Goal: Task Accomplishment & Management: Manage account settings

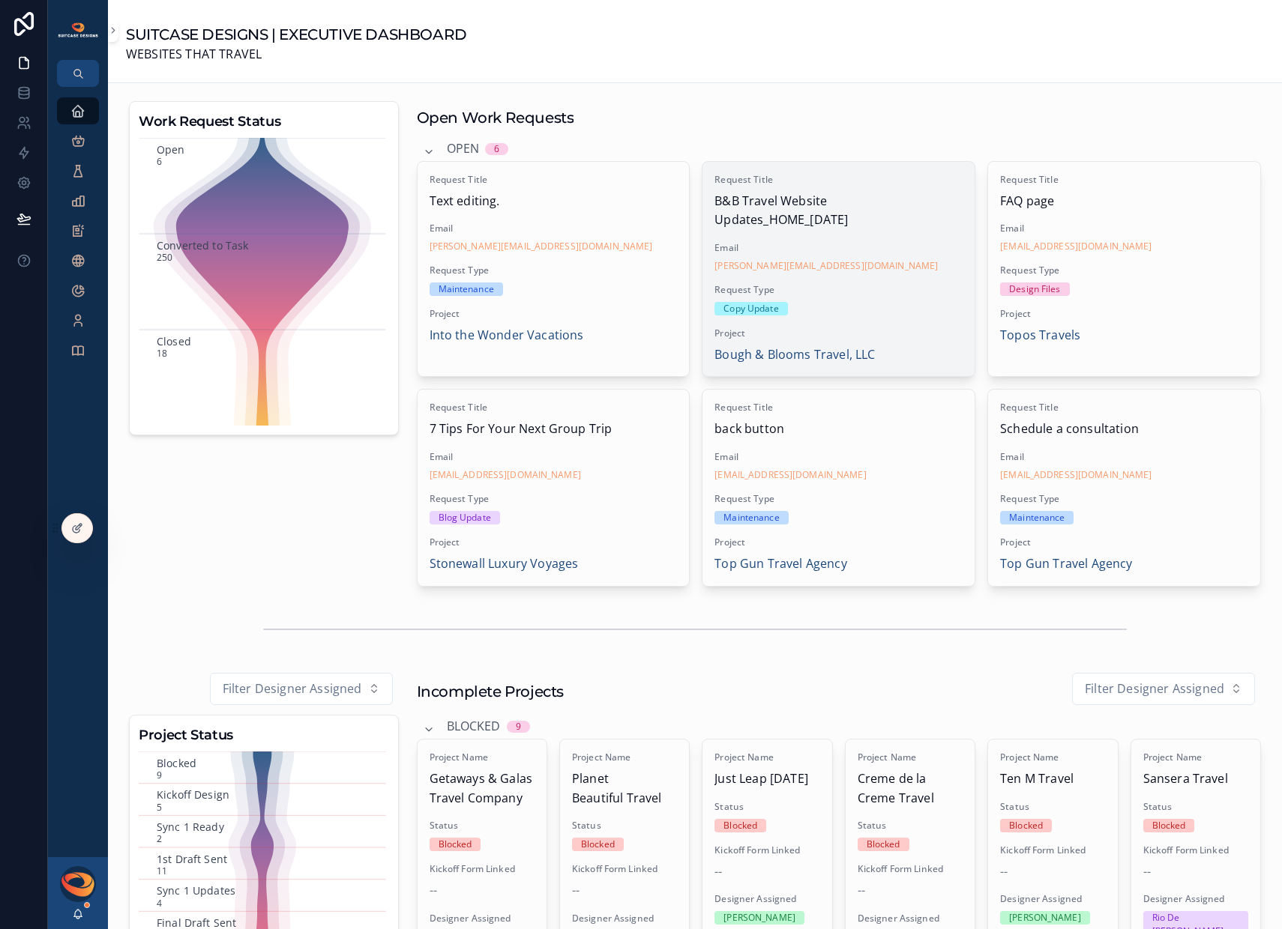
click at [891, 312] on div "Copy Update" at bounding box center [838, 308] width 248 height 13
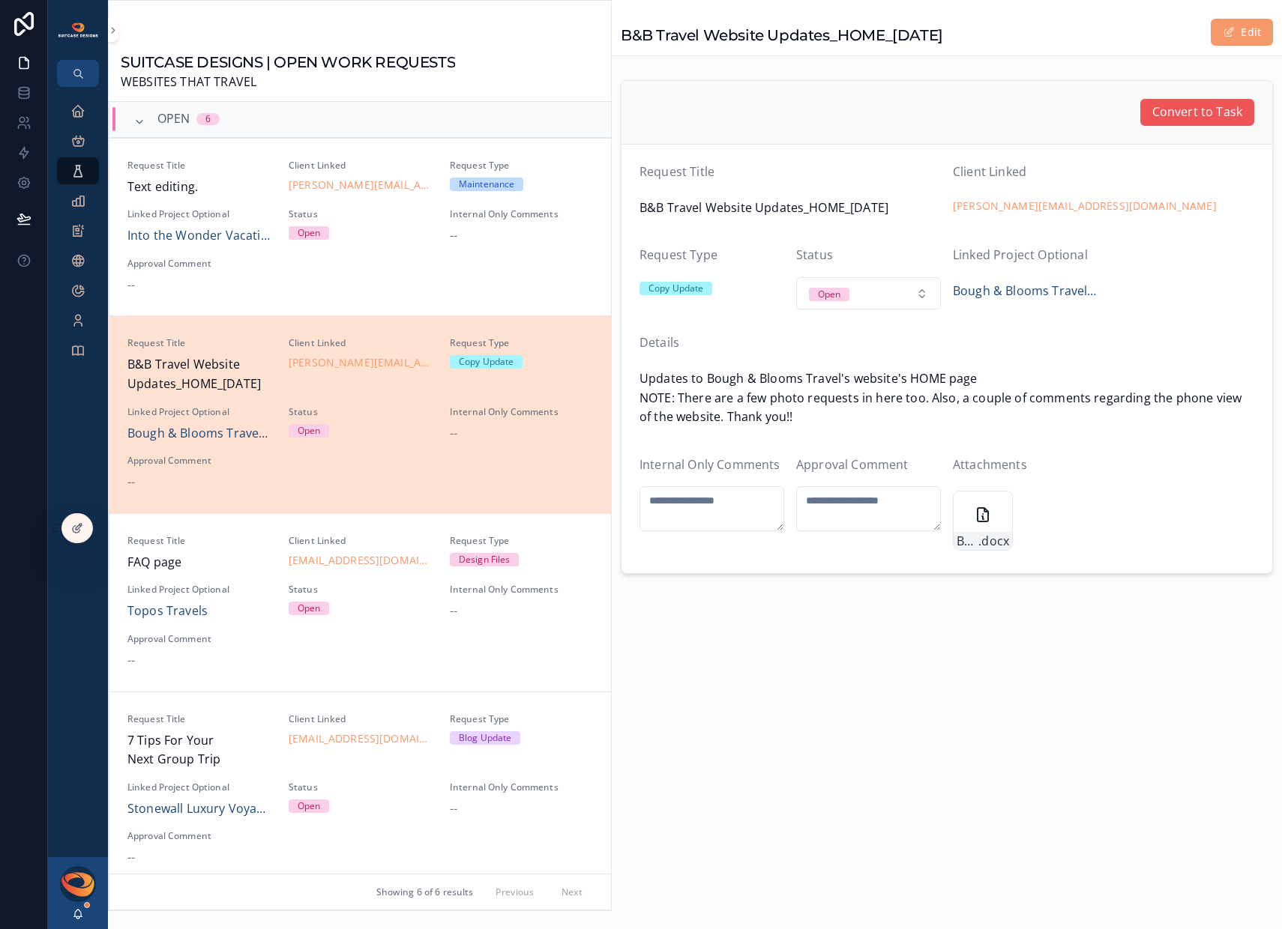
click at [1173, 118] on span "Convert to Task" at bounding box center [1197, 112] width 90 height 19
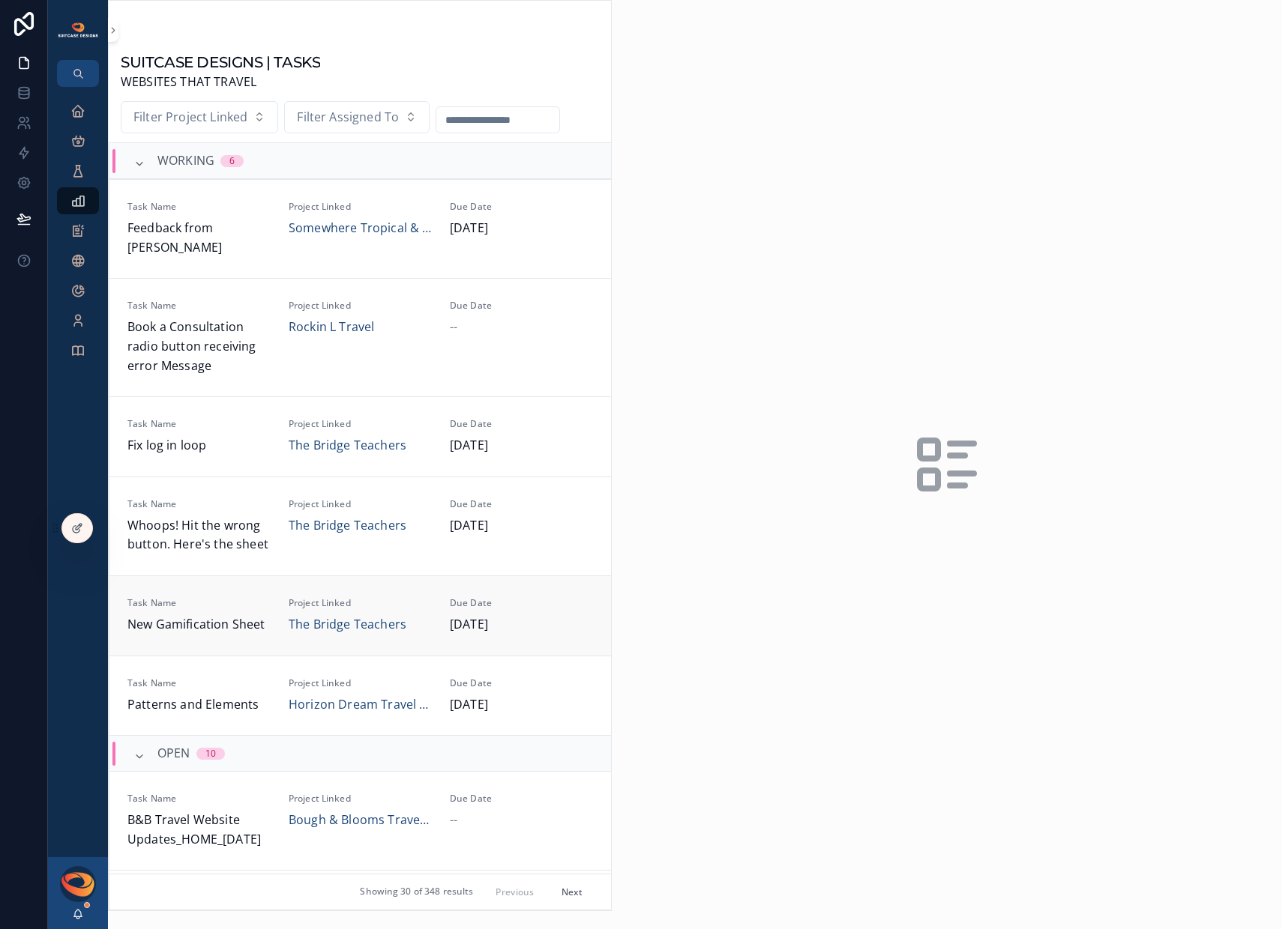
scroll to position [88, 0]
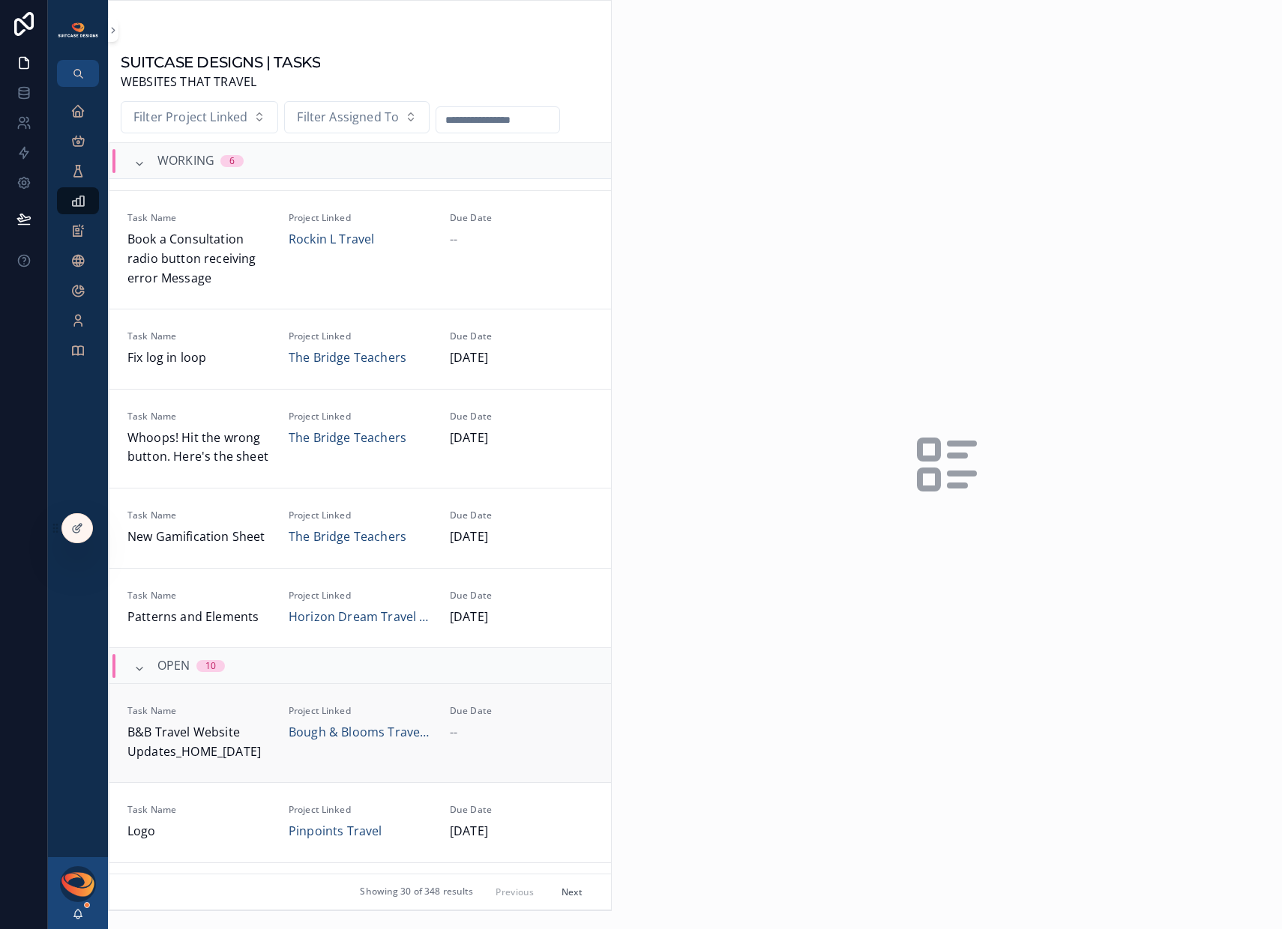
click at [261, 705] on span "Task Name" at bounding box center [198, 711] width 143 height 12
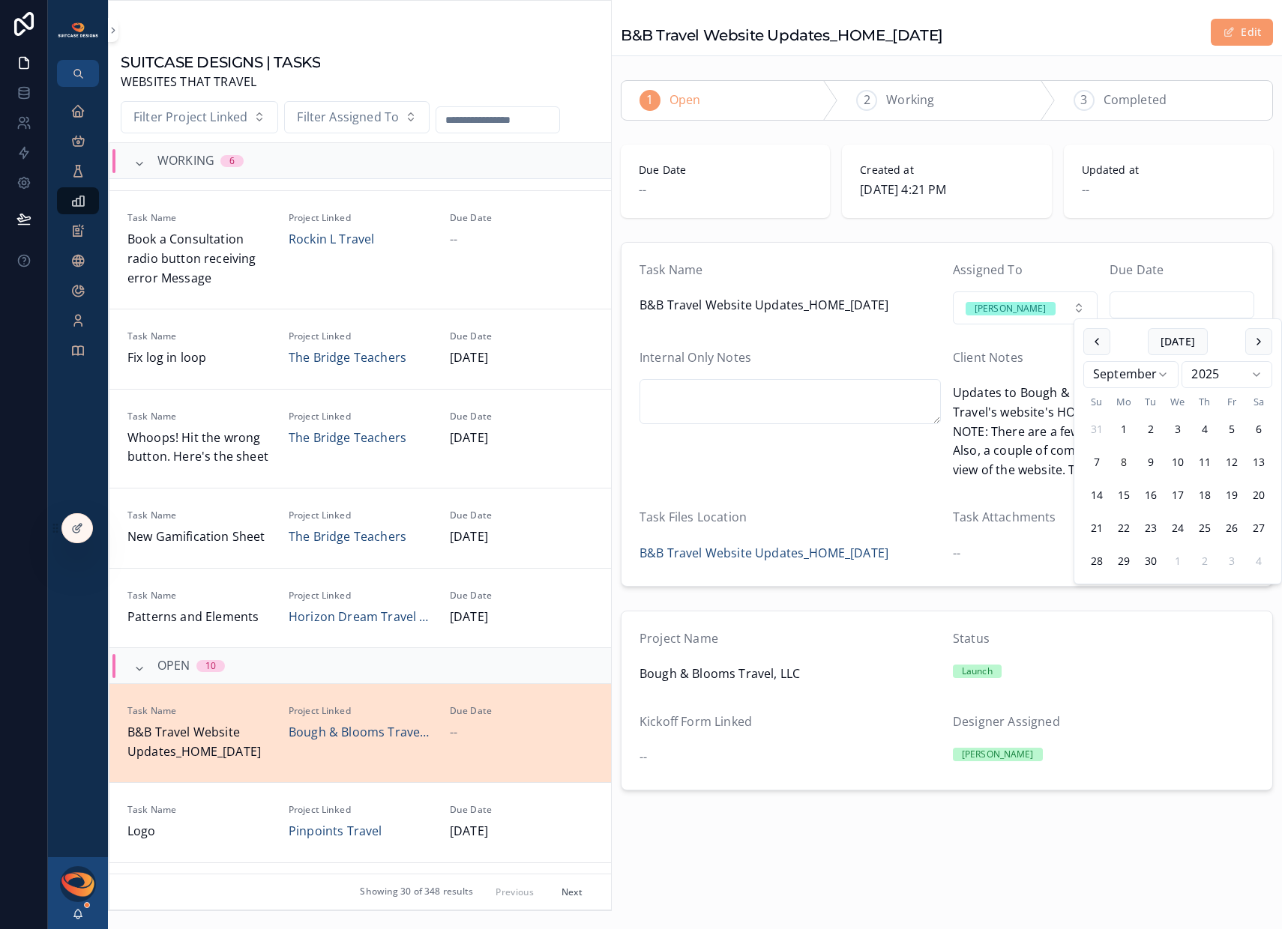
click at [1140, 303] on input "scrollable content" at bounding box center [1181, 305] width 143 height 21
click at [1228, 459] on button "12" at bounding box center [1231, 462] width 27 height 27
type input "*********"
click at [1210, 268] on div "Due Date" at bounding box center [1181, 273] width 145 height 25
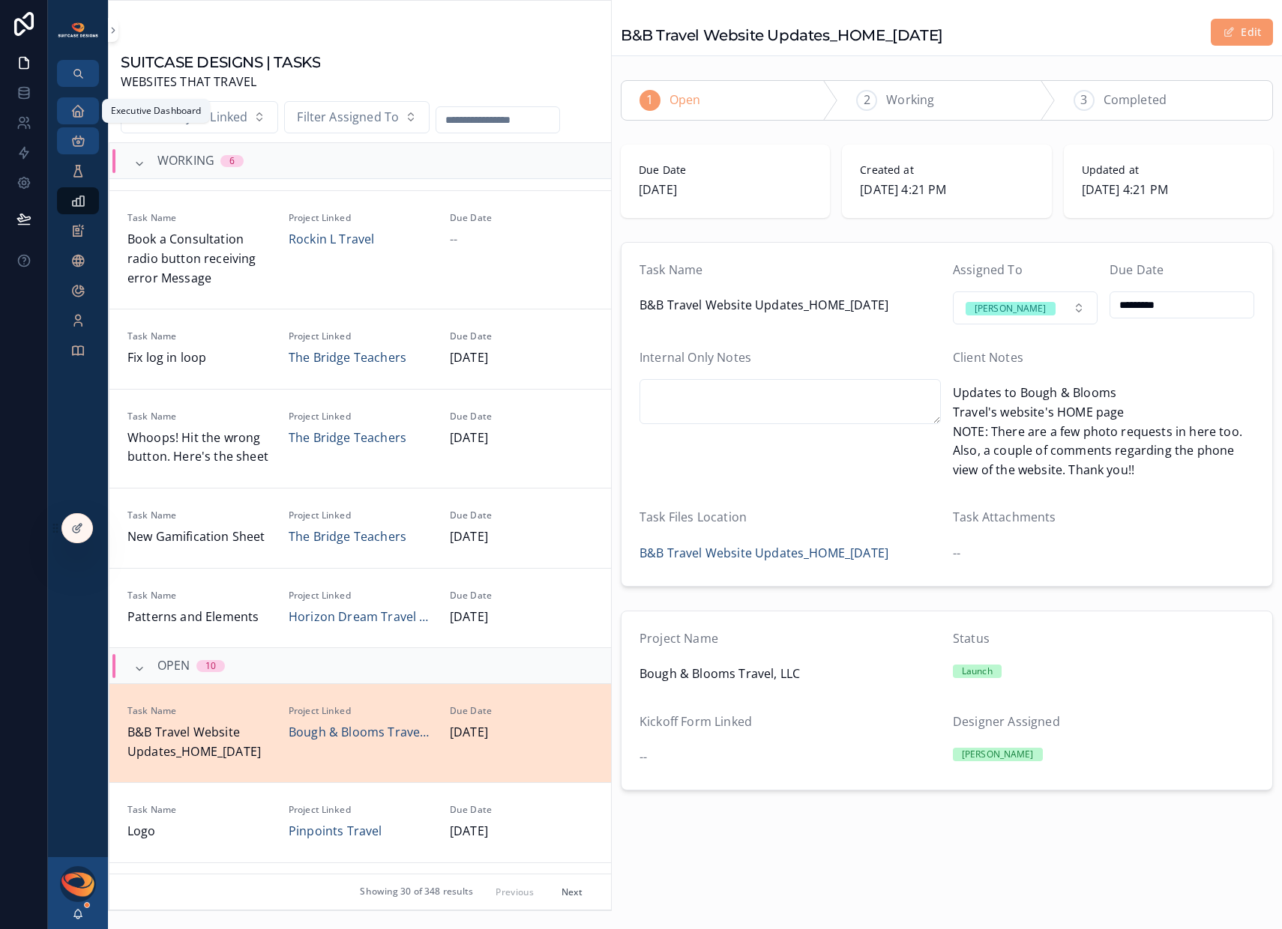
drag, startPoint x: 71, startPoint y: 115, endPoint x: 94, endPoint y: 133, distance: 29.3
click at [71, 115] on icon "scrollable content" at bounding box center [77, 110] width 15 height 15
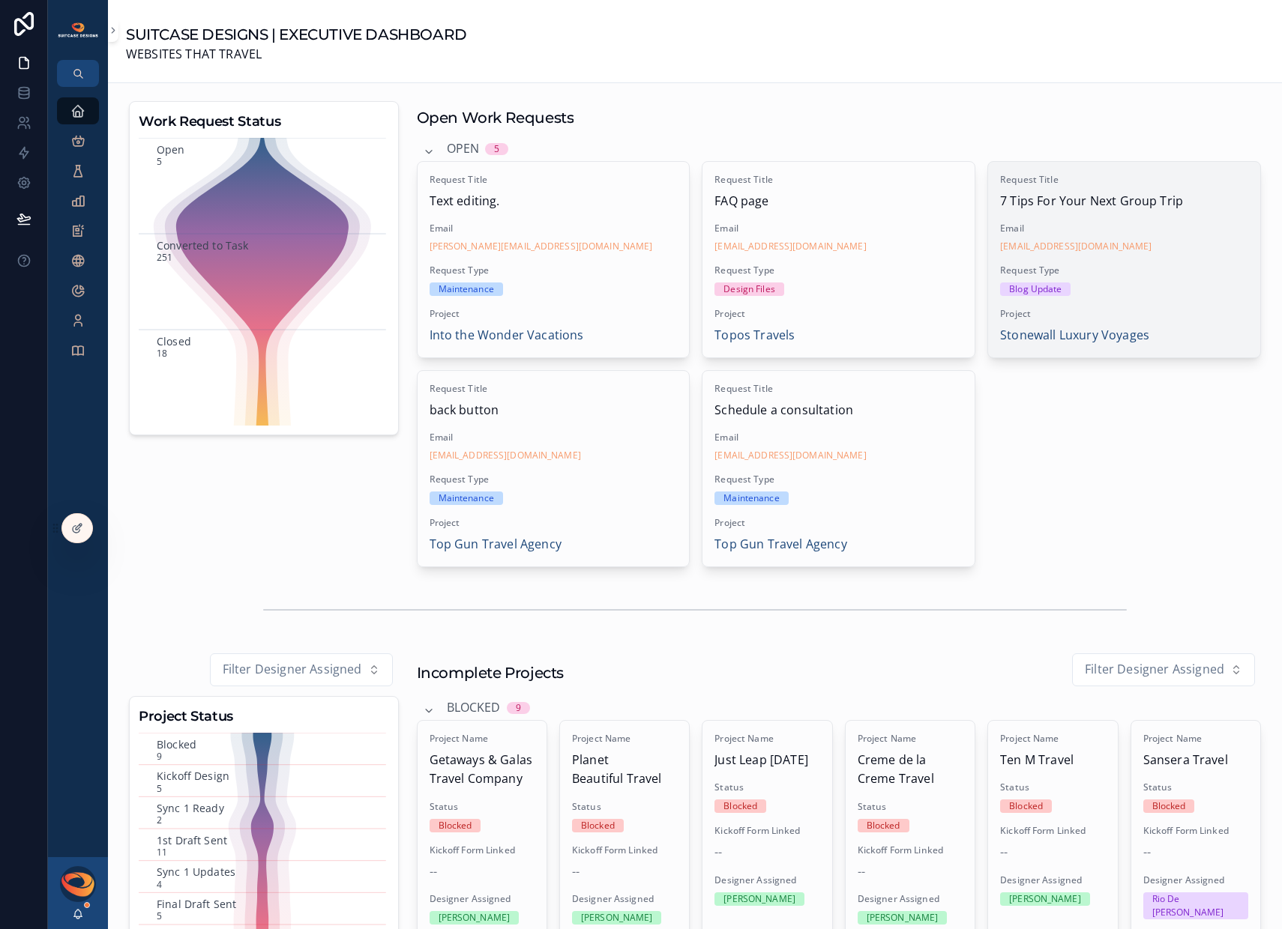
click at [1163, 298] on div "Request Title 7 Tips For Your Next Group Trip Email [EMAIL_ADDRESS][DOMAIN_NAME…" at bounding box center [1124, 260] width 272 height 196
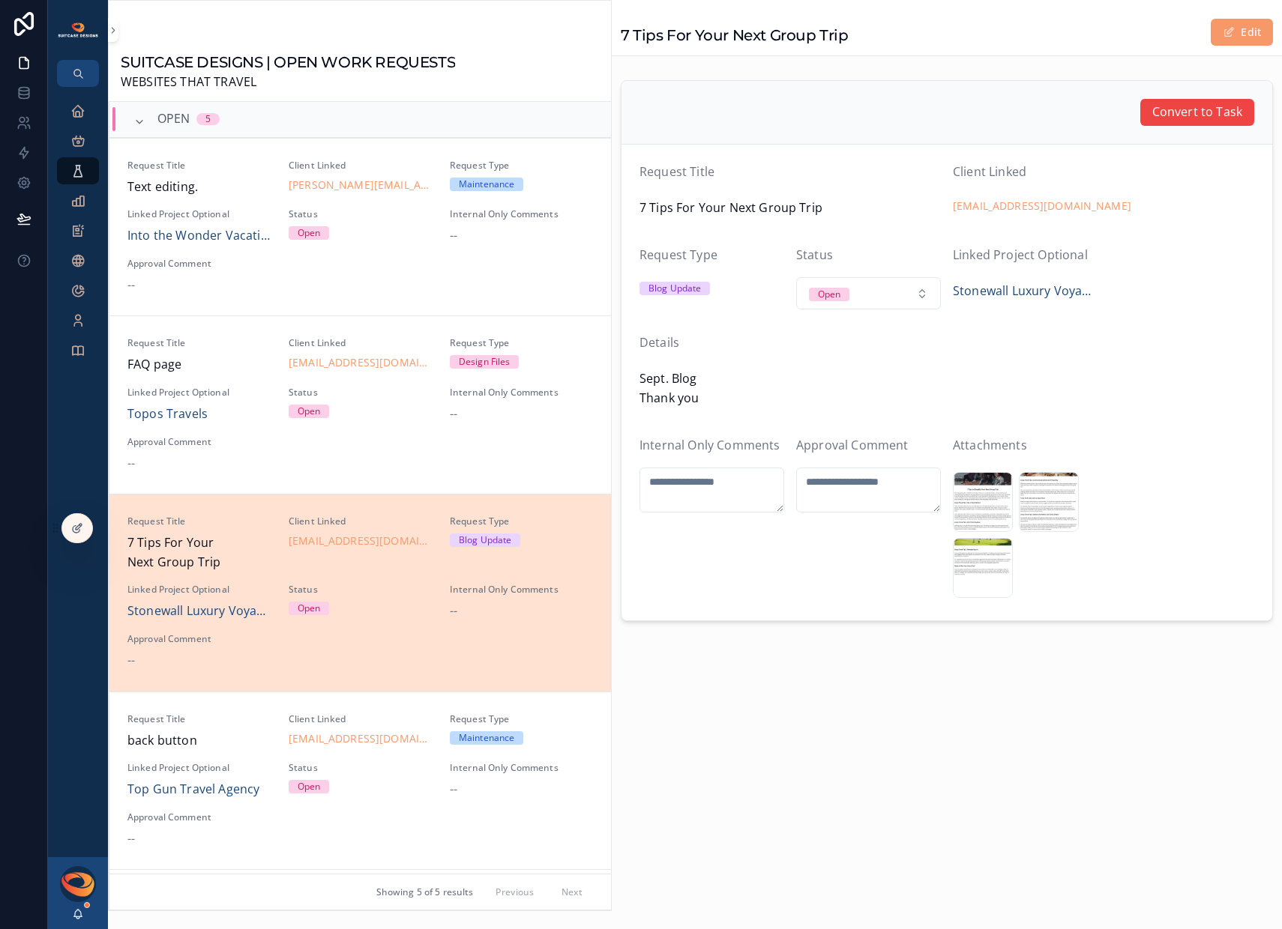
scroll to position [174, 0]
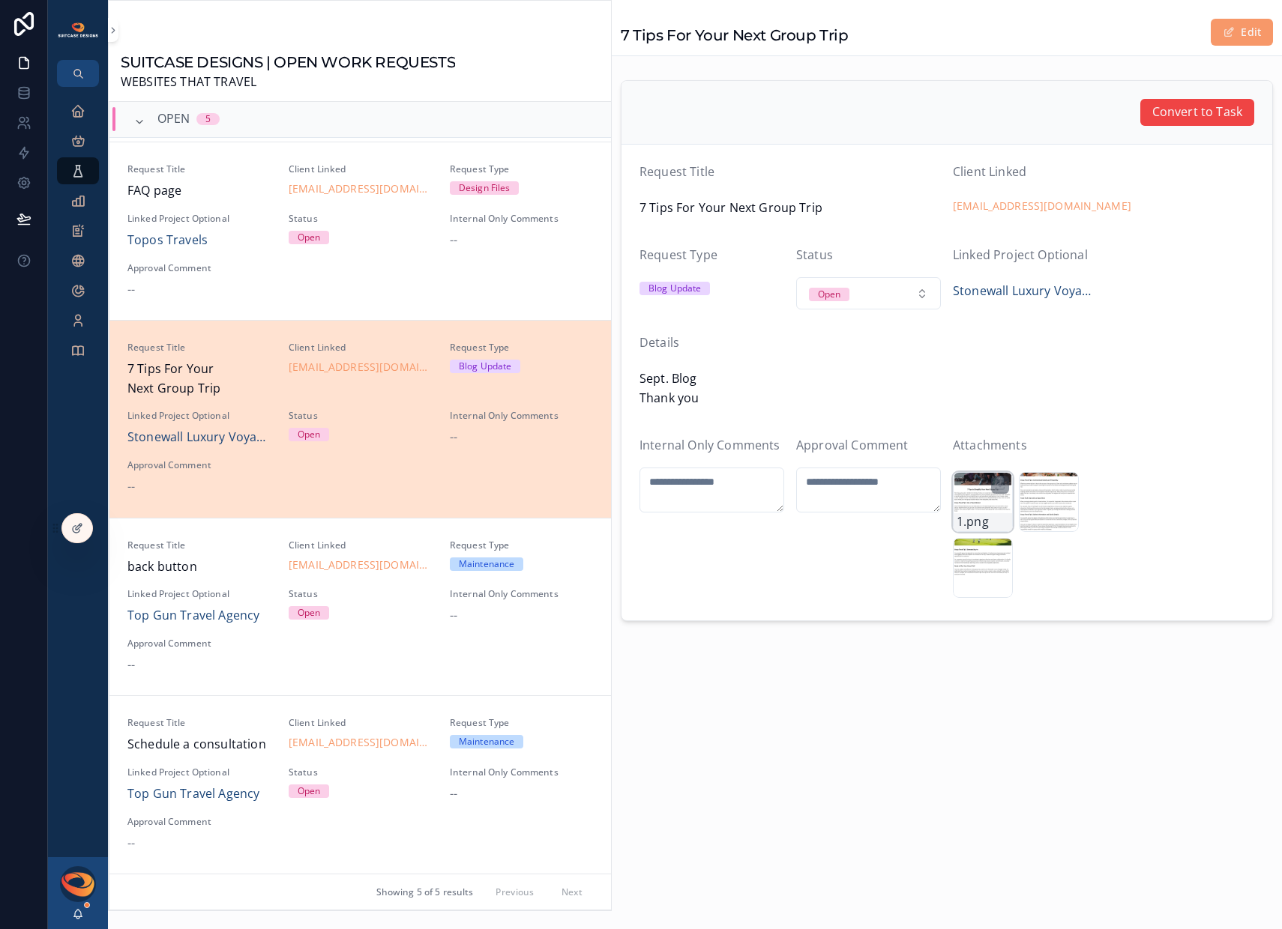
click at [981, 504] on div "1 .png" at bounding box center [983, 502] width 60 height 60
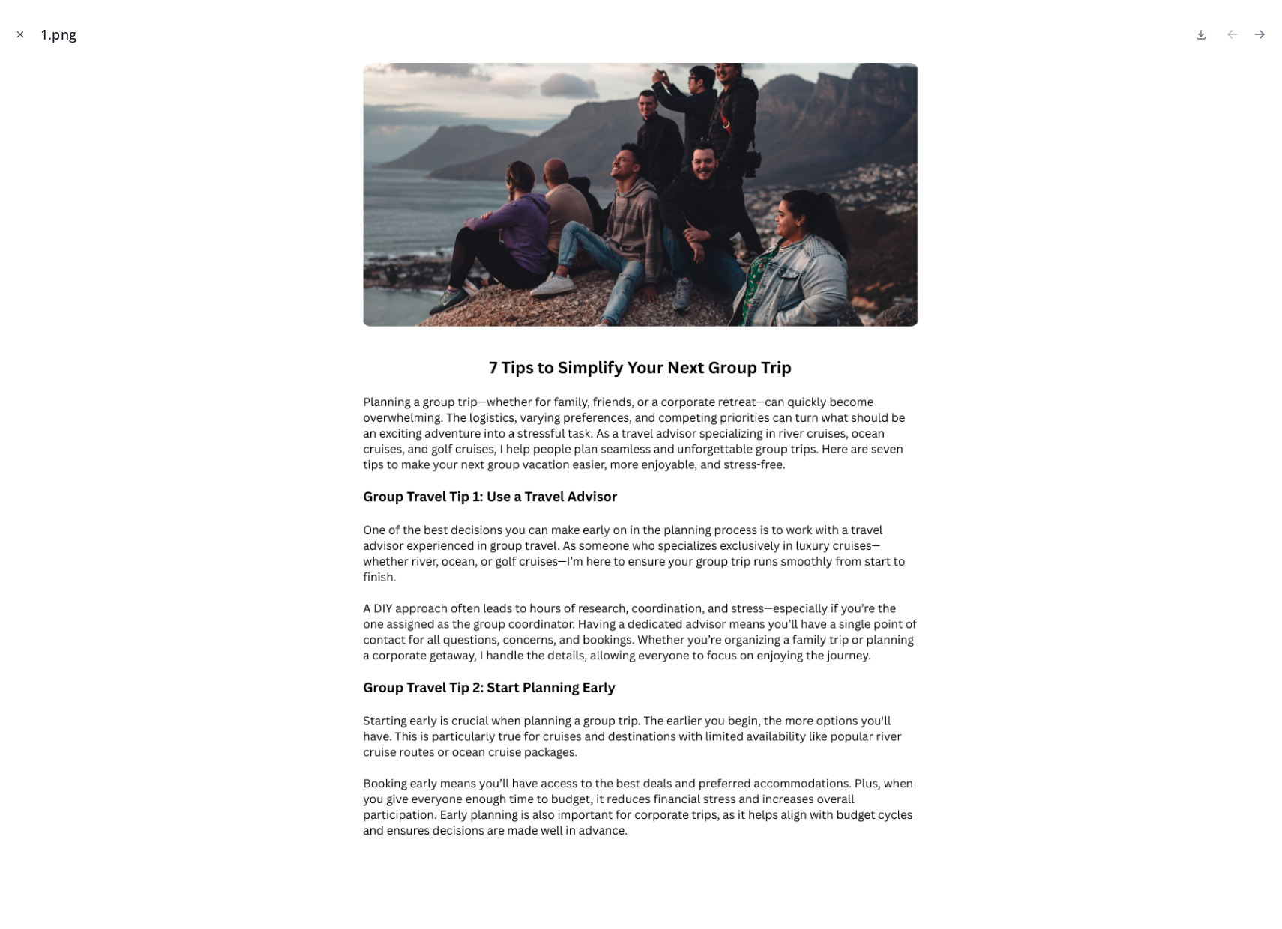
click at [17, 34] on icon "Close modal" at bounding box center [20, 34] width 10 height 10
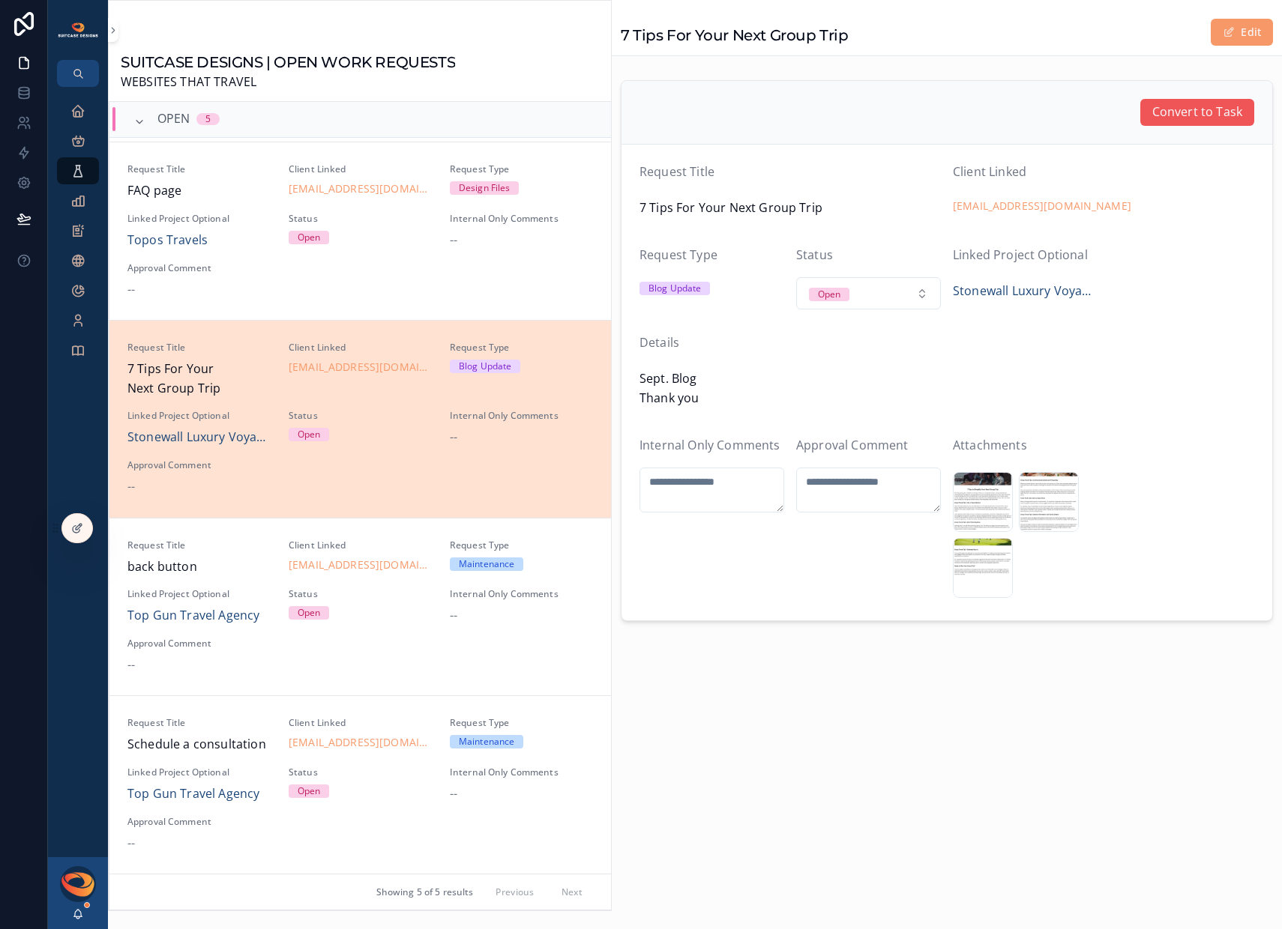
click at [1190, 103] on span "Convert to Task" at bounding box center [1197, 112] width 90 height 19
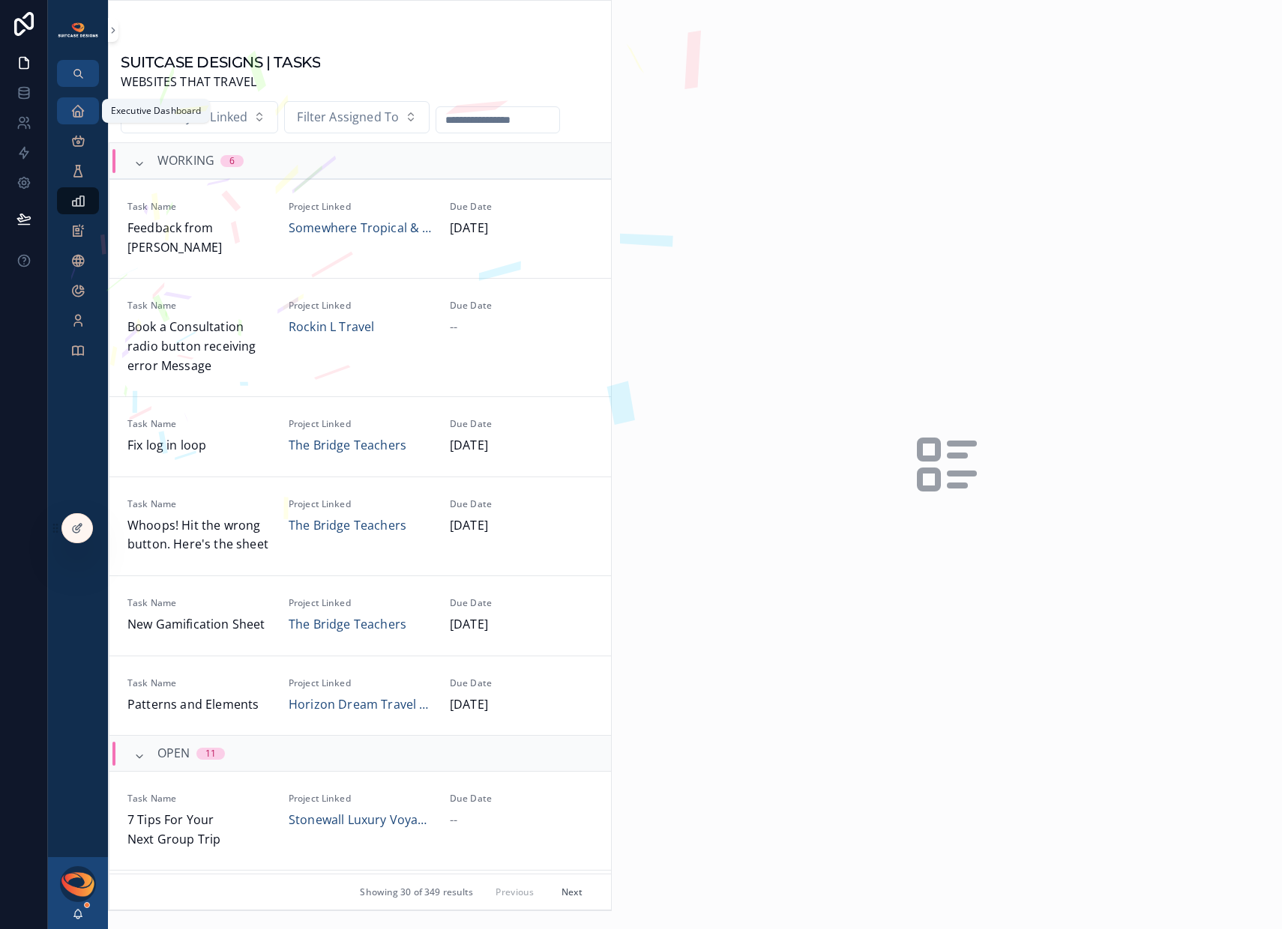
click at [78, 105] on icon "scrollable content" at bounding box center [77, 110] width 15 height 15
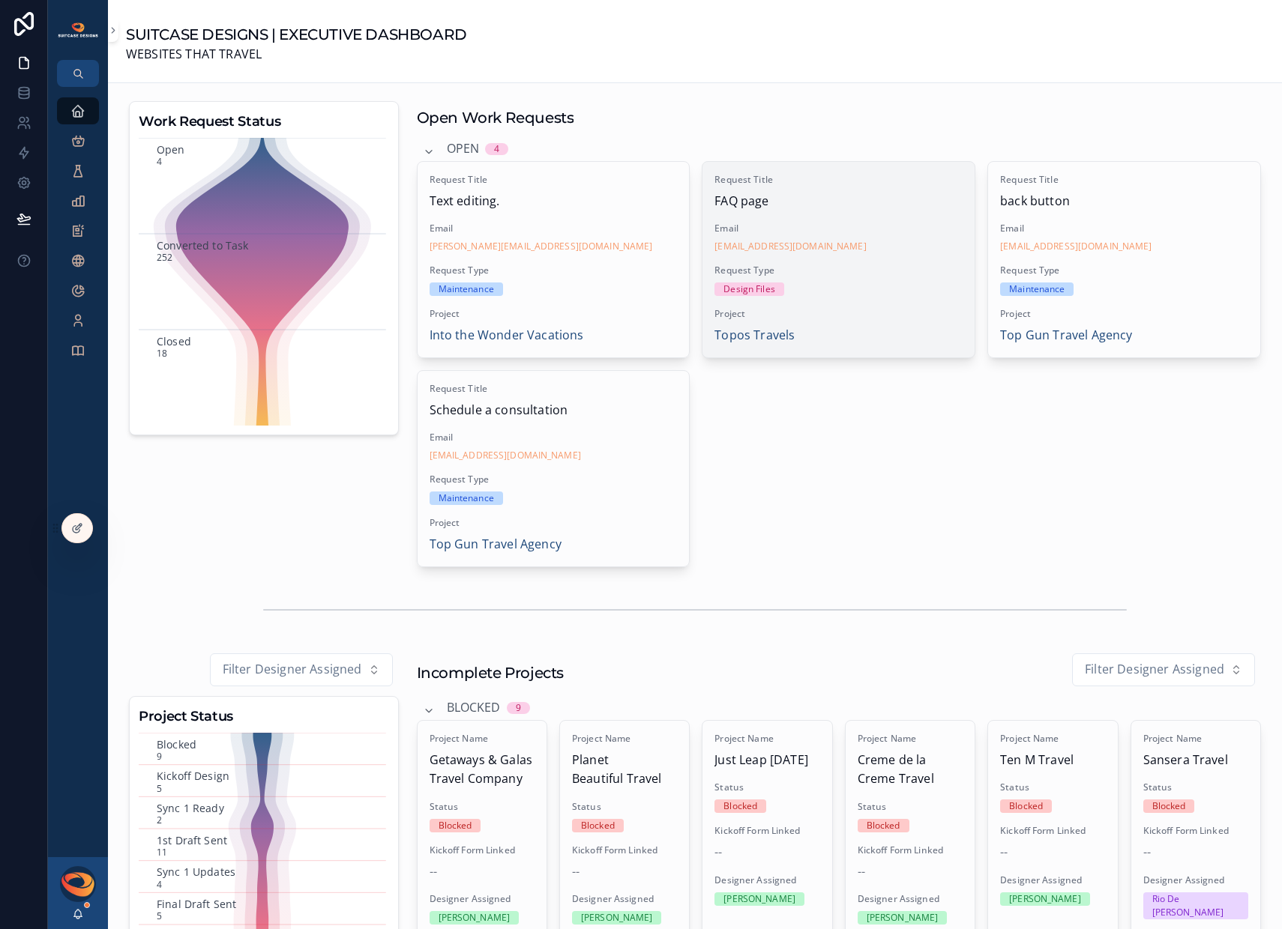
click at [851, 290] on div "Design Files" at bounding box center [838, 289] width 248 height 13
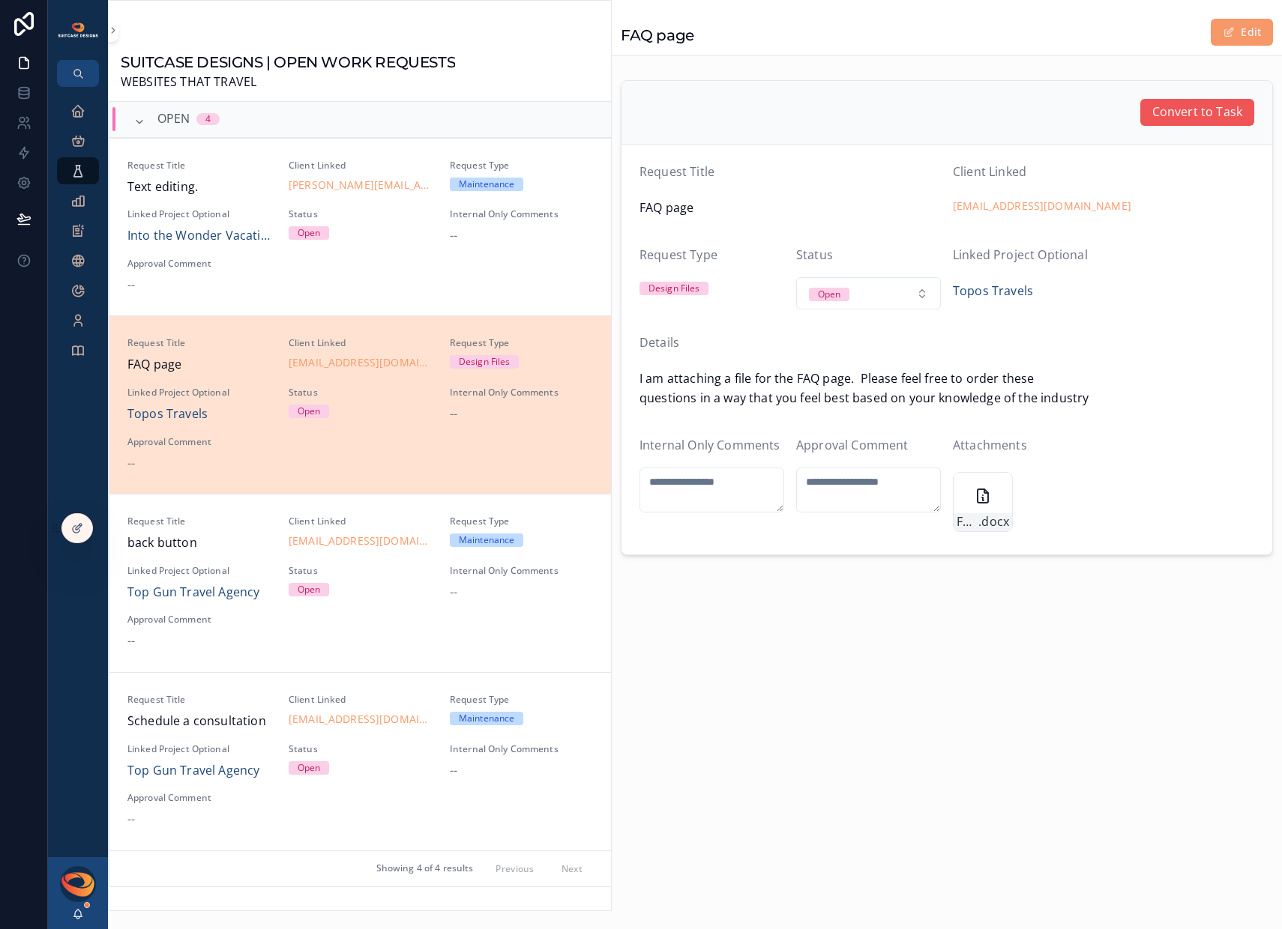
click at [1179, 122] on button "Convert to Task" at bounding box center [1197, 112] width 114 height 27
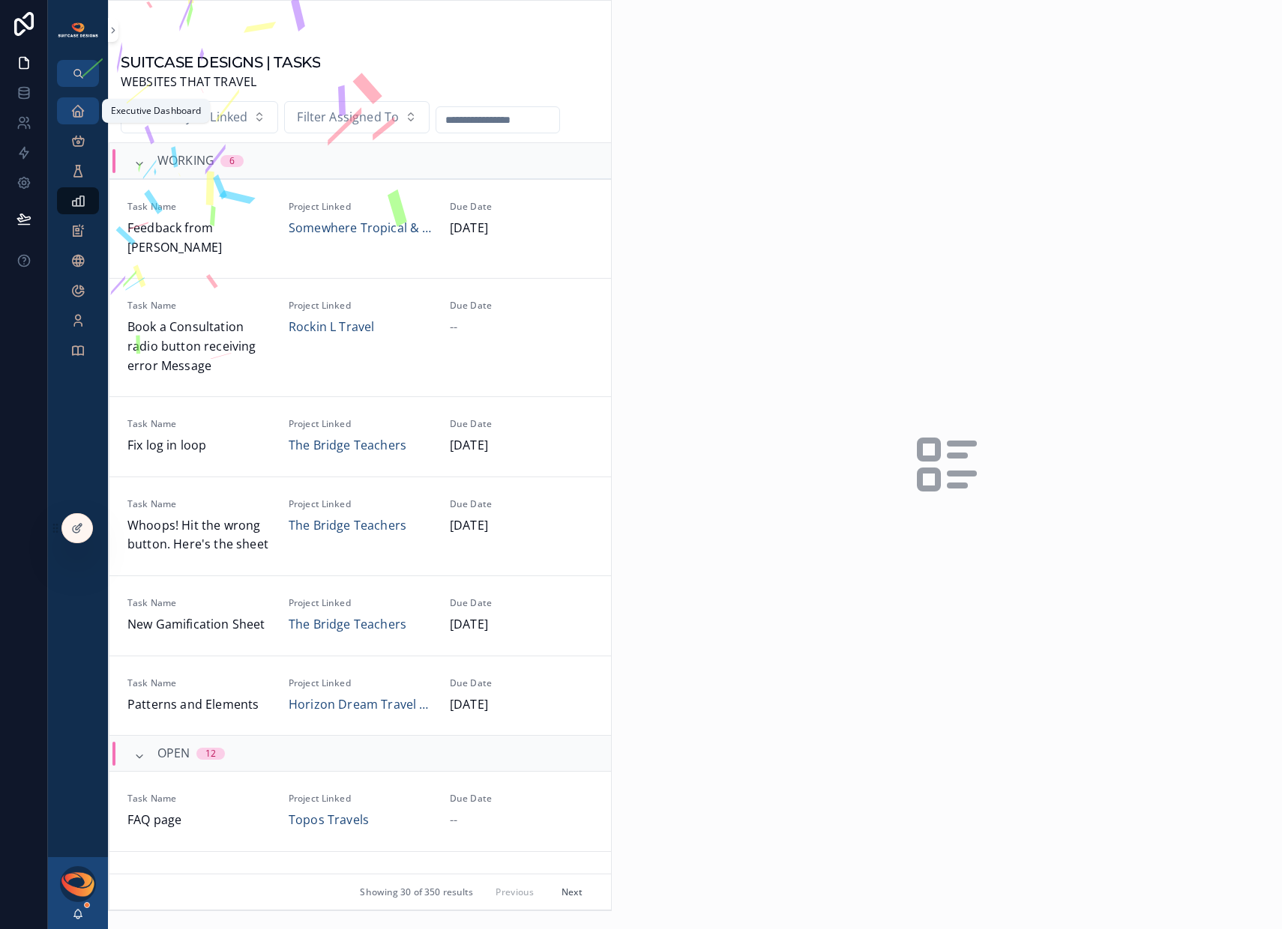
click at [81, 117] on icon "scrollable content" at bounding box center [77, 110] width 15 height 15
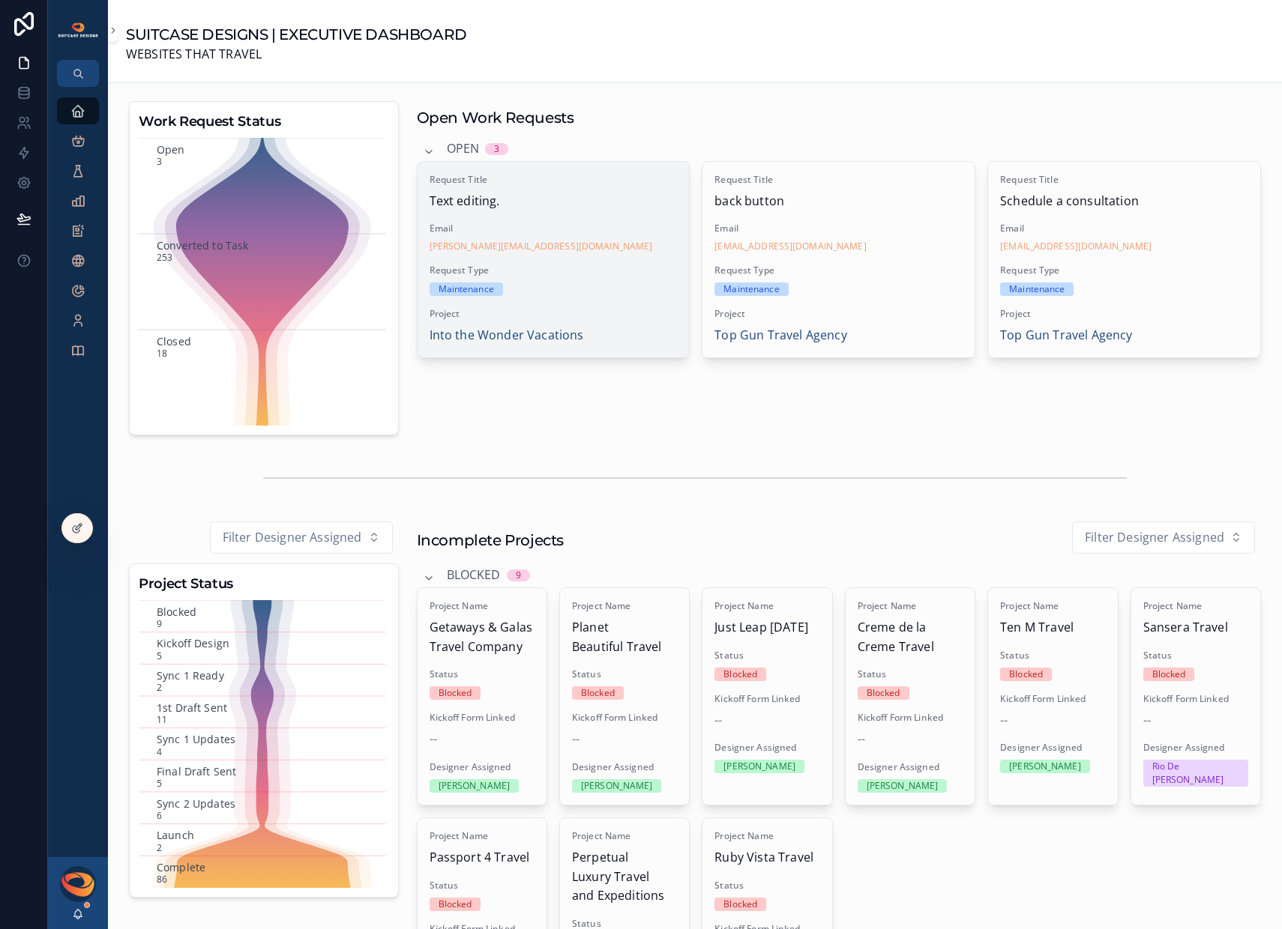
click at [593, 303] on div "Request Title Text editing. Email [PERSON_NAME][EMAIL_ADDRESS][DOMAIN_NAME] Req…" at bounding box center [553, 260] width 272 height 196
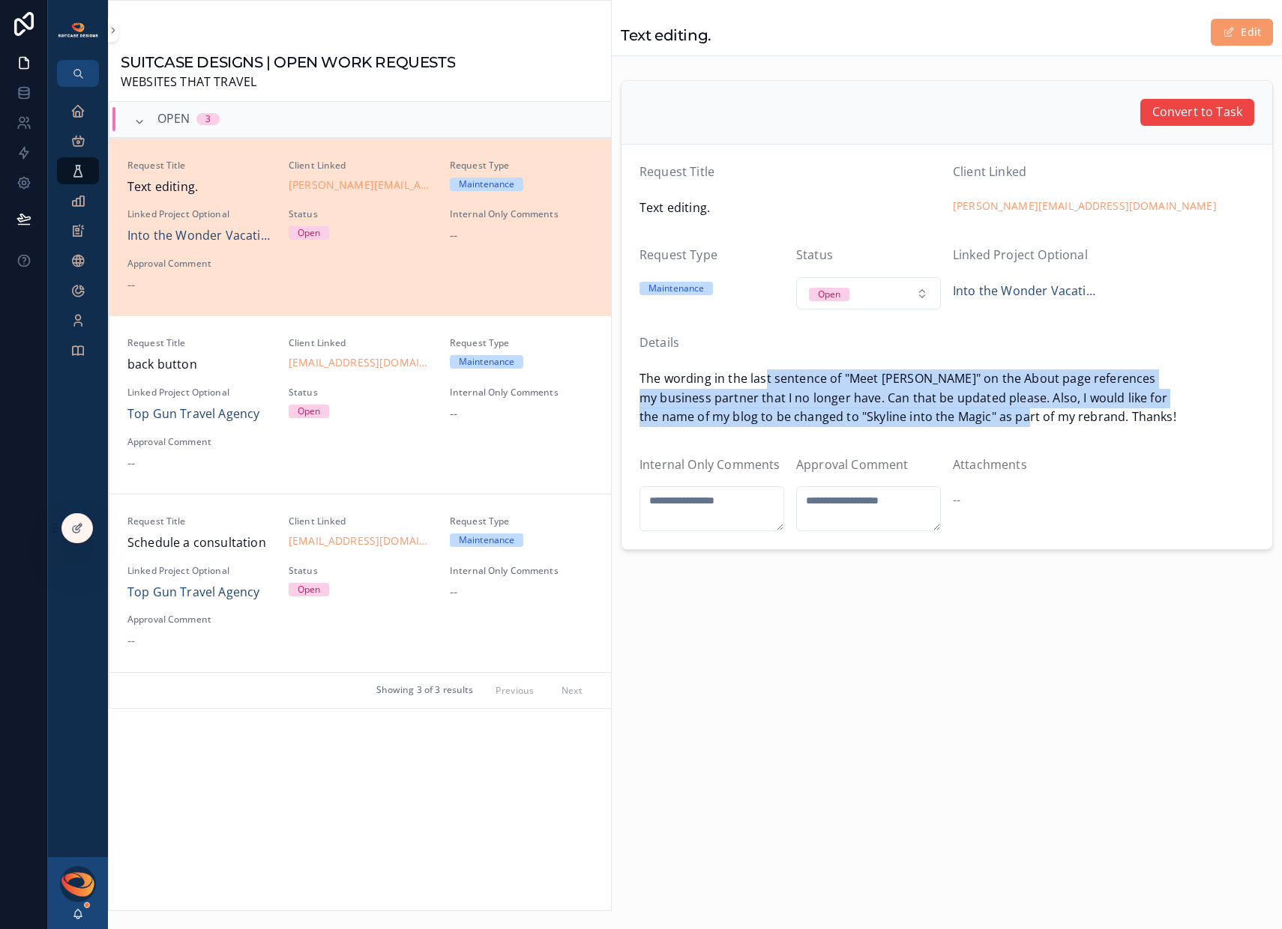
drag, startPoint x: 767, startPoint y: 384, endPoint x: 1024, endPoint y: 411, distance: 257.7
click at [1023, 412] on span "The wording in the last sentence of "Meet [PERSON_NAME]" on the About page refe…" at bounding box center [946, 398] width 615 height 58
click at [1024, 411] on span "The wording in the last sentence of "Meet [PERSON_NAME]" on the About page refe…" at bounding box center [946, 398] width 615 height 58
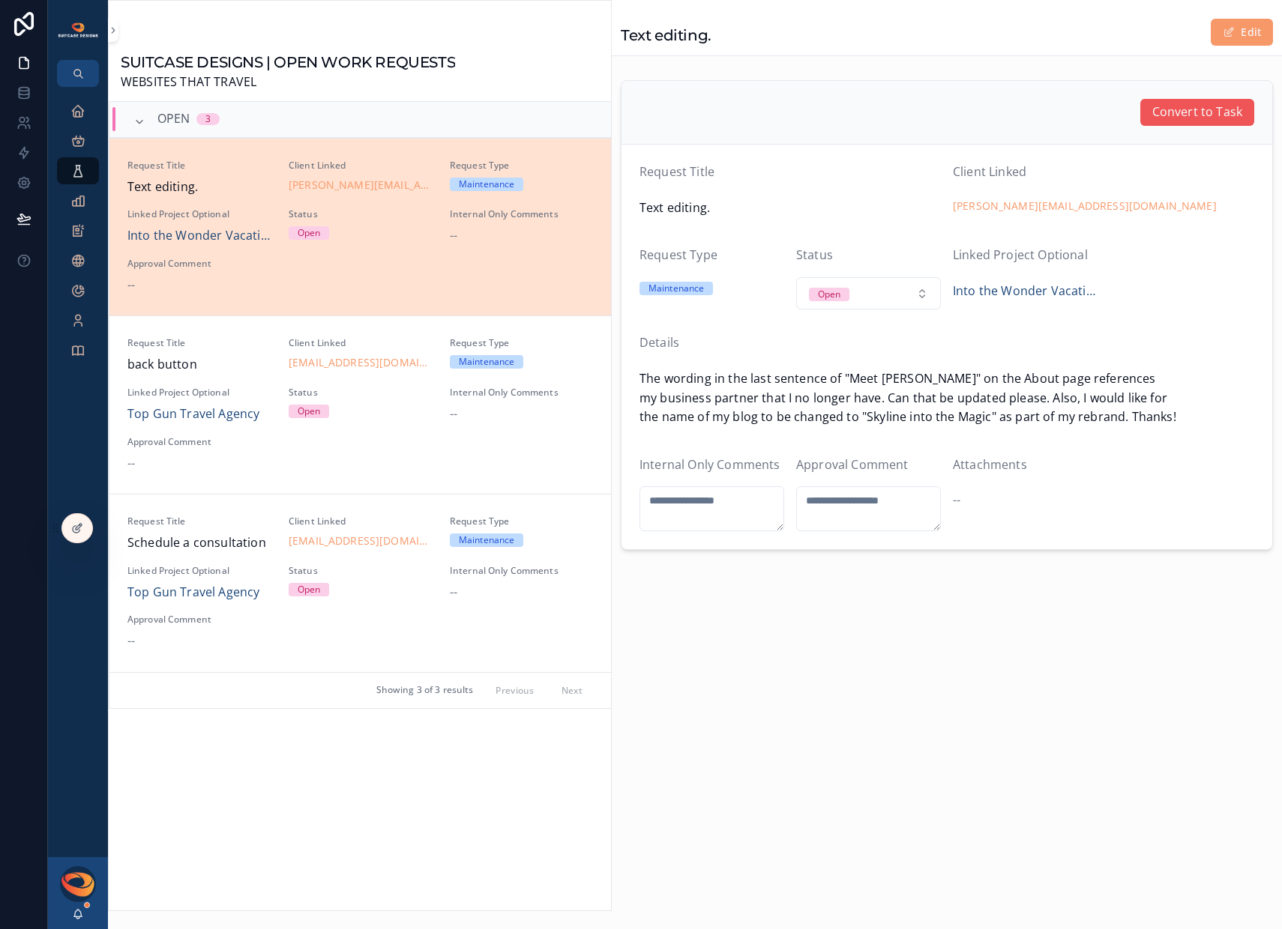
click at [1192, 118] on span "Convert to Task" at bounding box center [1197, 112] width 90 height 19
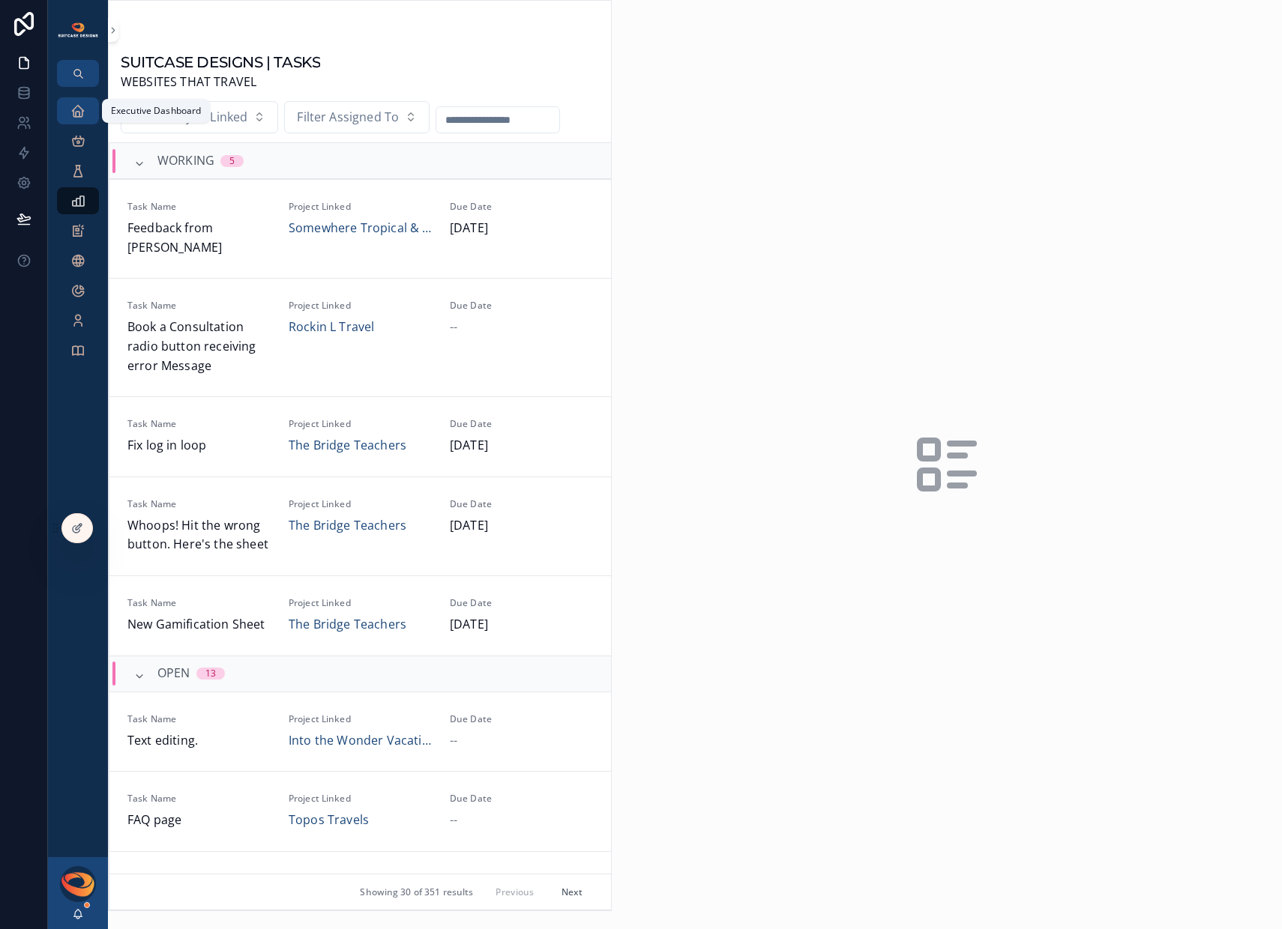
click at [76, 123] on link "Executive Dashboard" at bounding box center [78, 110] width 42 height 27
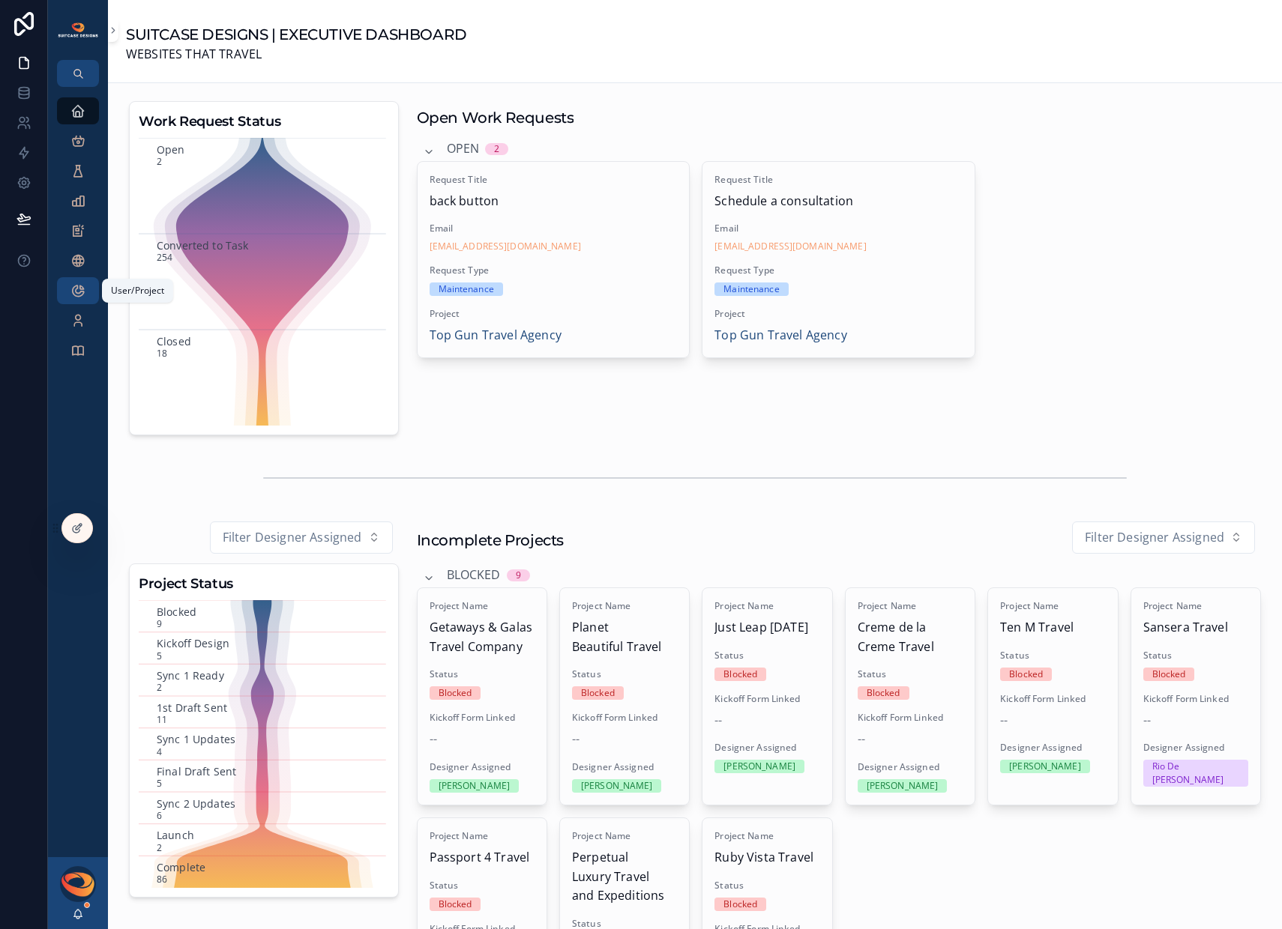
click at [79, 289] on icon "scrollable content" at bounding box center [77, 290] width 15 height 15
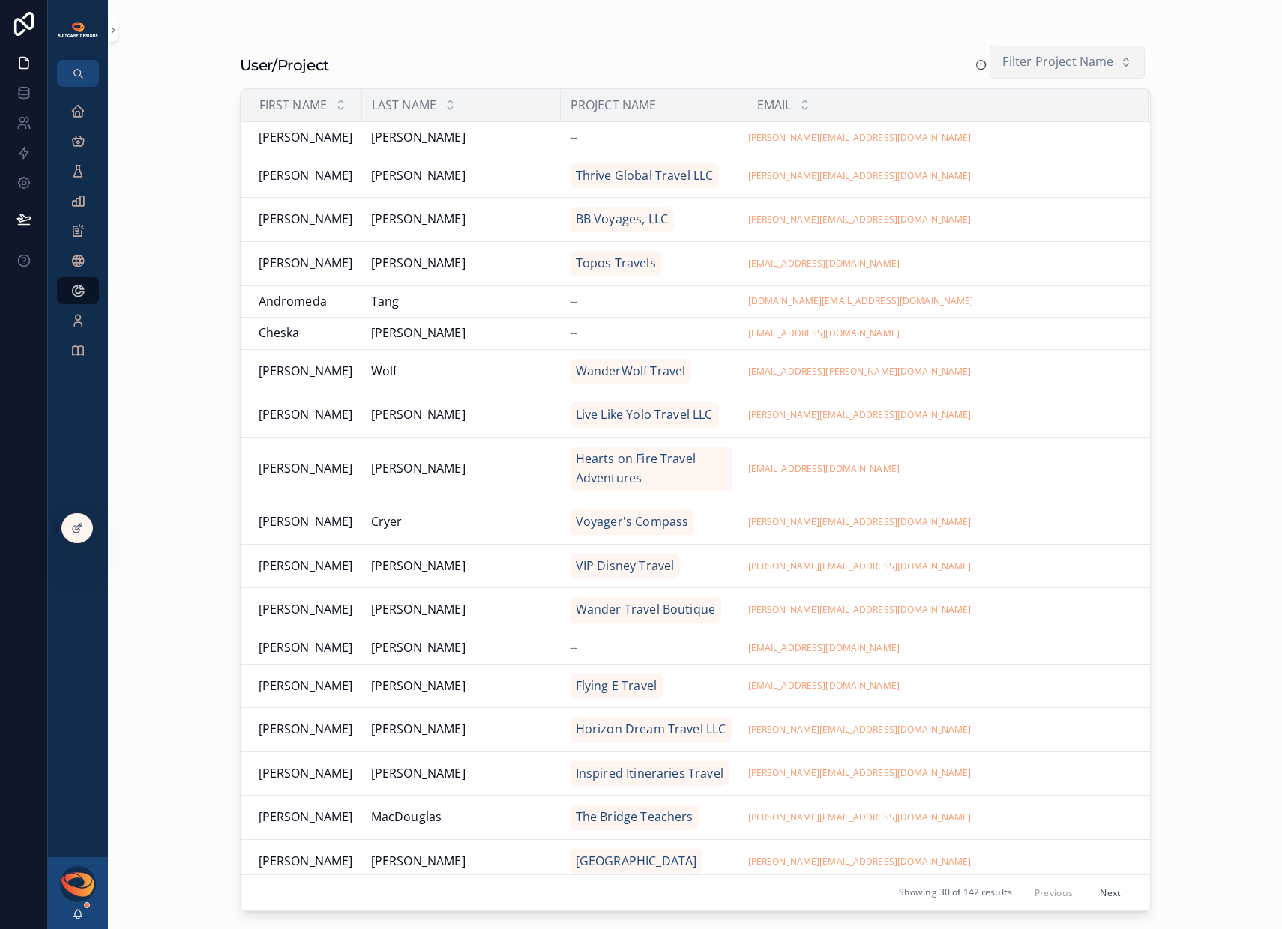
click at [1051, 66] on span "Filter Project Name" at bounding box center [1057, 61] width 111 height 19
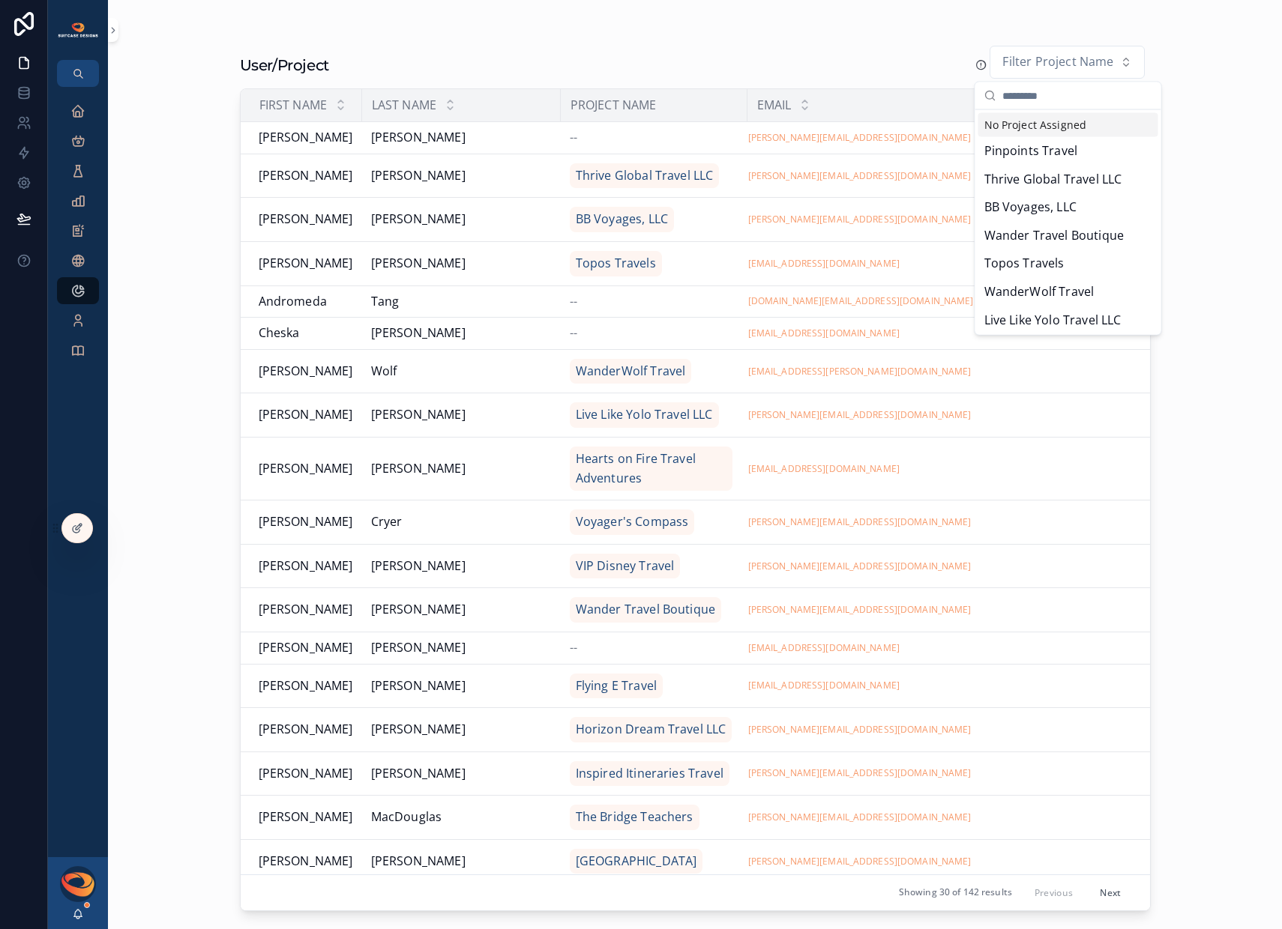
click at [1034, 123] on div "No Project Assigned" at bounding box center [1068, 125] width 180 height 24
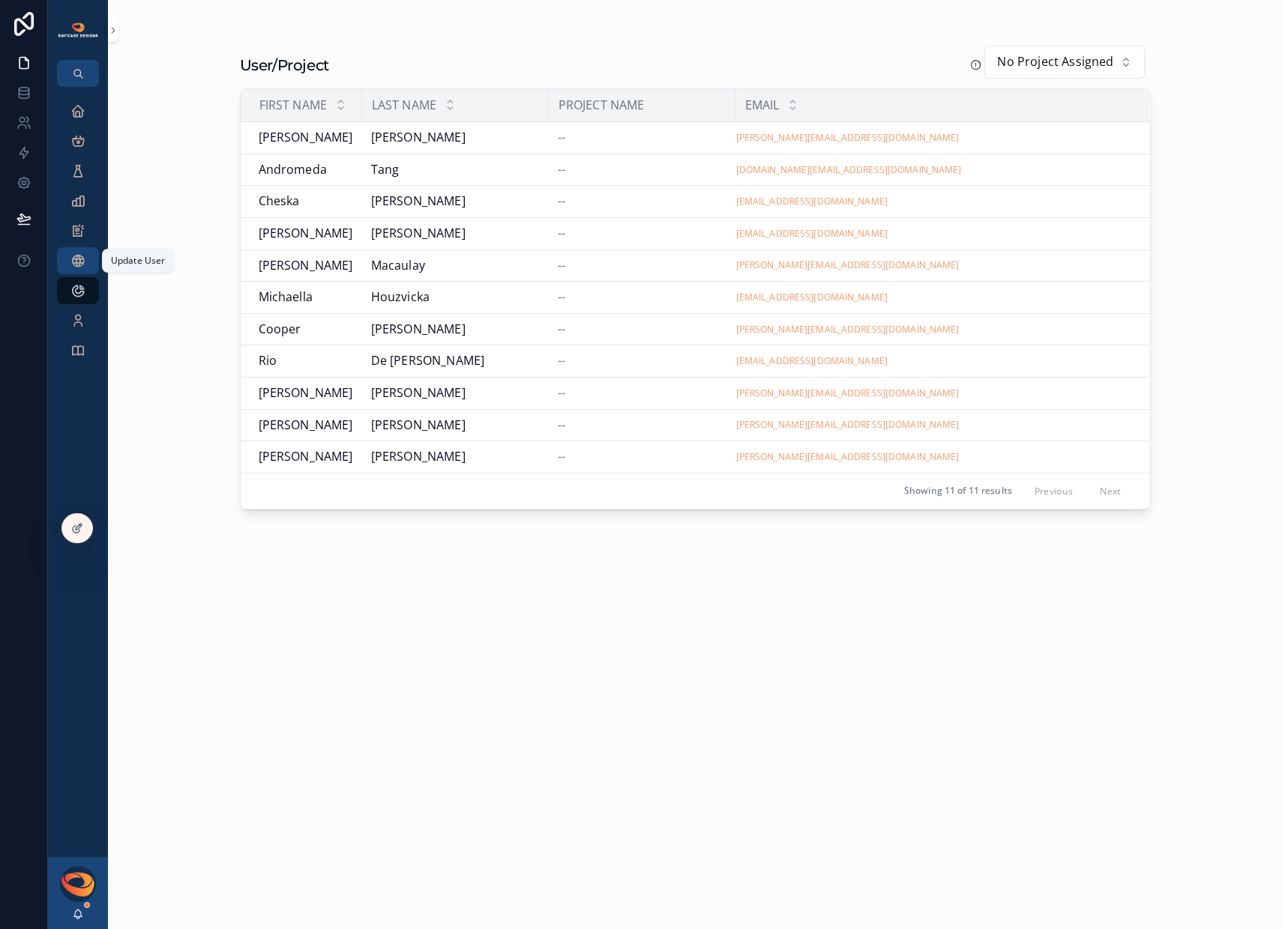
click at [79, 264] on icon "scrollable content" at bounding box center [77, 260] width 15 height 15
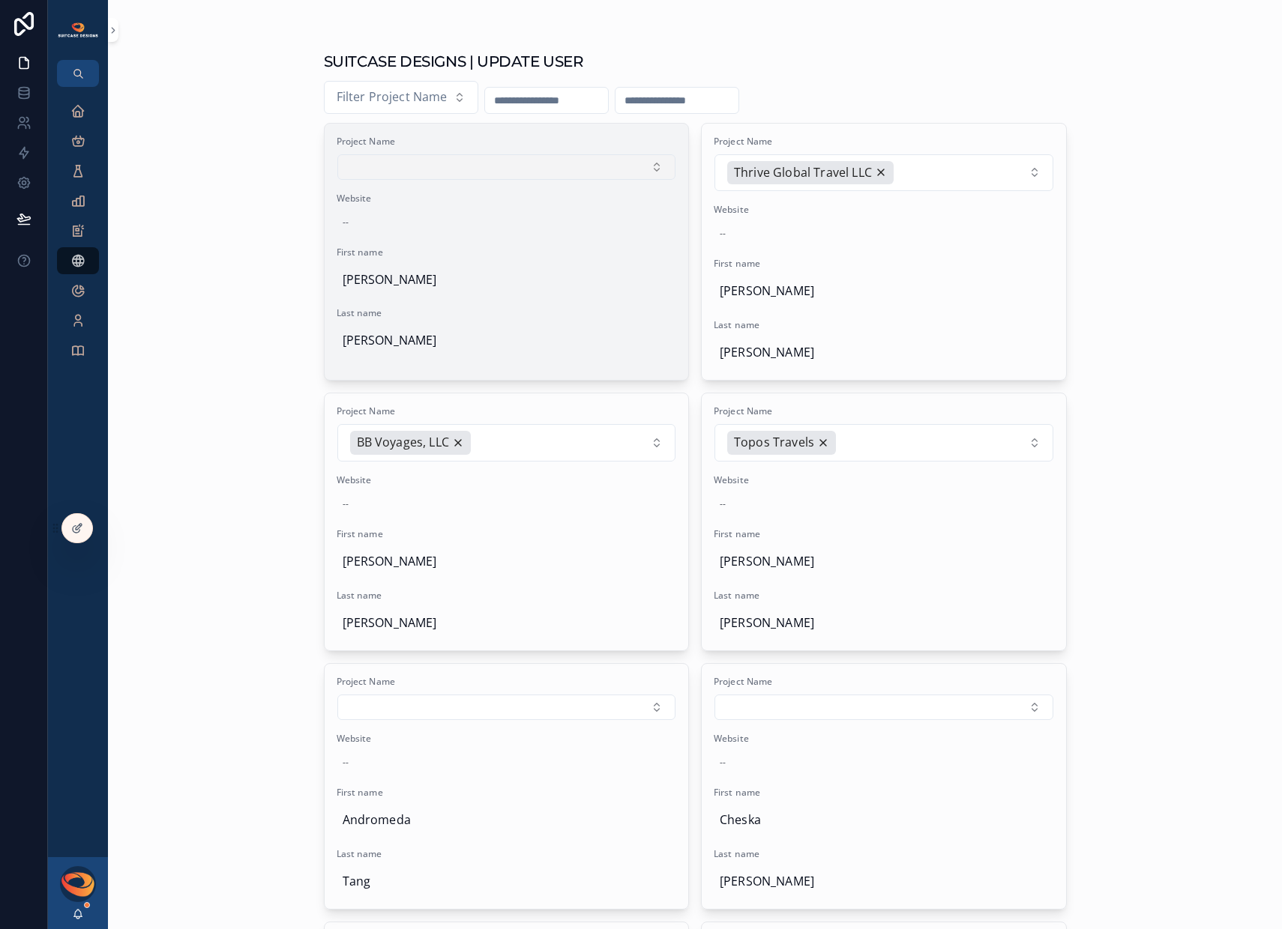
click at [514, 171] on button "Select Button" at bounding box center [506, 166] width 339 height 25
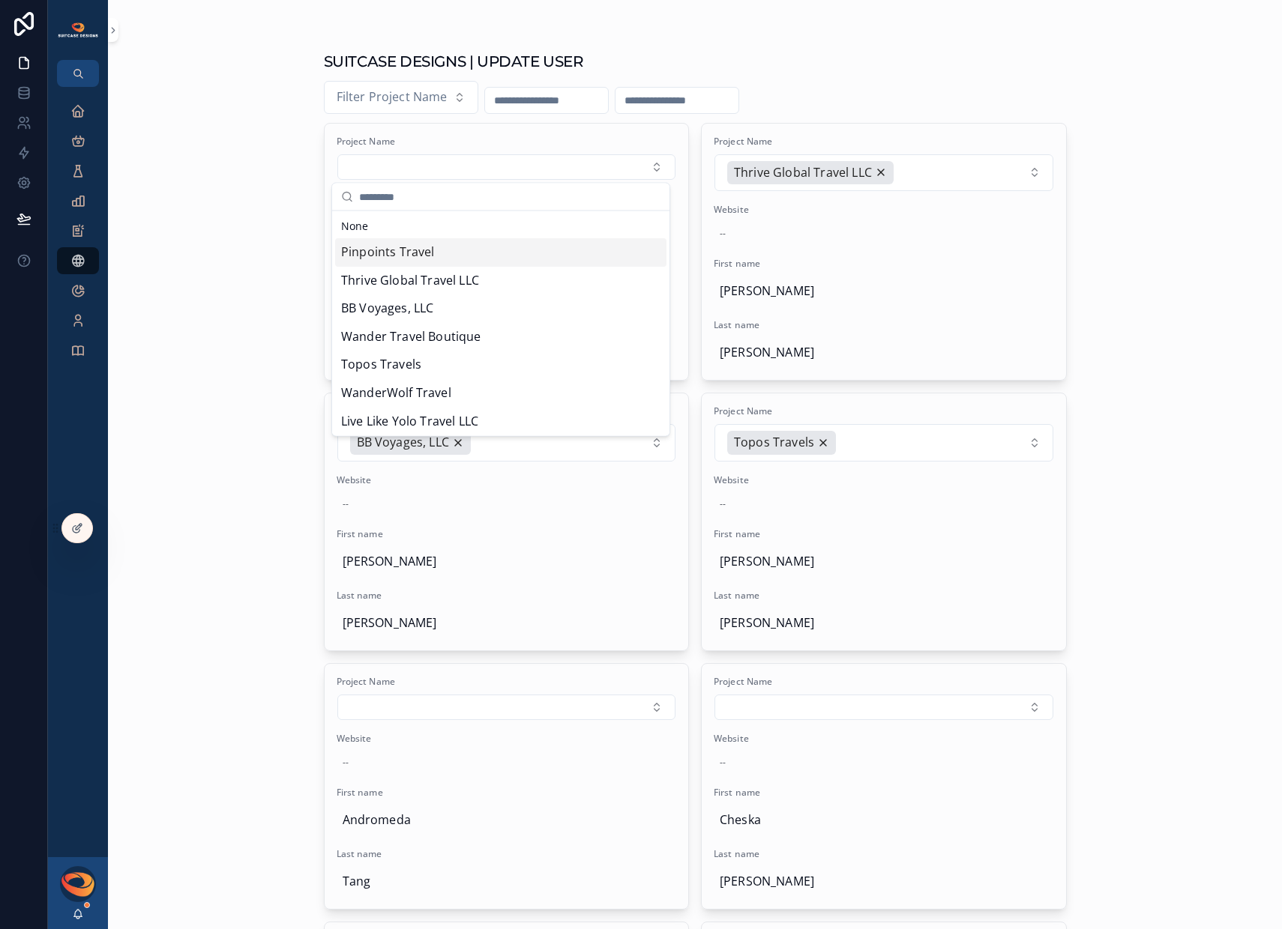
click at [455, 256] on div "Pinpoints Travel" at bounding box center [500, 252] width 331 height 28
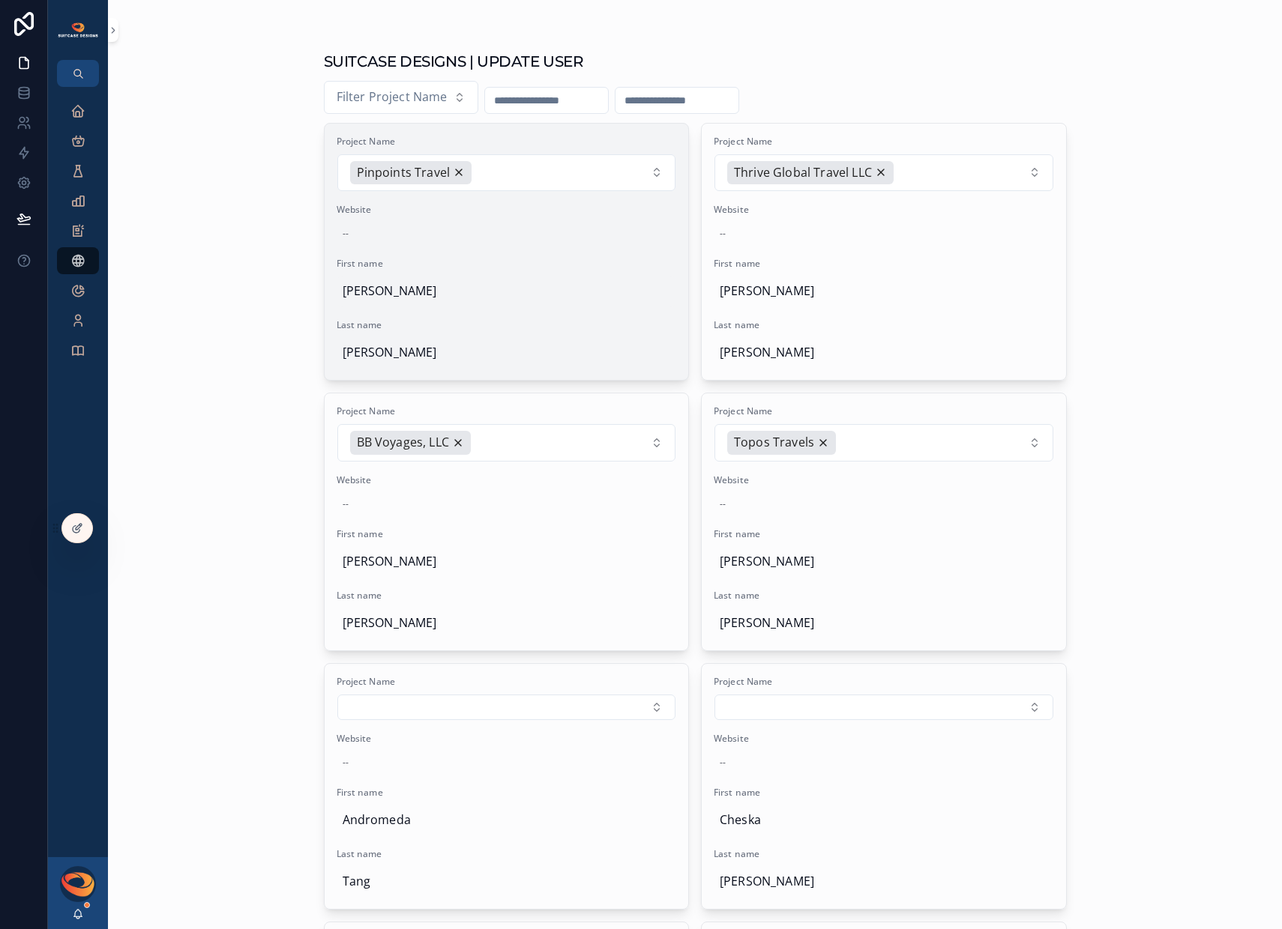
click at [432, 292] on span "[PERSON_NAME]" at bounding box center [506, 291] width 328 height 19
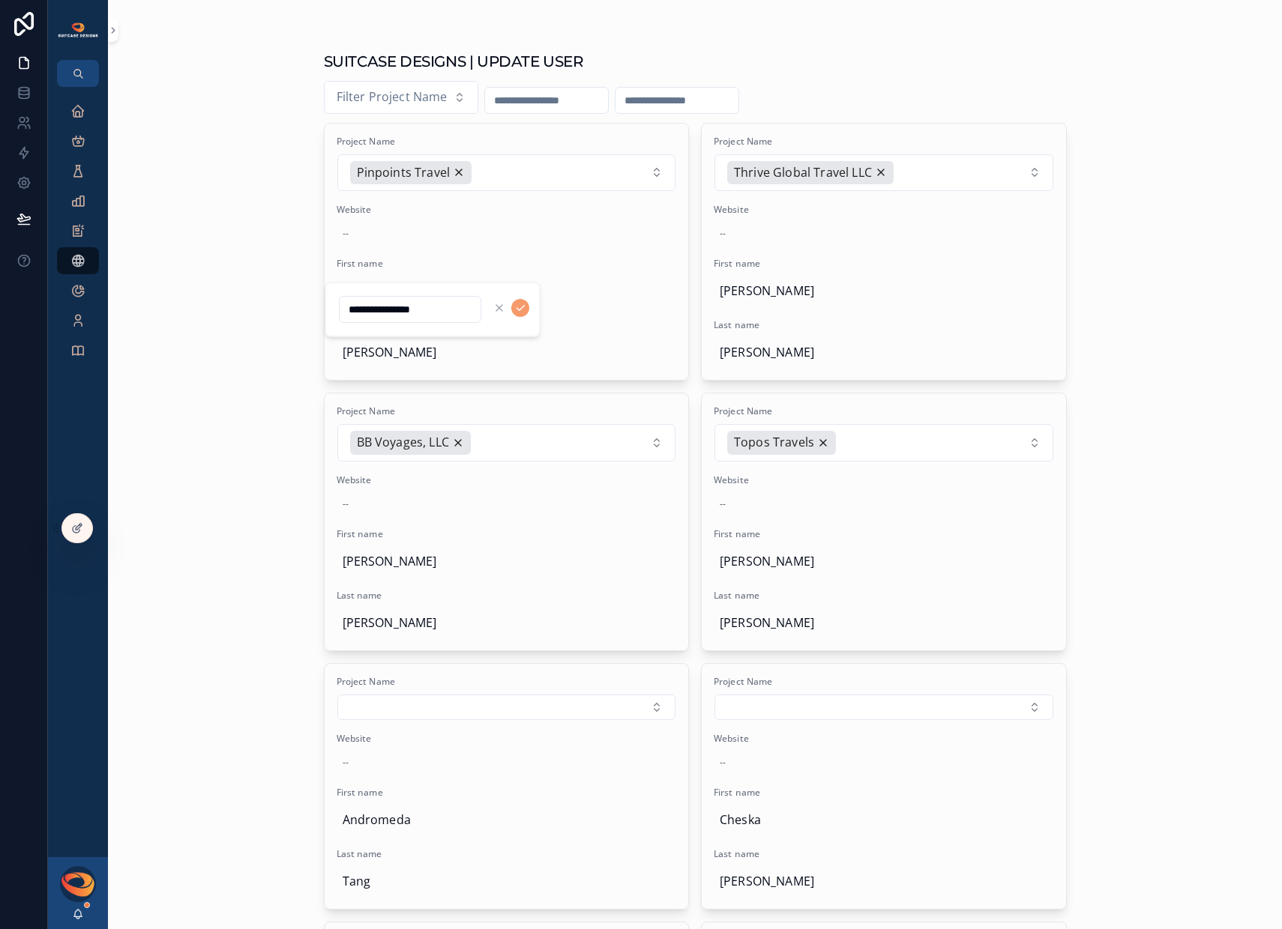
click at [406, 308] on input "**********" at bounding box center [410, 309] width 141 height 21
type input "*********"
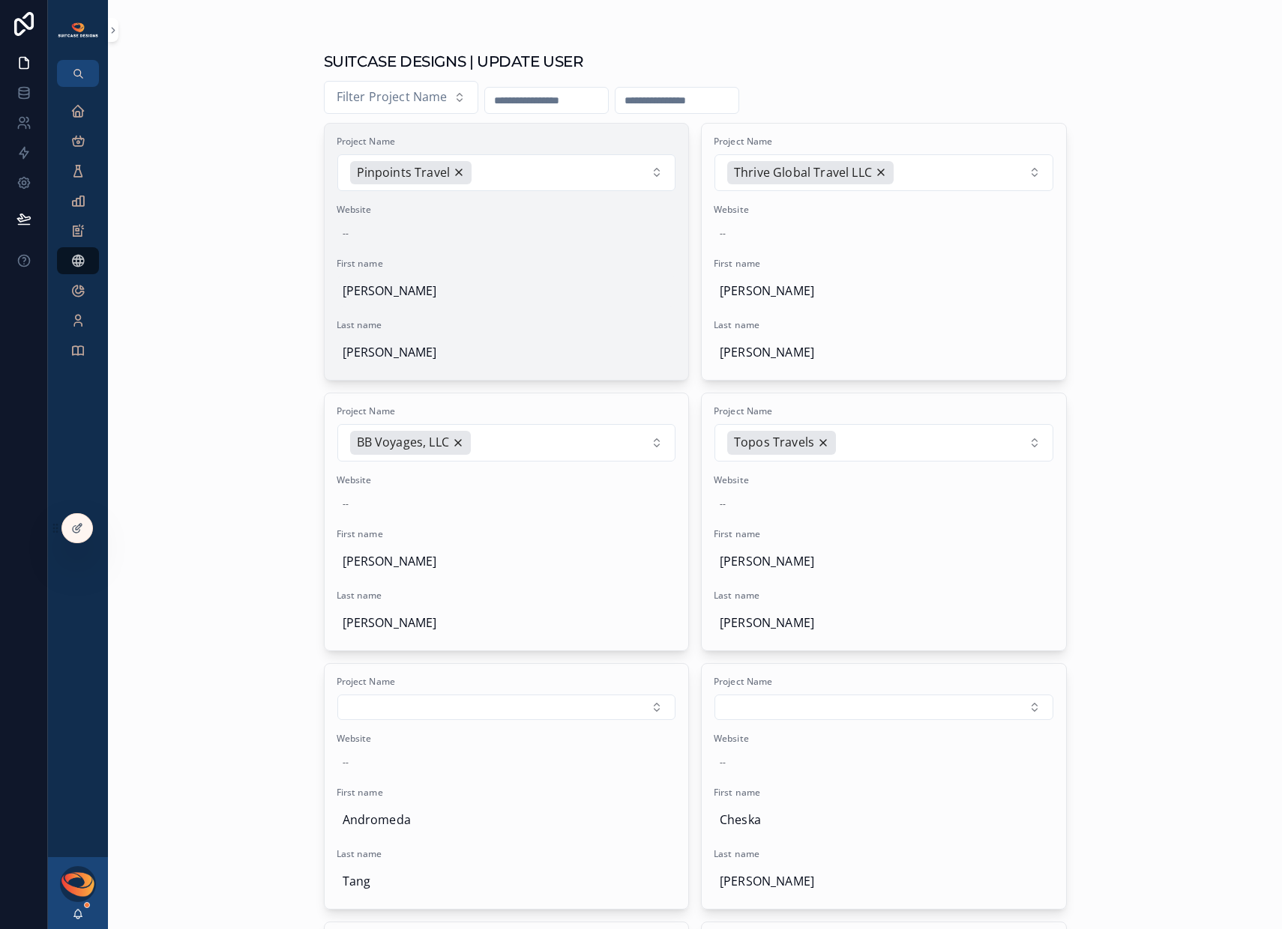
click at [402, 294] on span "[PERSON_NAME]" at bounding box center [506, 291] width 328 height 19
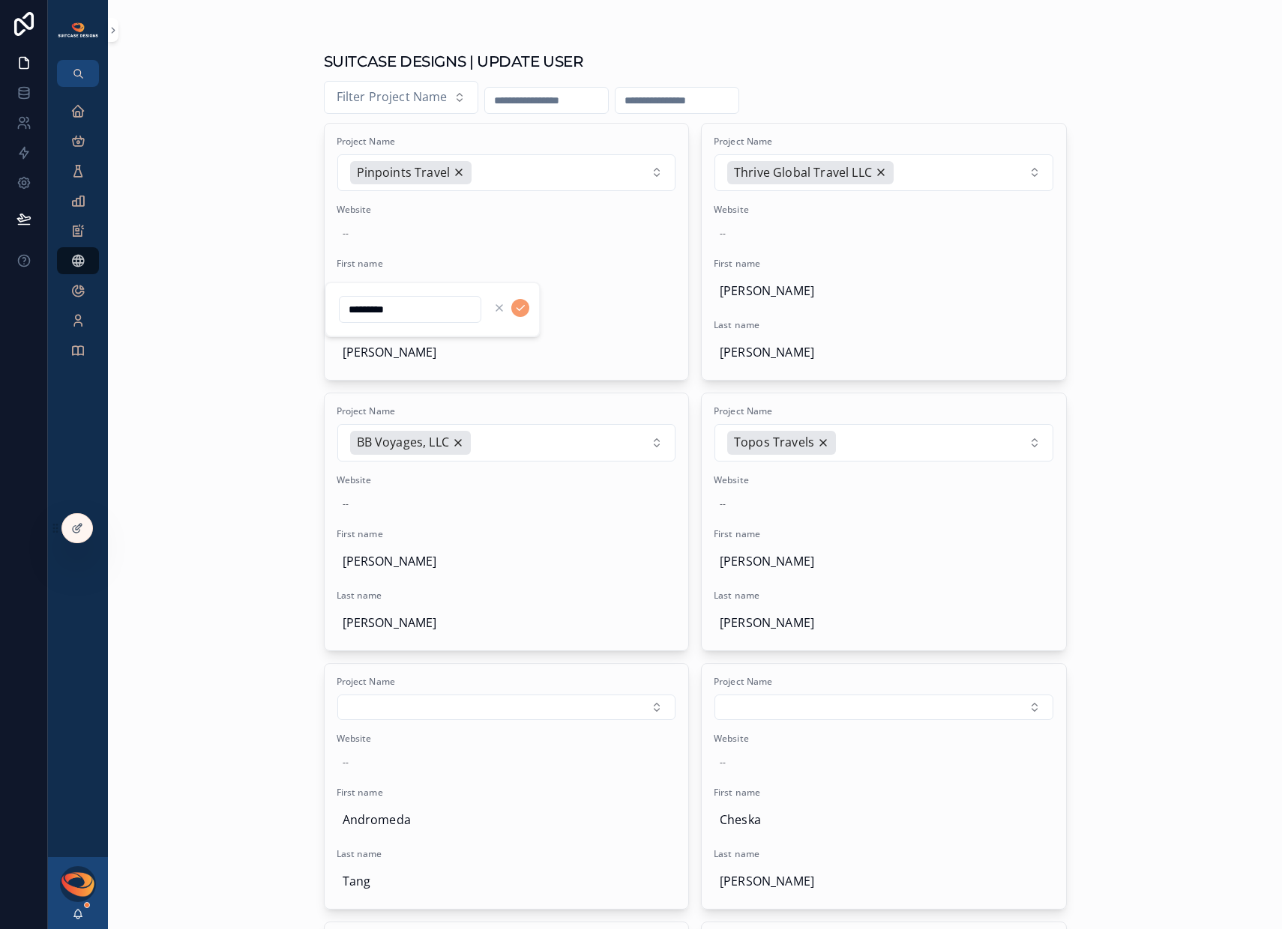
click at [402, 294] on div "*********" at bounding box center [433, 309] width 216 height 55
click at [523, 309] on icon "scrollable content" at bounding box center [520, 308] width 12 height 12
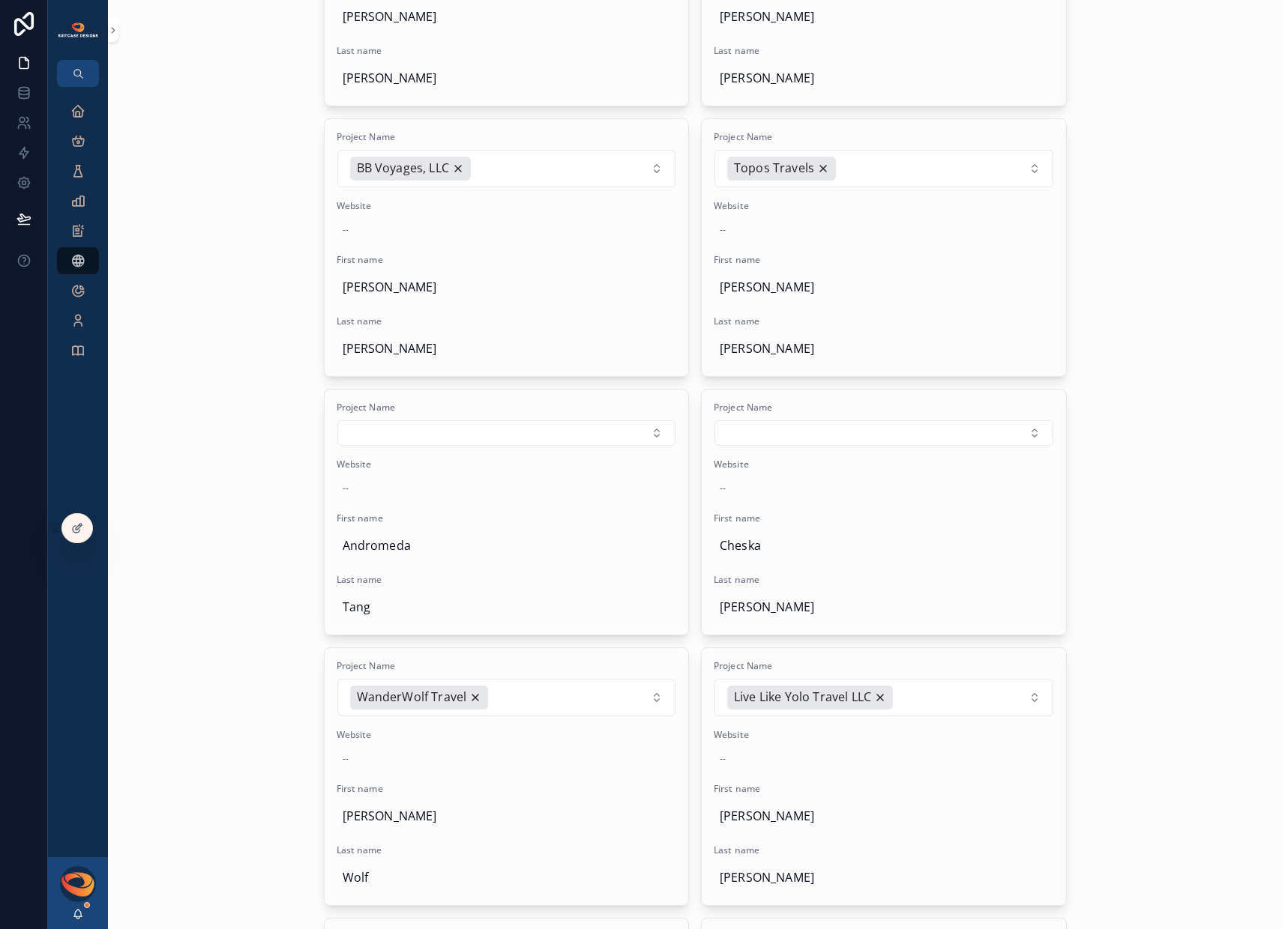
scroll to position [407, 0]
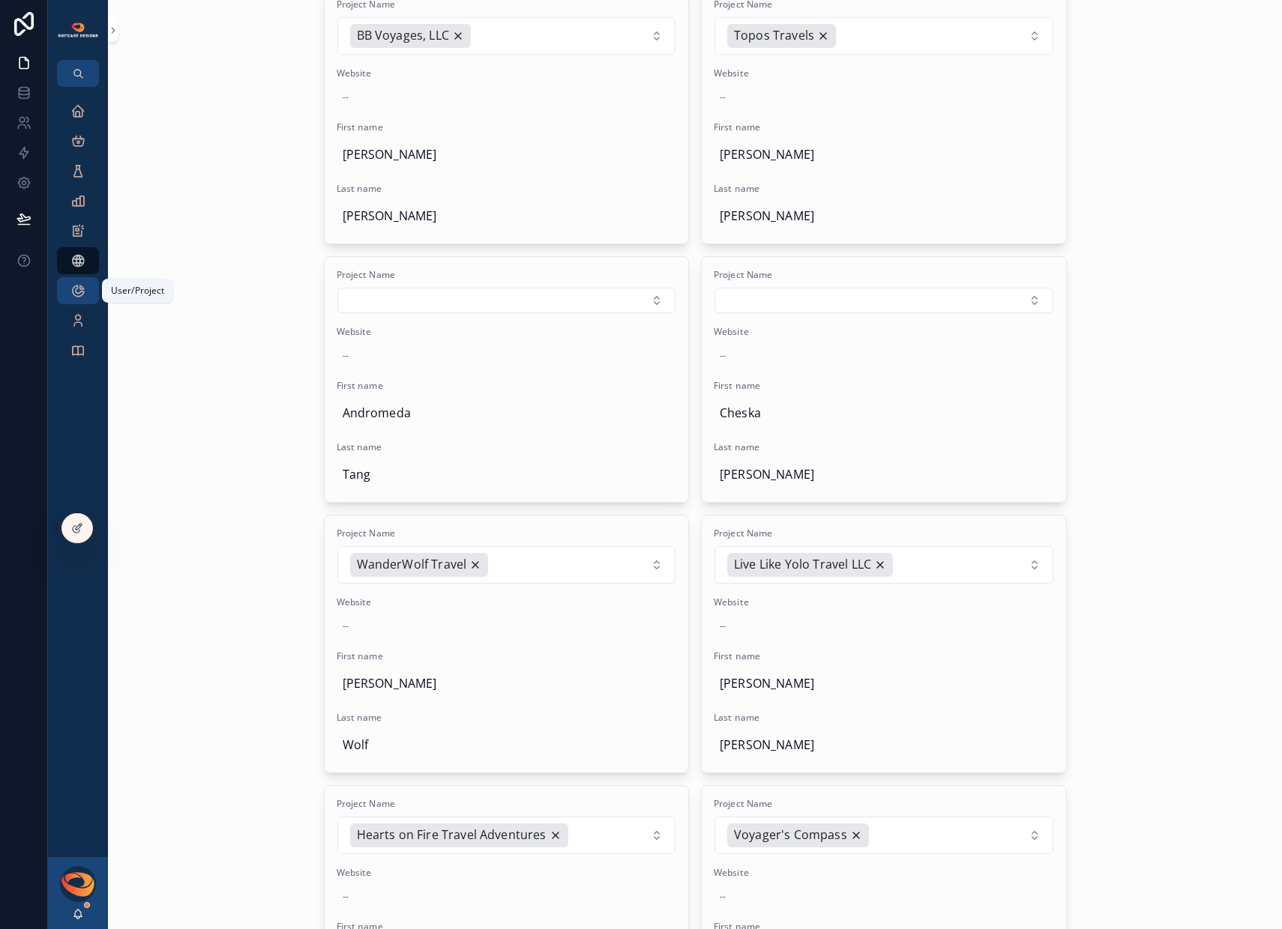
click at [82, 289] on icon "scrollable content" at bounding box center [77, 290] width 15 height 15
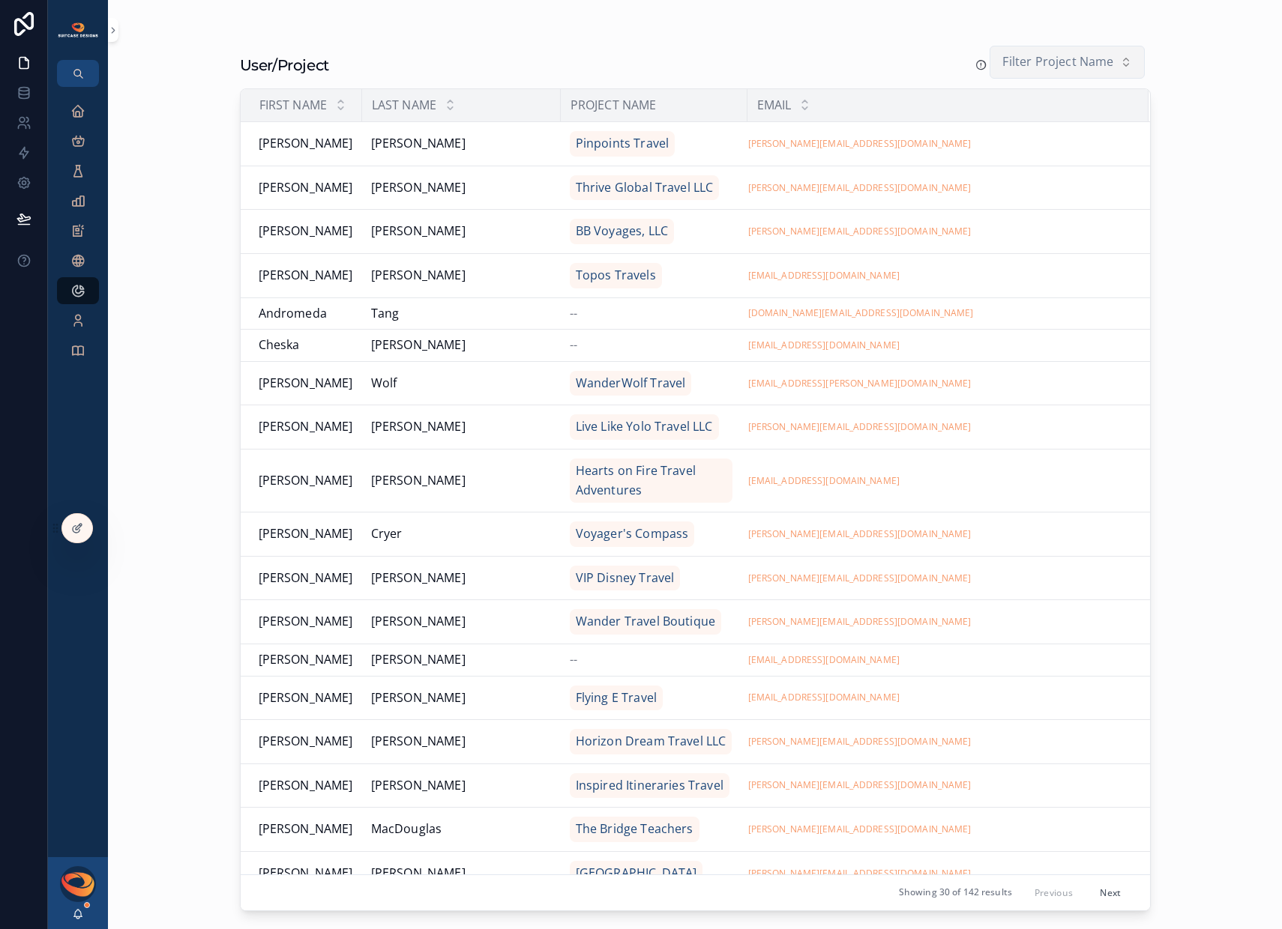
click at [1042, 62] on span "Filter Project Name" at bounding box center [1057, 61] width 111 height 19
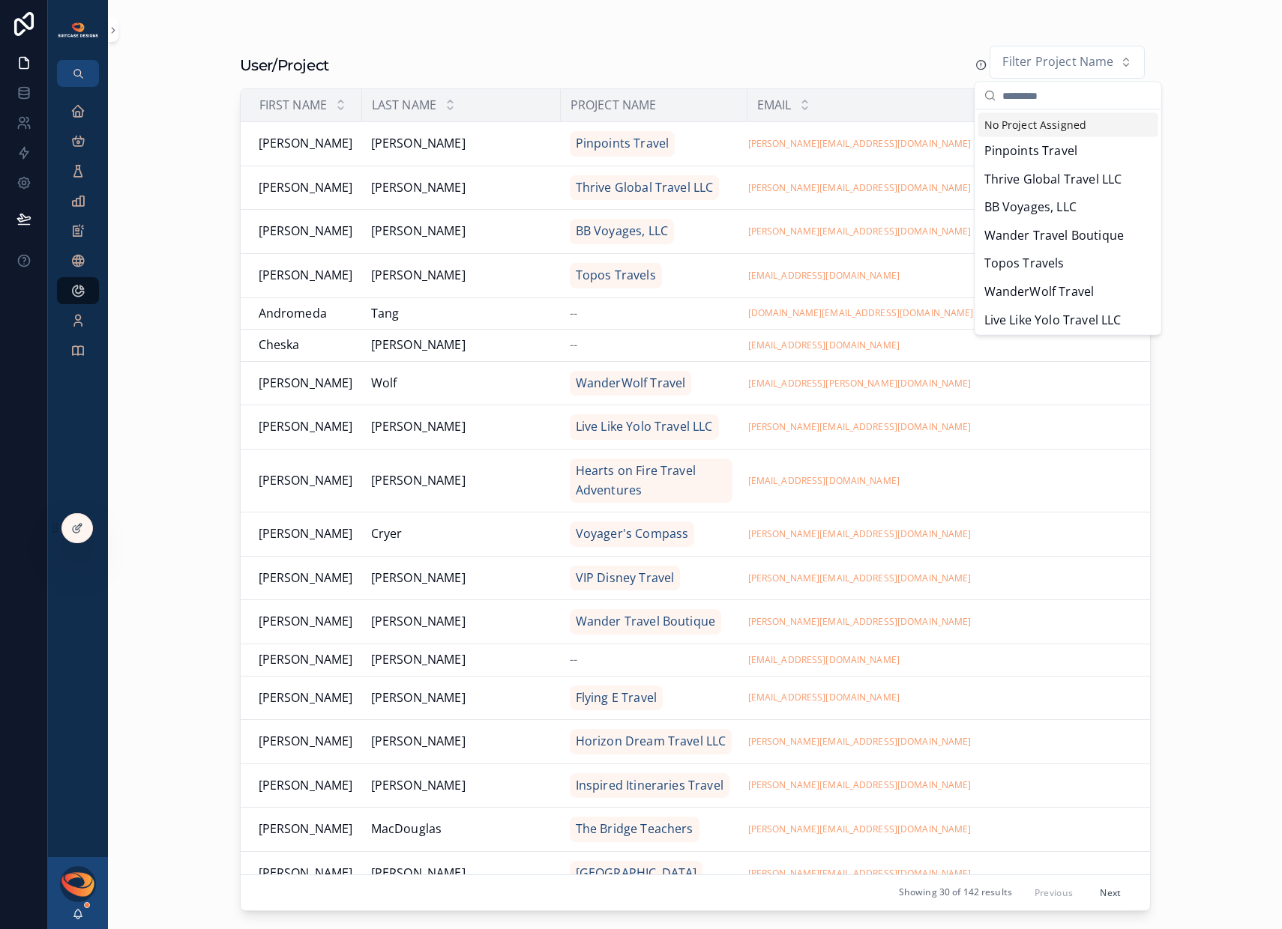
click at [1028, 130] on div "No Project Assigned" at bounding box center [1068, 125] width 180 height 24
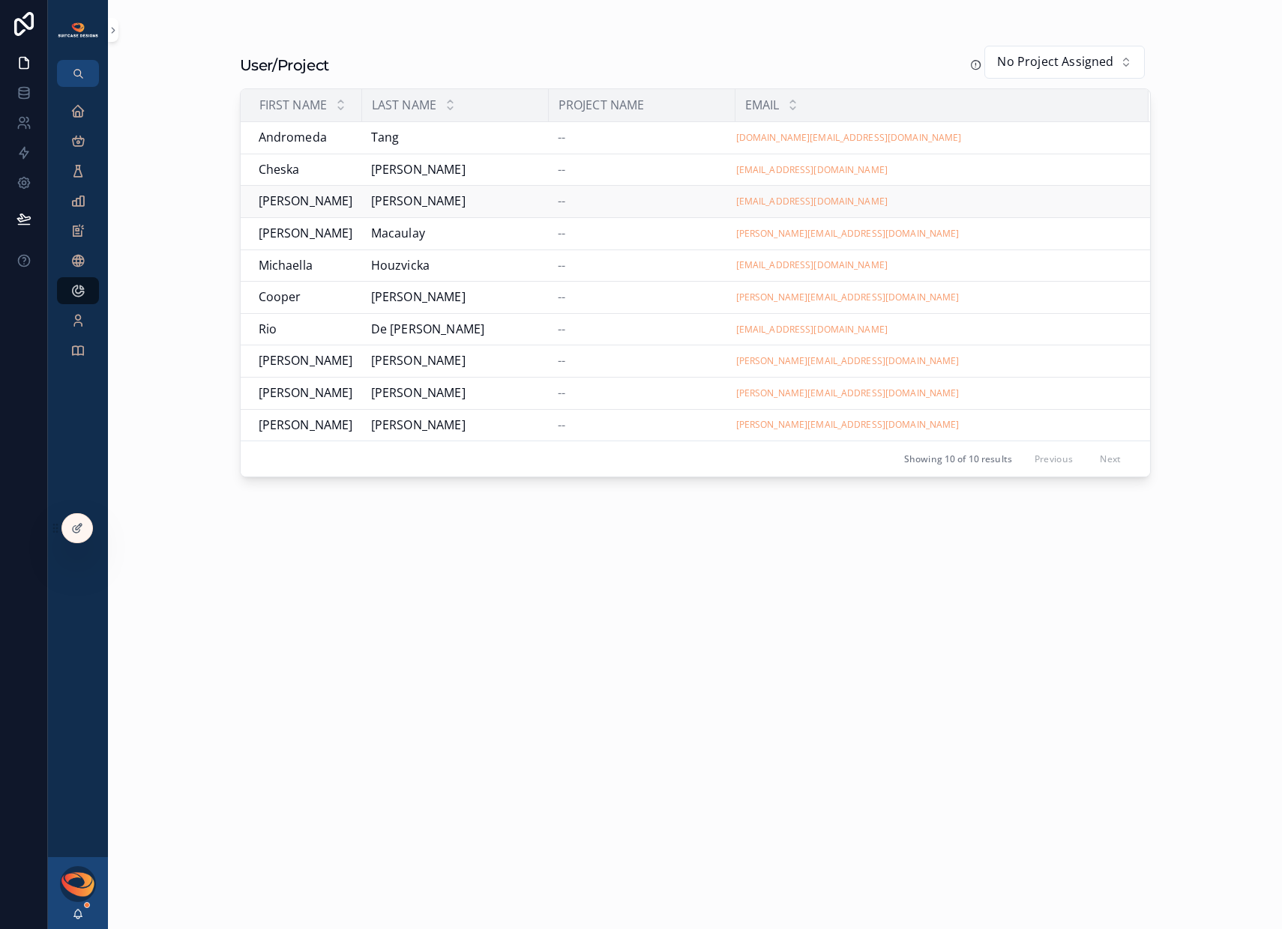
click at [353, 207] on td "[PERSON_NAME]" at bounding box center [301, 202] width 121 height 32
click at [338, 206] on div "[PERSON_NAME]" at bounding box center [306, 201] width 94 height 19
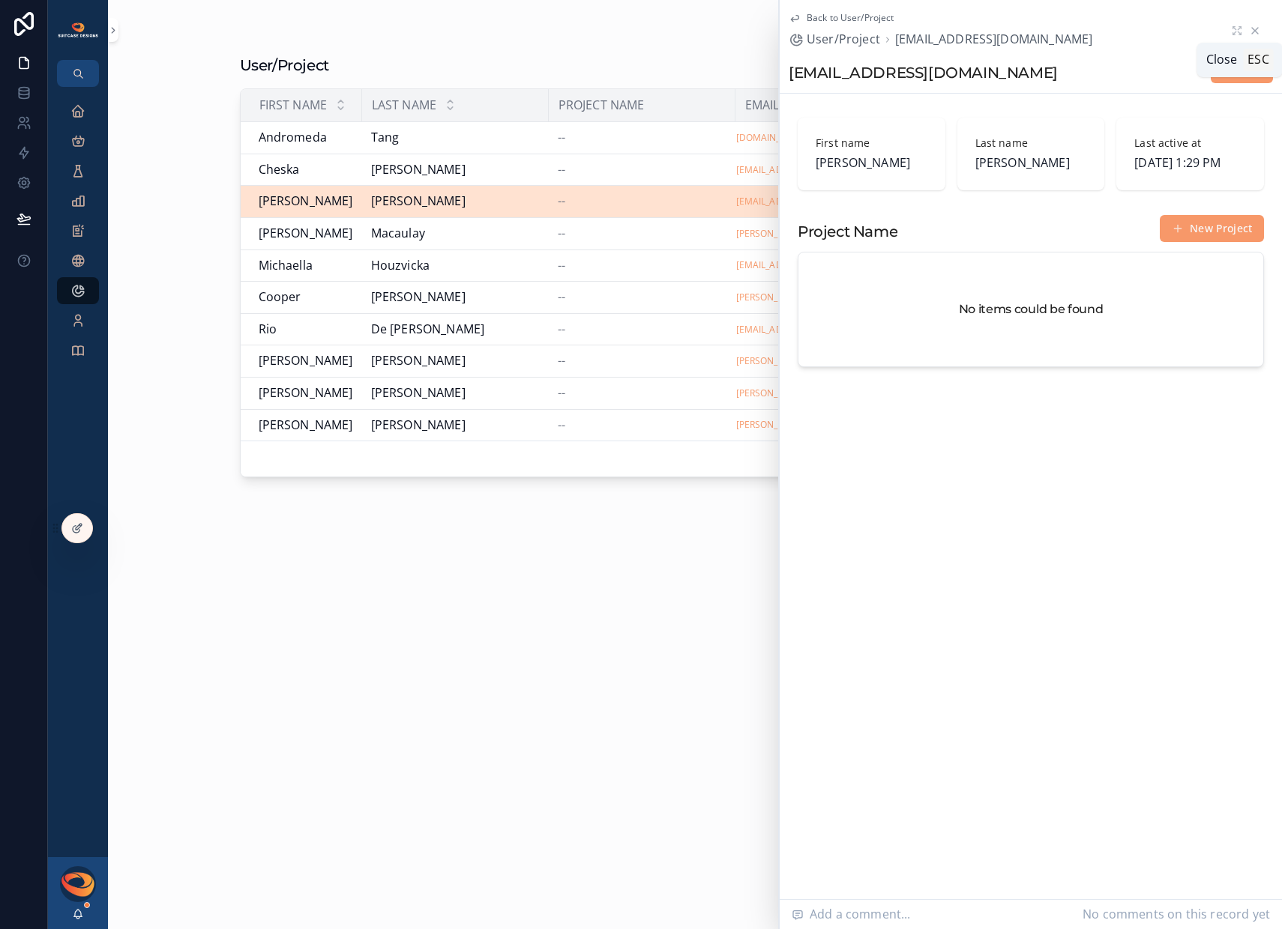
click at [1255, 30] on icon "scrollable content" at bounding box center [1255, 31] width 6 height 6
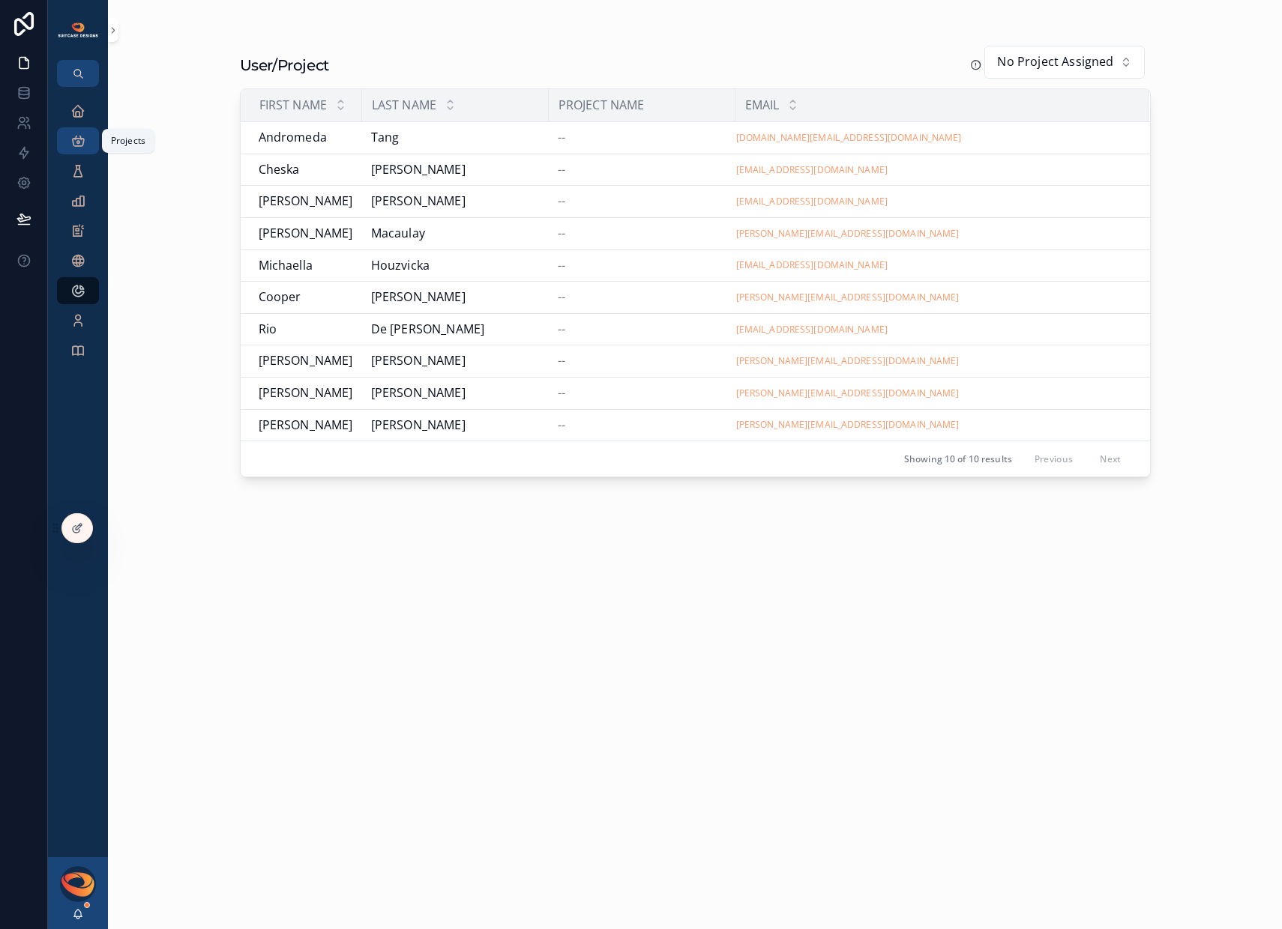
click at [73, 149] on div "Projects" at bounding box center [78, 141] width 24 height 24
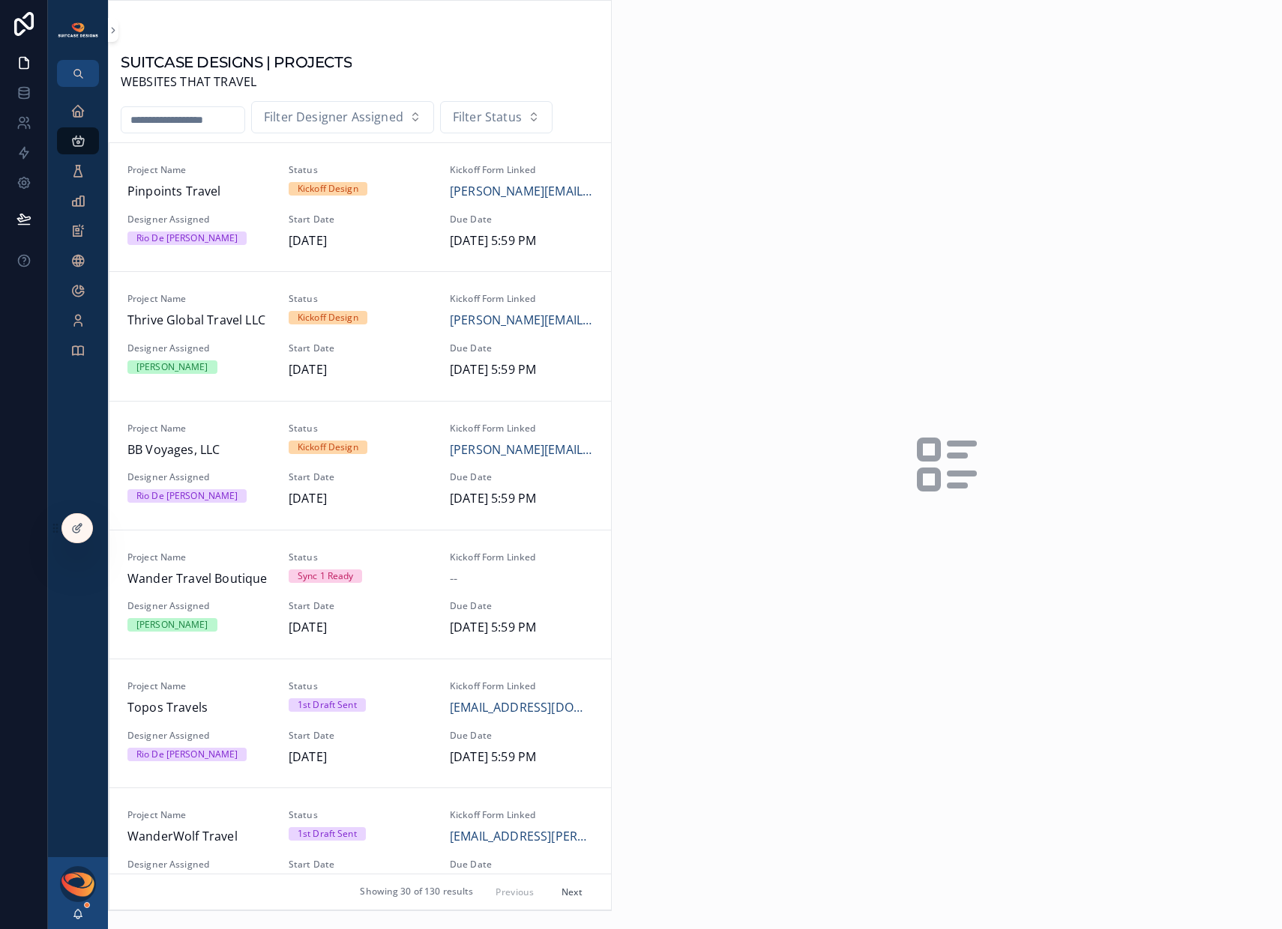
click at [183, 122] on input "scrollable content" at bounding box center [182, 119] width 123 height 21
click at [78, 171] on icon "scrollable content" at bounding box center [77, 170] width 15 height 15
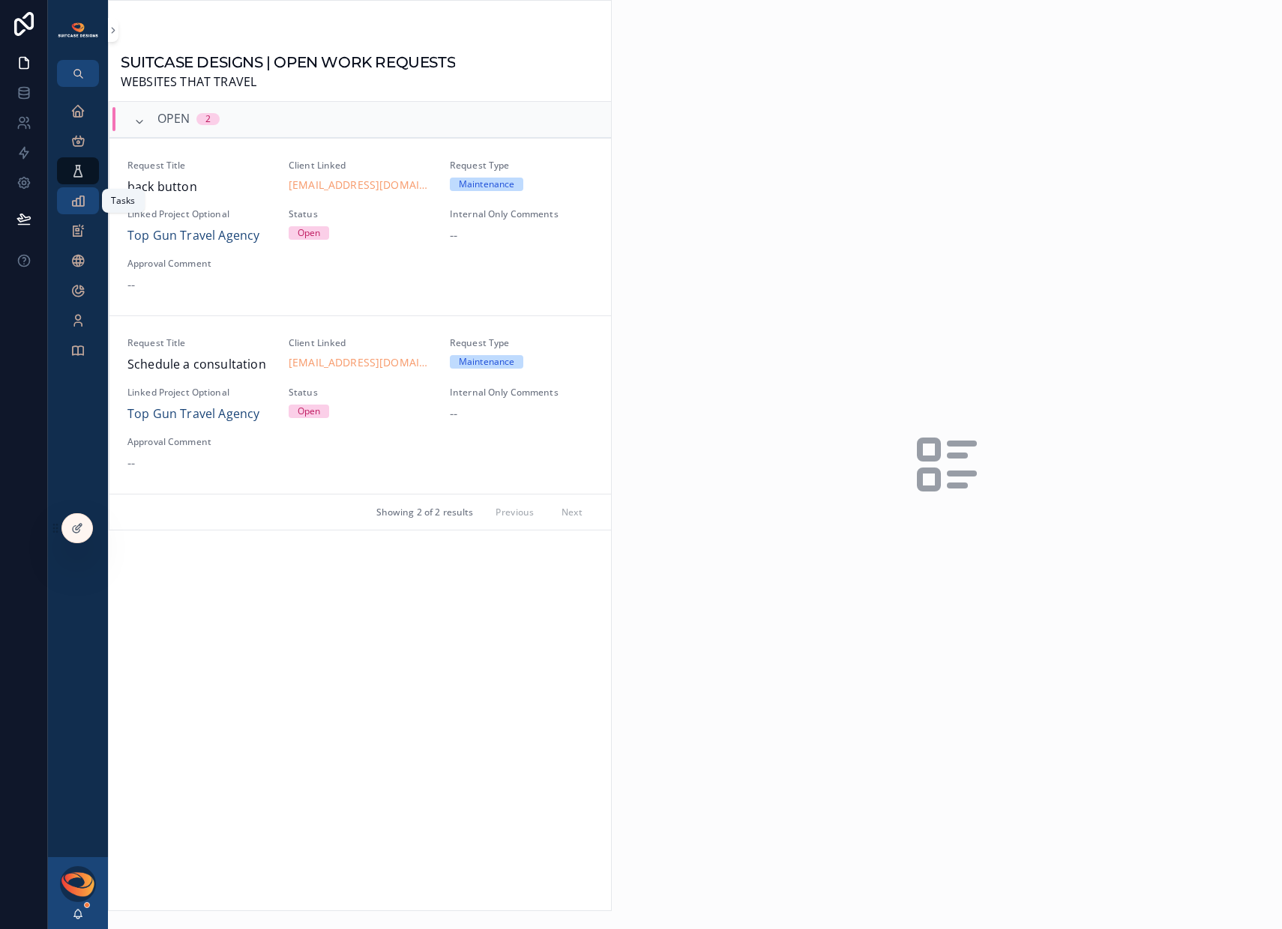
click at [76, 204] on icon "scrollable content" at bounding box center [77, 200] width 15 height 15
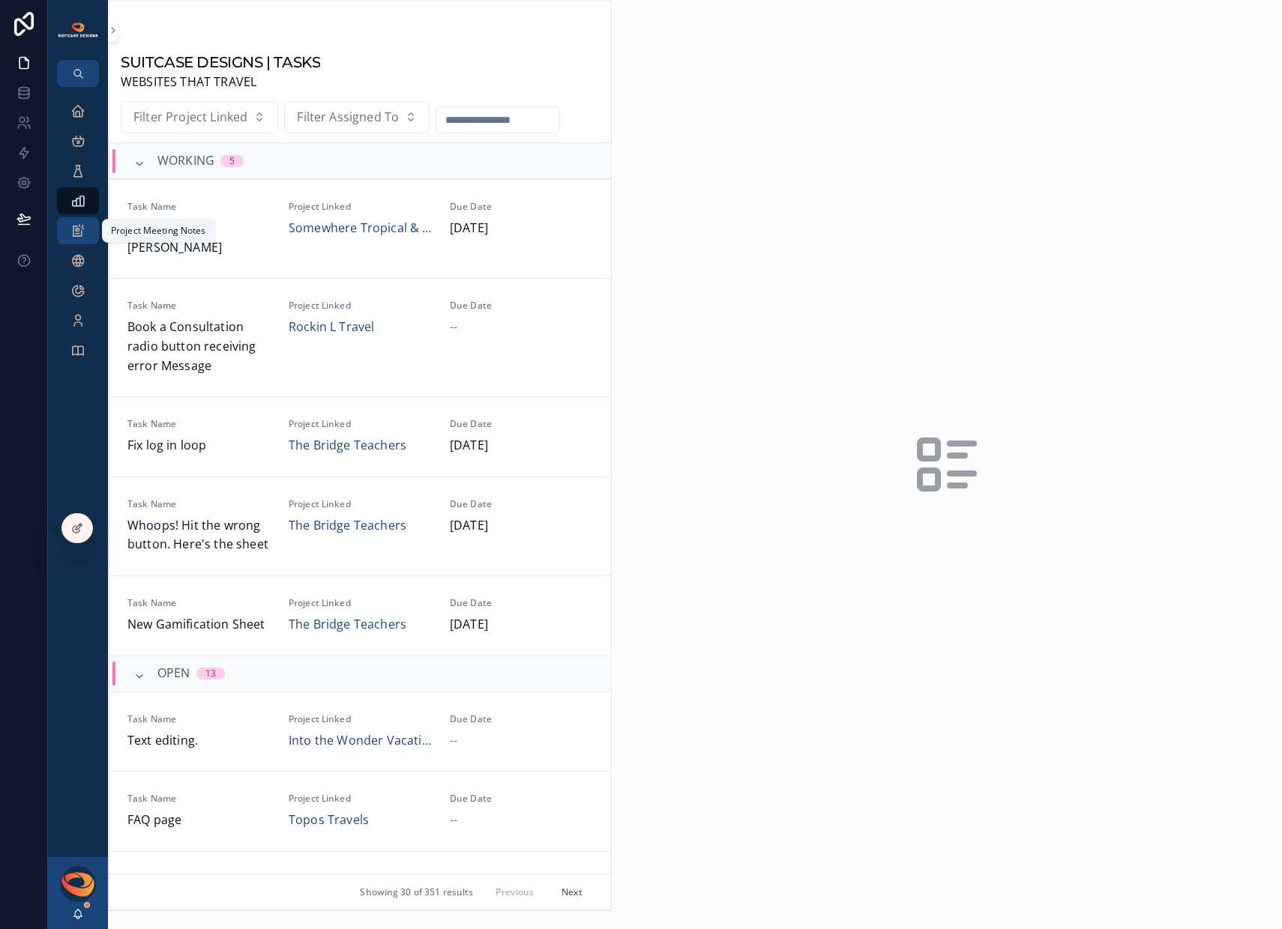
click at [76, 232] on icon "scrollable content" at bounding box center [77, 230] width 15 height 15
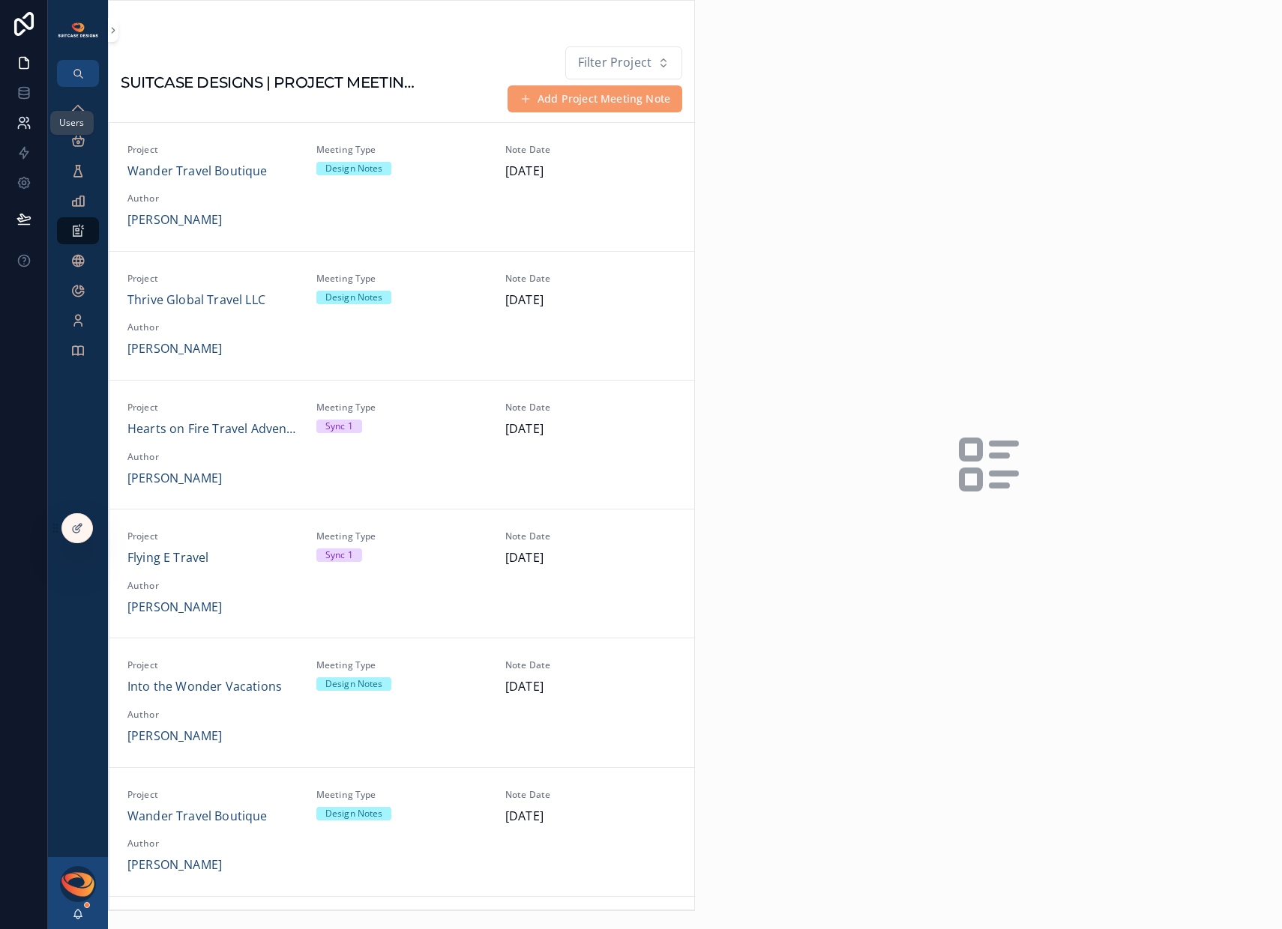
click at [28, 130] on link at bounding box center [23, 123] width 47 height 30
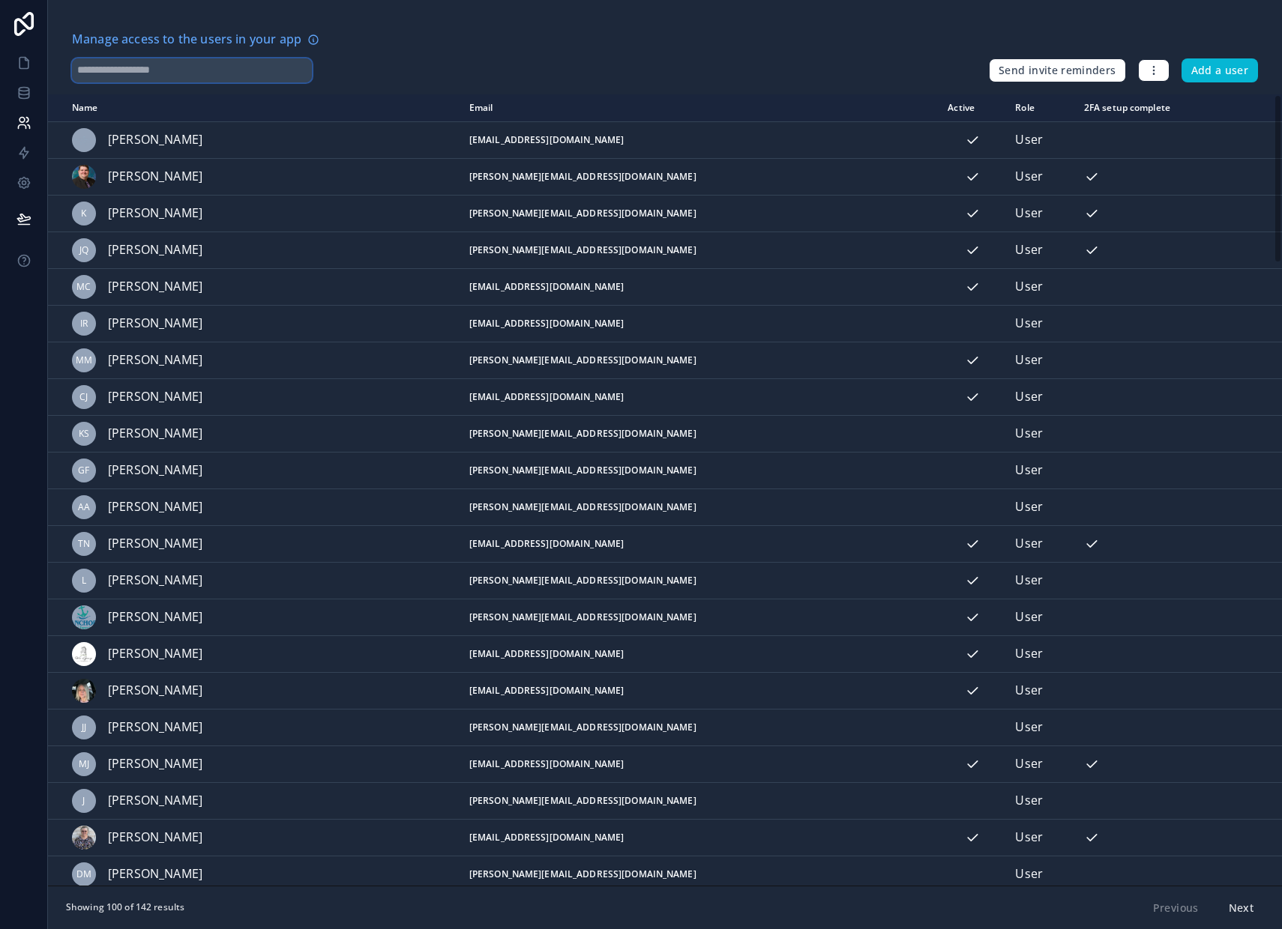
click at [148, 70] on input "text" at bounding box center [192, 70] width 240 height 24
click at [21, 91] on icon at bounding box center [23, 92] width 15 height 15
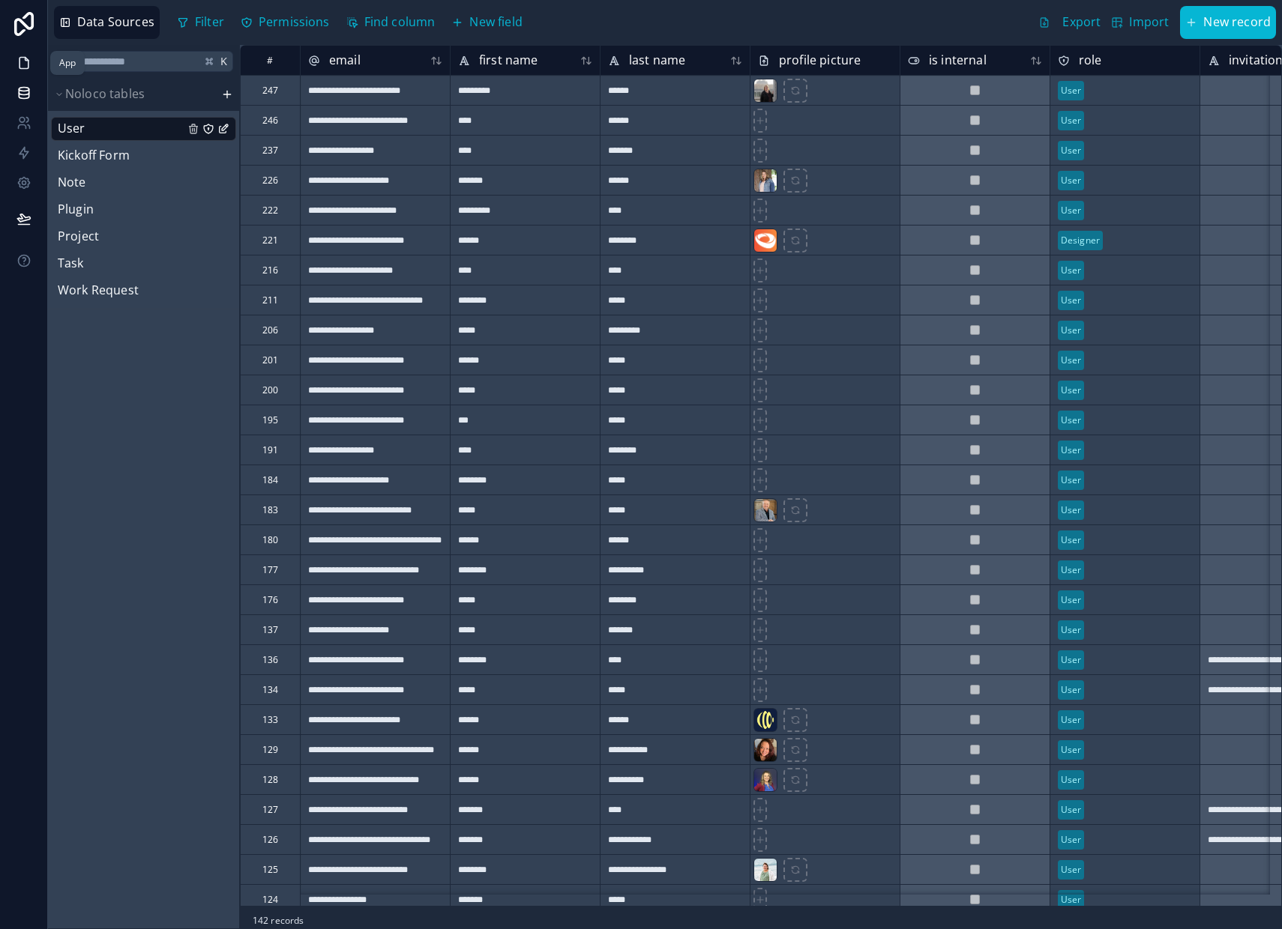
click at [22, 67] on icon at bounding box center [23, 62] width 15 height 15
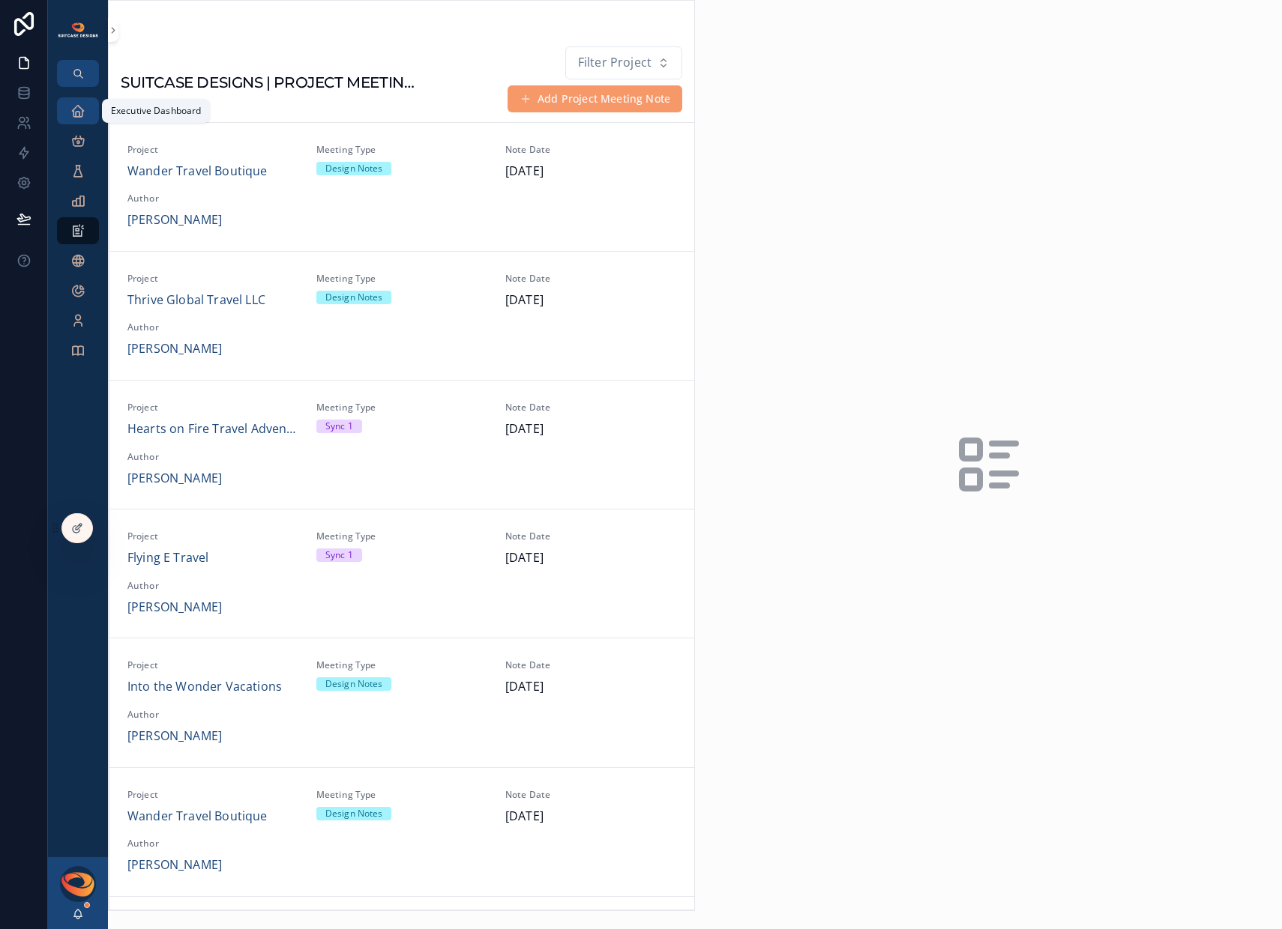
click at [83, 109] on icon "scrollable content" at bounding box center [77, 110] width 15 height 15
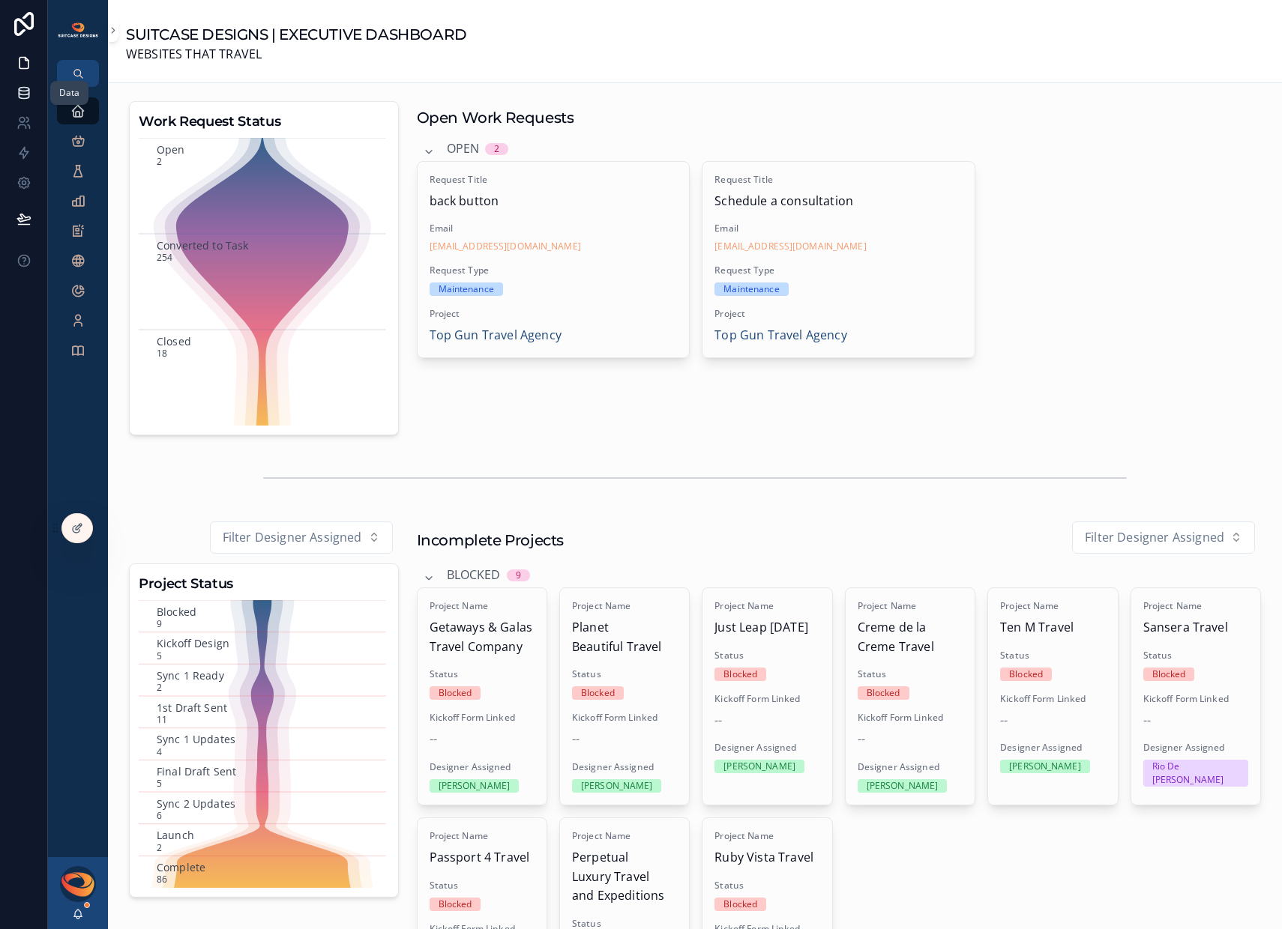
click at [25, 84] on link at bounding box center [23, 93] width 47 height 30
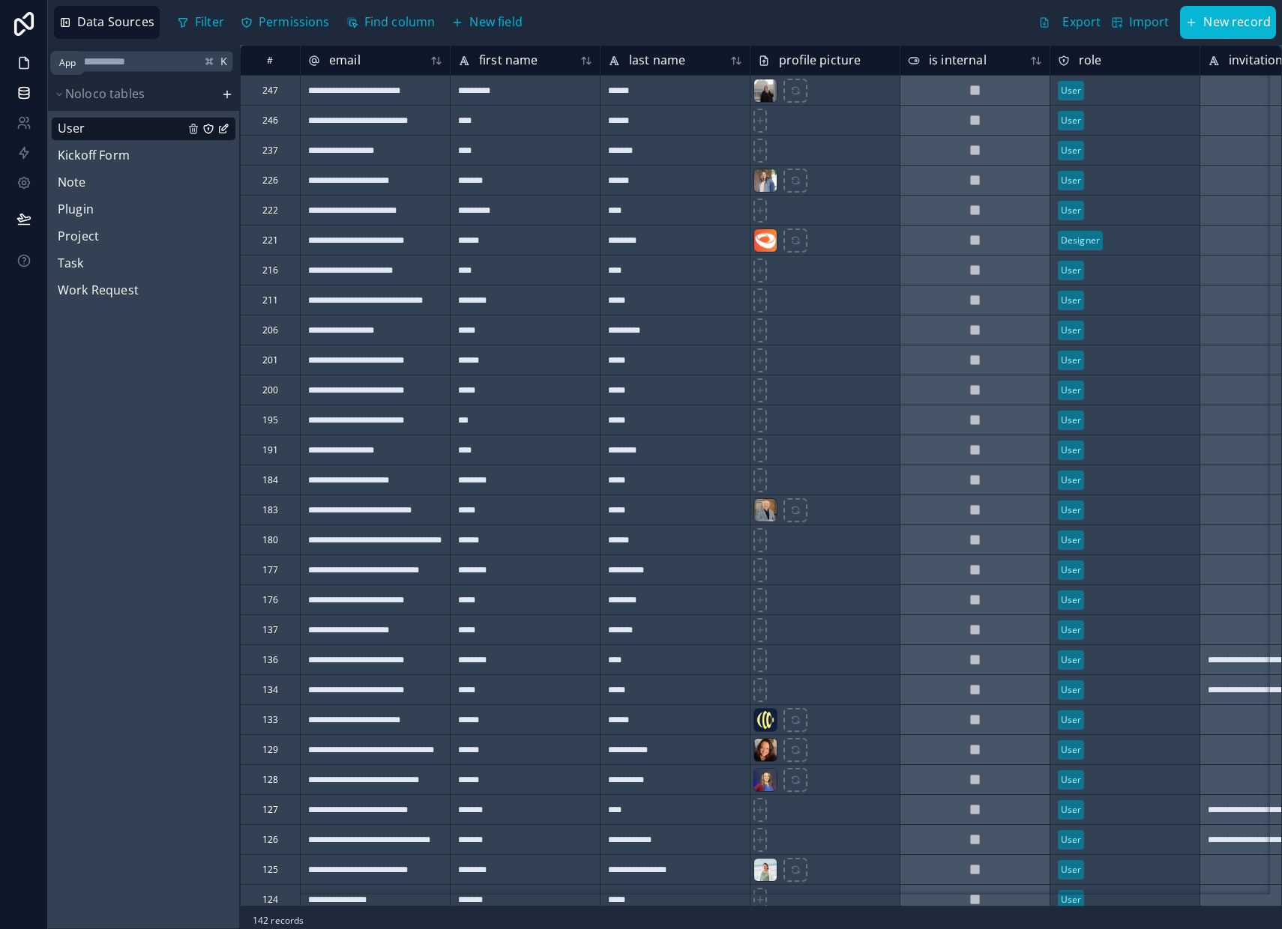
click at [22, 64] on icon at bounding box center [23, 62] width 15 height 15
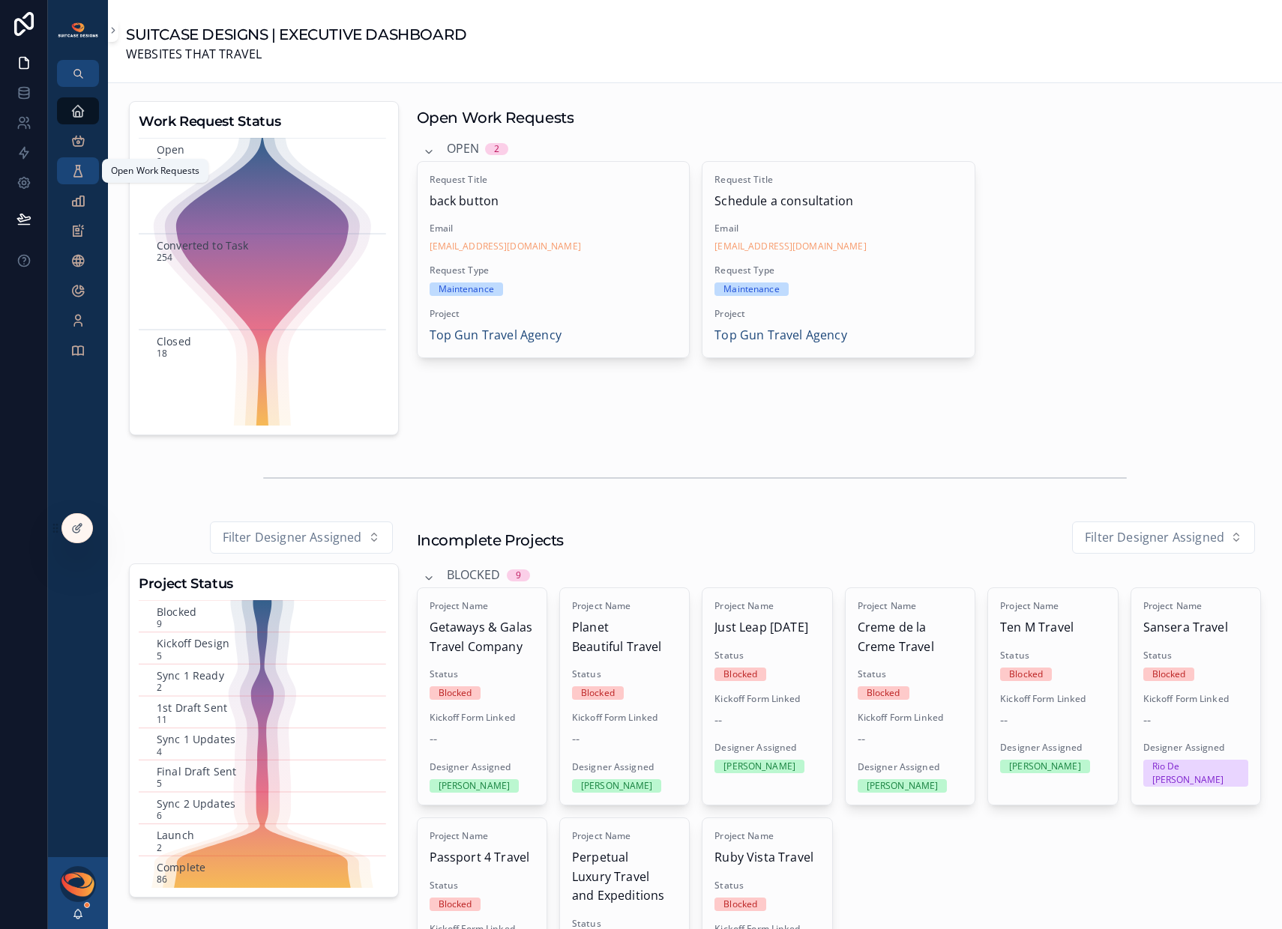
click at [76, 169] on icon "scrollable content" at bounding box center [77, 170] width 15 height 15
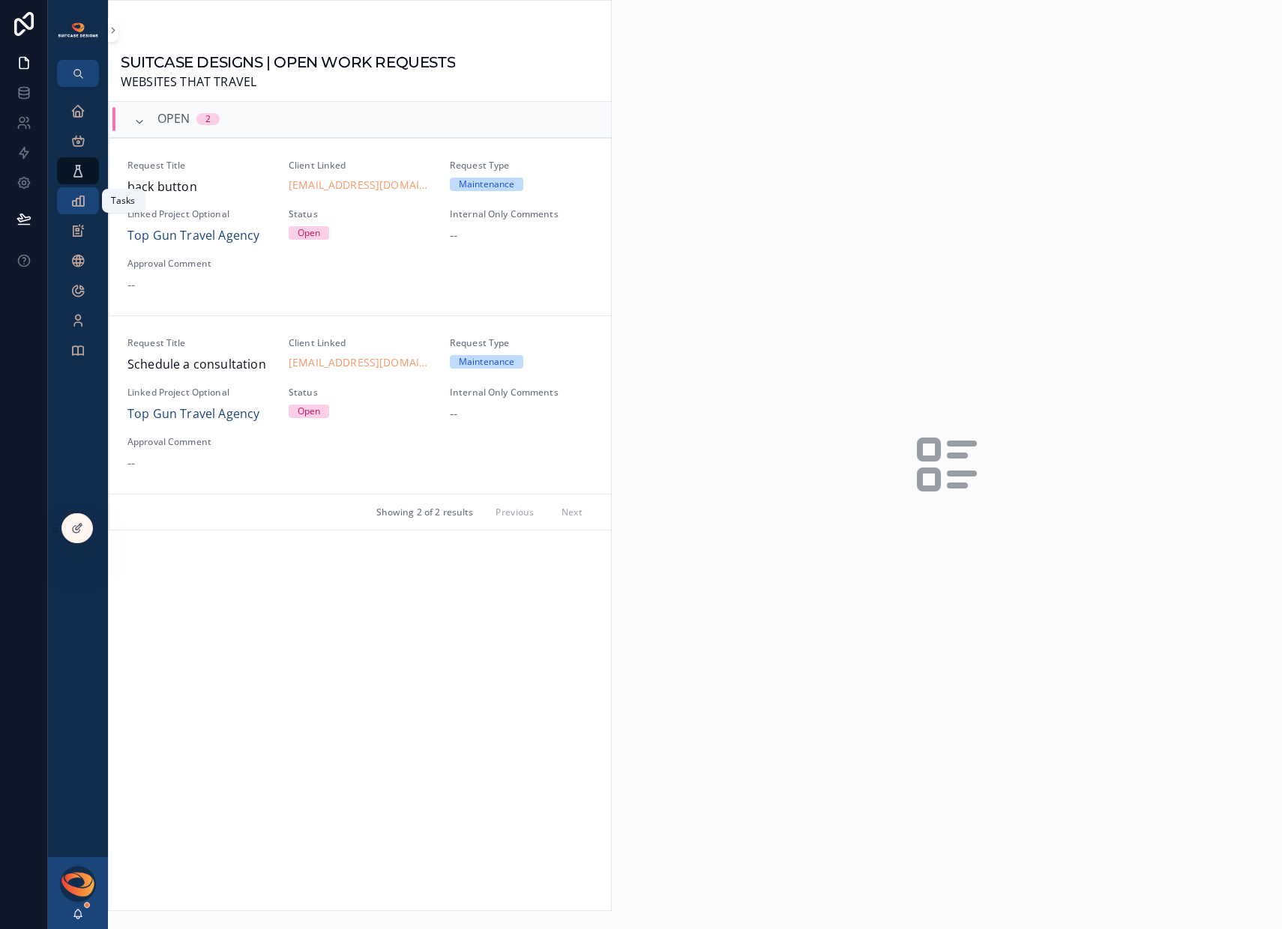
click at [77, 211] on div "Tasks" at bounding box center [78, 201] width 24 height 24
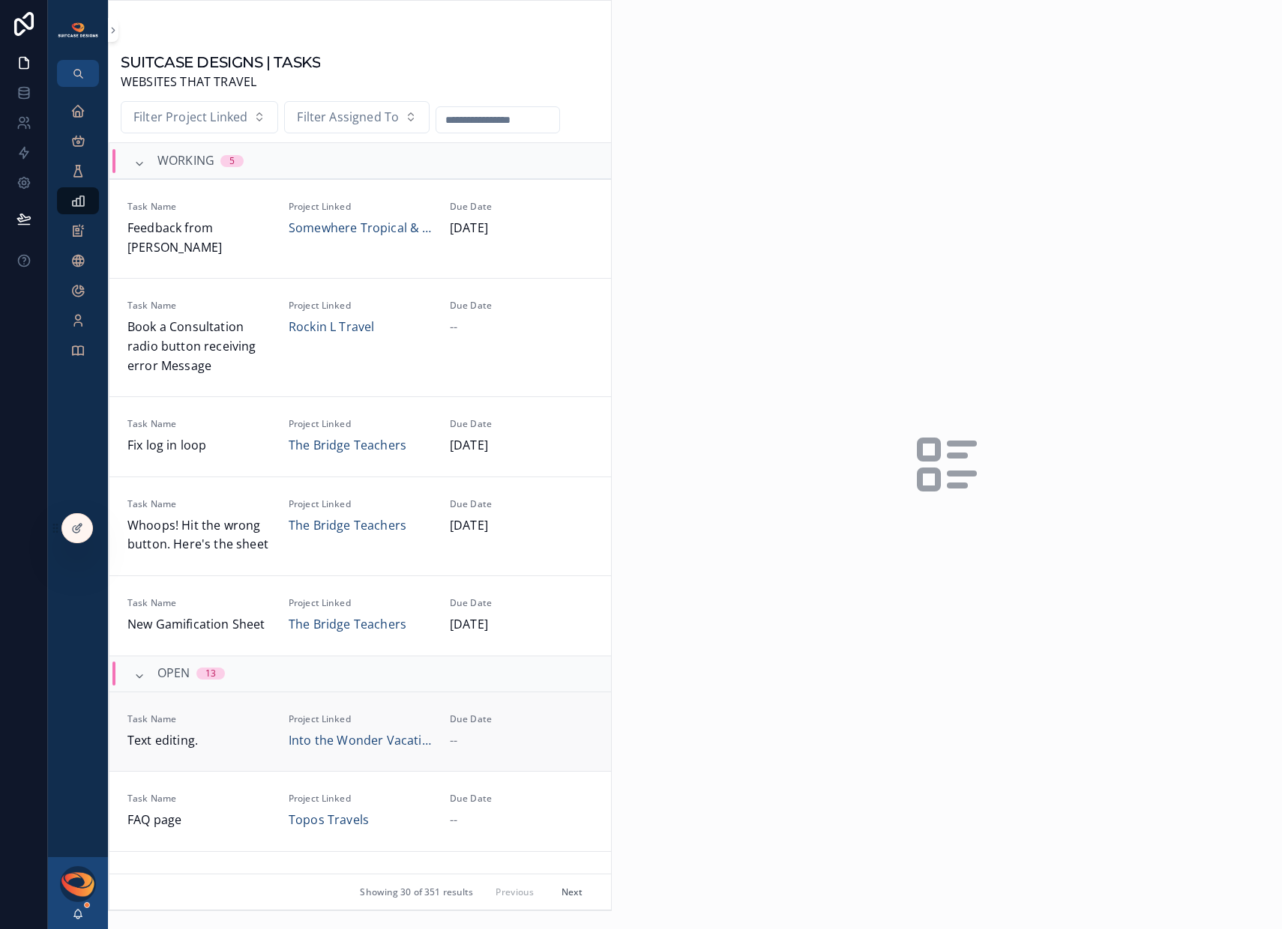
click at [259, 713] on span "Task Name" at bounding box center [198, 719] width 143 height 12
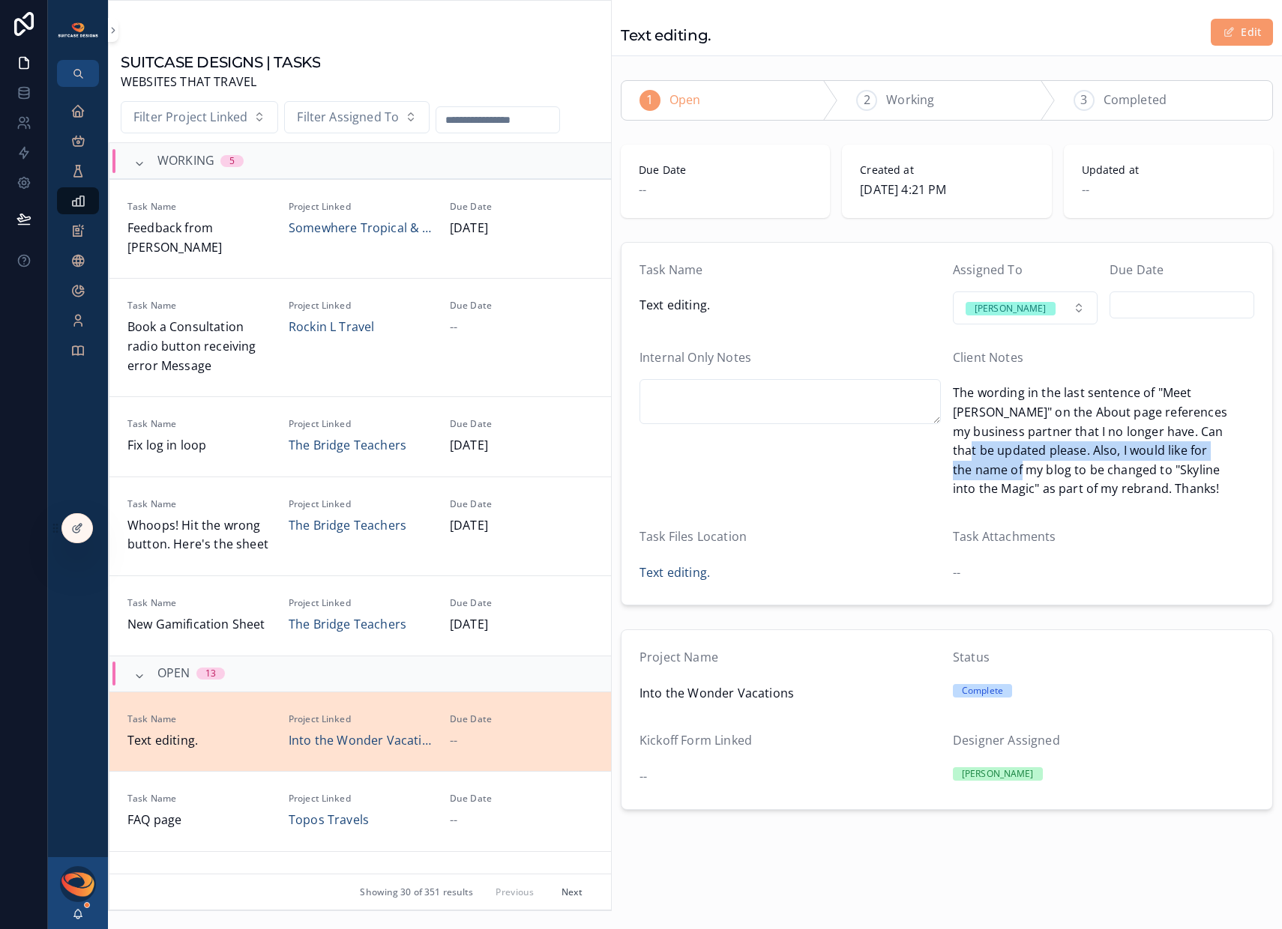
drag, startPoint x: 1018, startPoint y: 449, endPoint x: 1057, endPoint y: 463, distance: 42.2
click at [1057, 463] on span "The wording in the last sentence of "Meet [PERSON_NAME]" on the About page refe…" at bounding box center [1103, 441] width 301 height 115
click at [83, 117] on icon "scrollable content" at bounding box center [77, 110] width 15 height 15
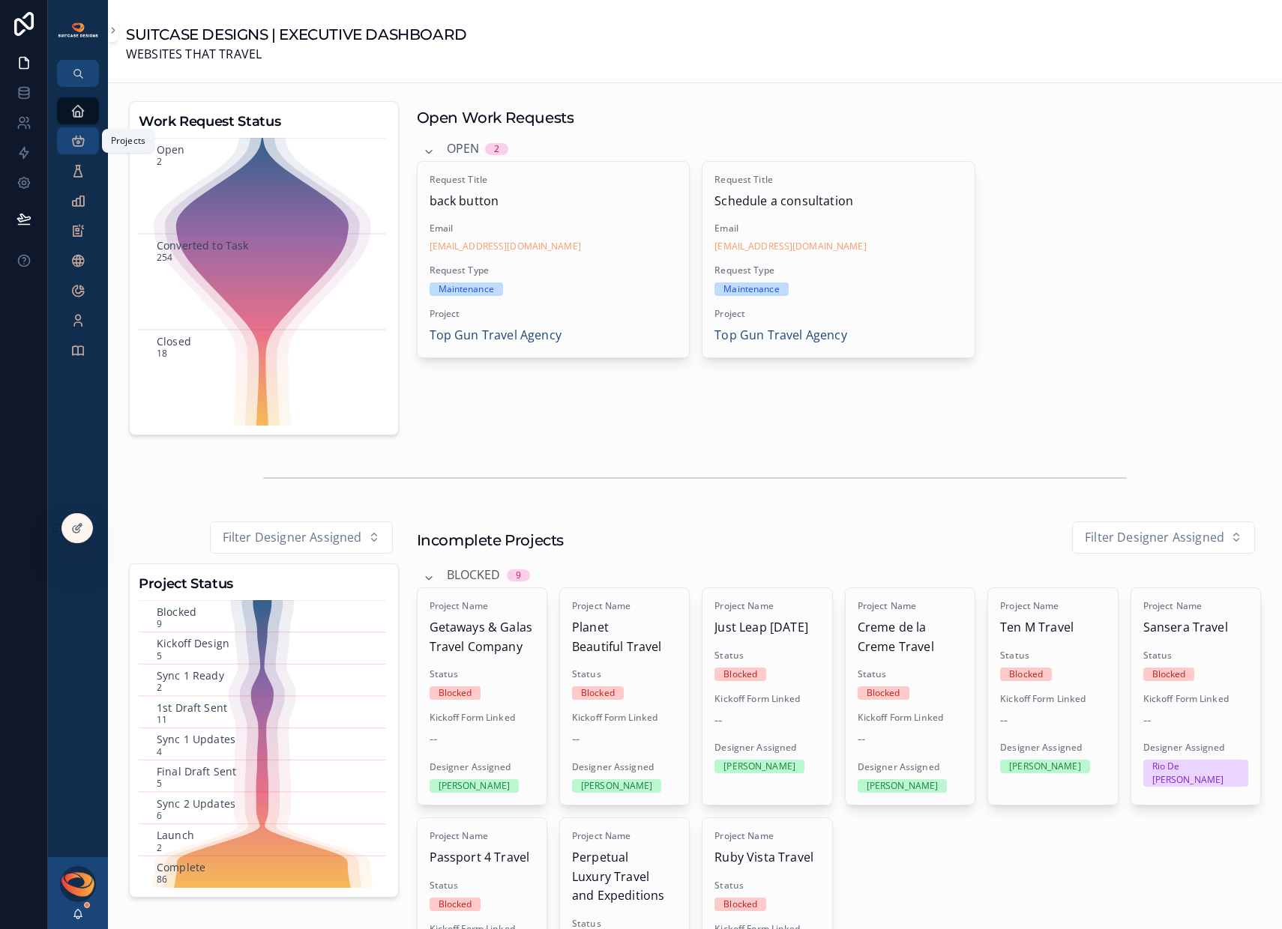
click at [81, 148] on icon "scrollable content" at bounding box center [77, 140] width 15 height 15
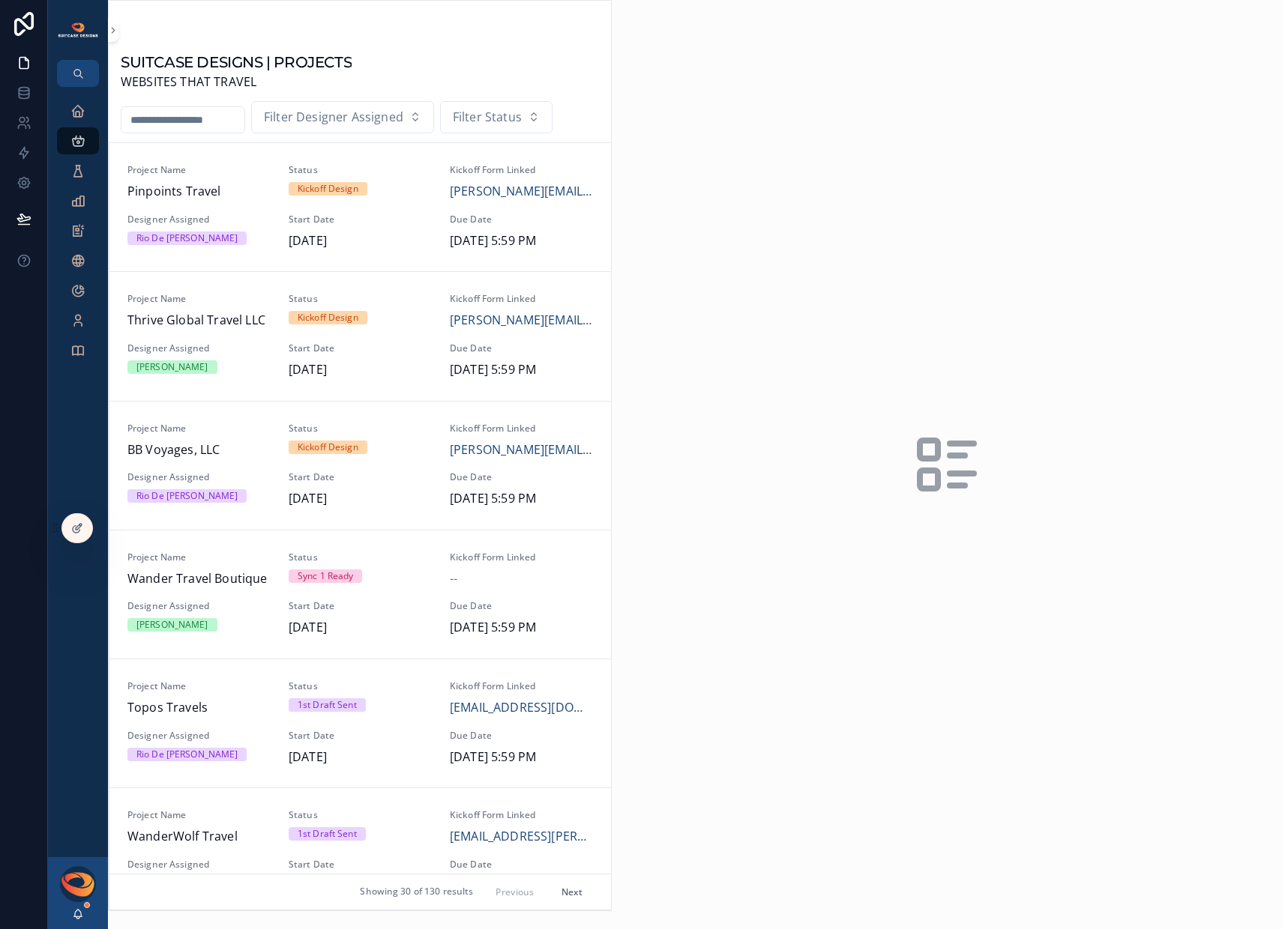
click at [176, 118] on input "scrollable content" at bounding box center [182, 119] width 123 height 21
type input "*****"
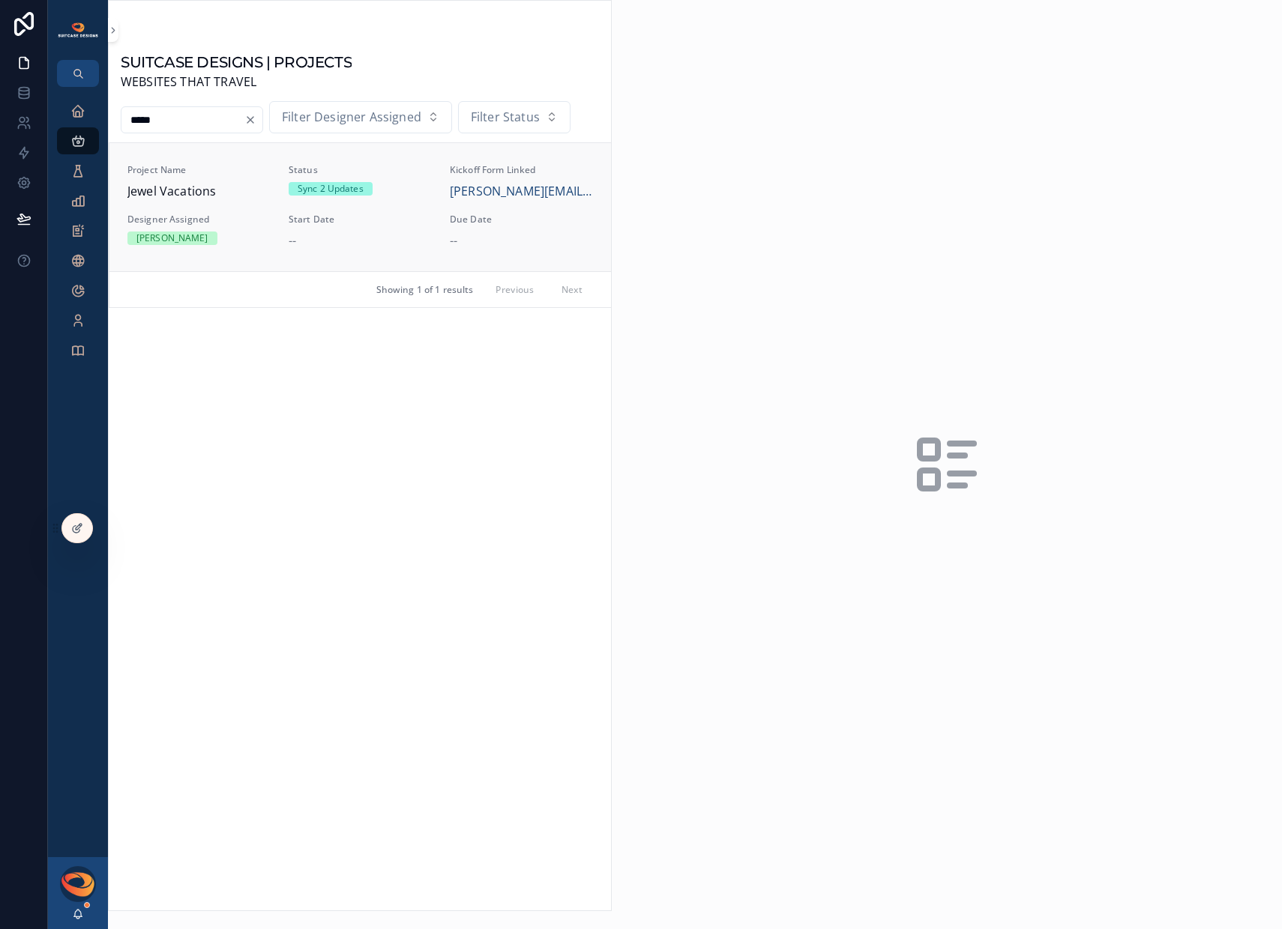
click at [222, 191] on span "Jewel Vacations" at bounding box center [198, 191] width 143 height 19
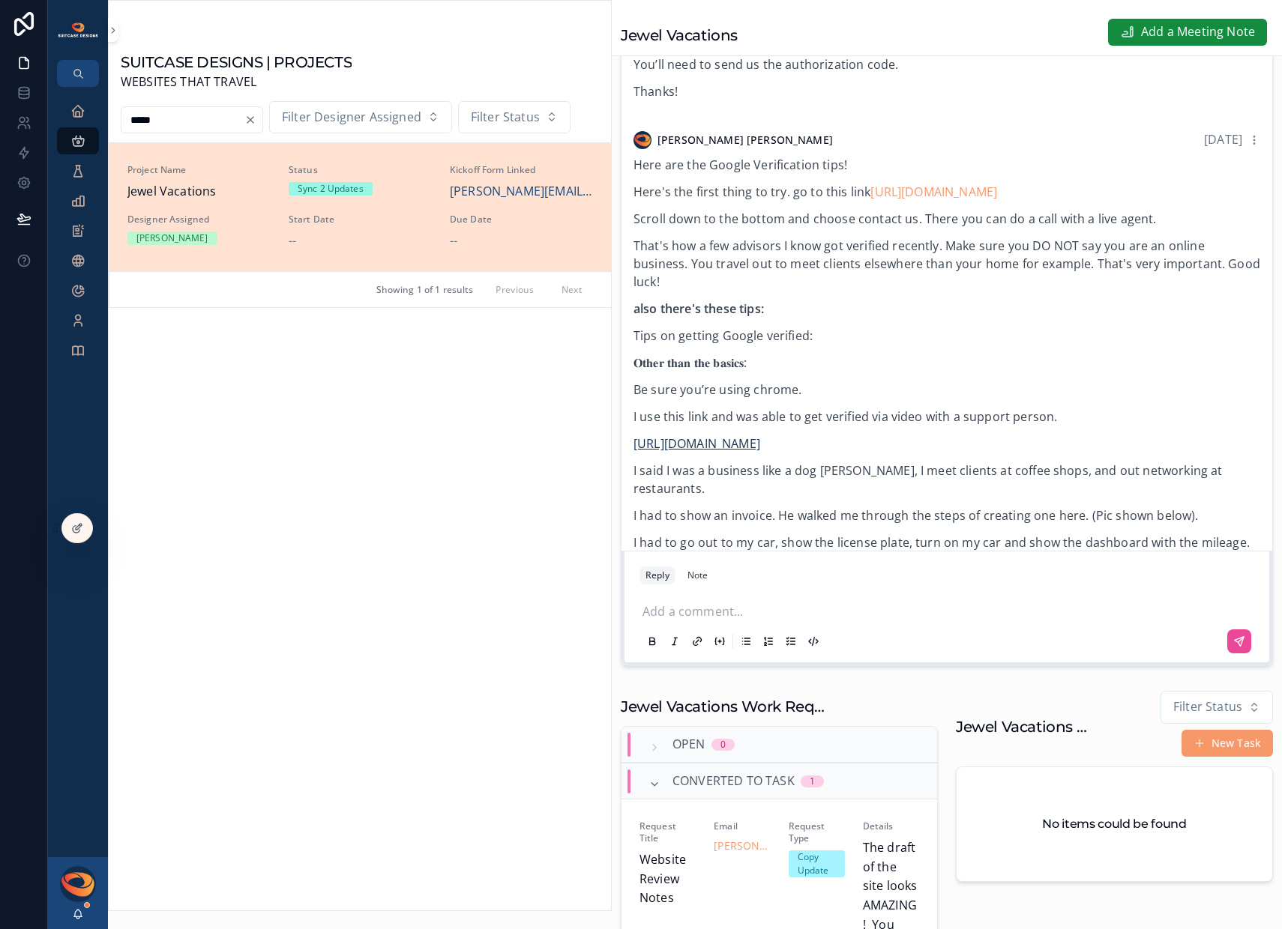
scroll to position [952, 0]
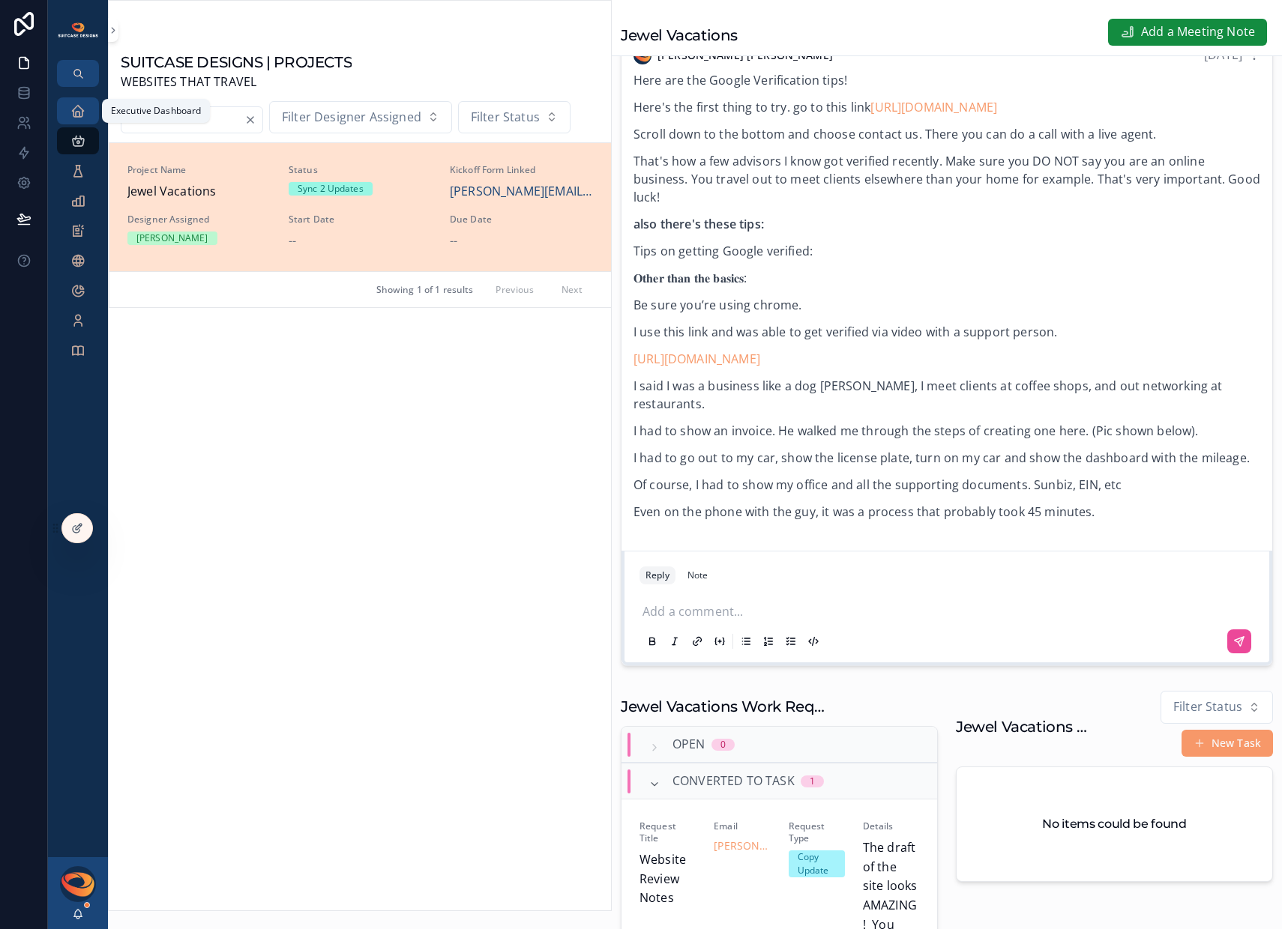
click at [83, 115] on icon "scrollable content" at bounding box center [77, 110] width 15 height 15
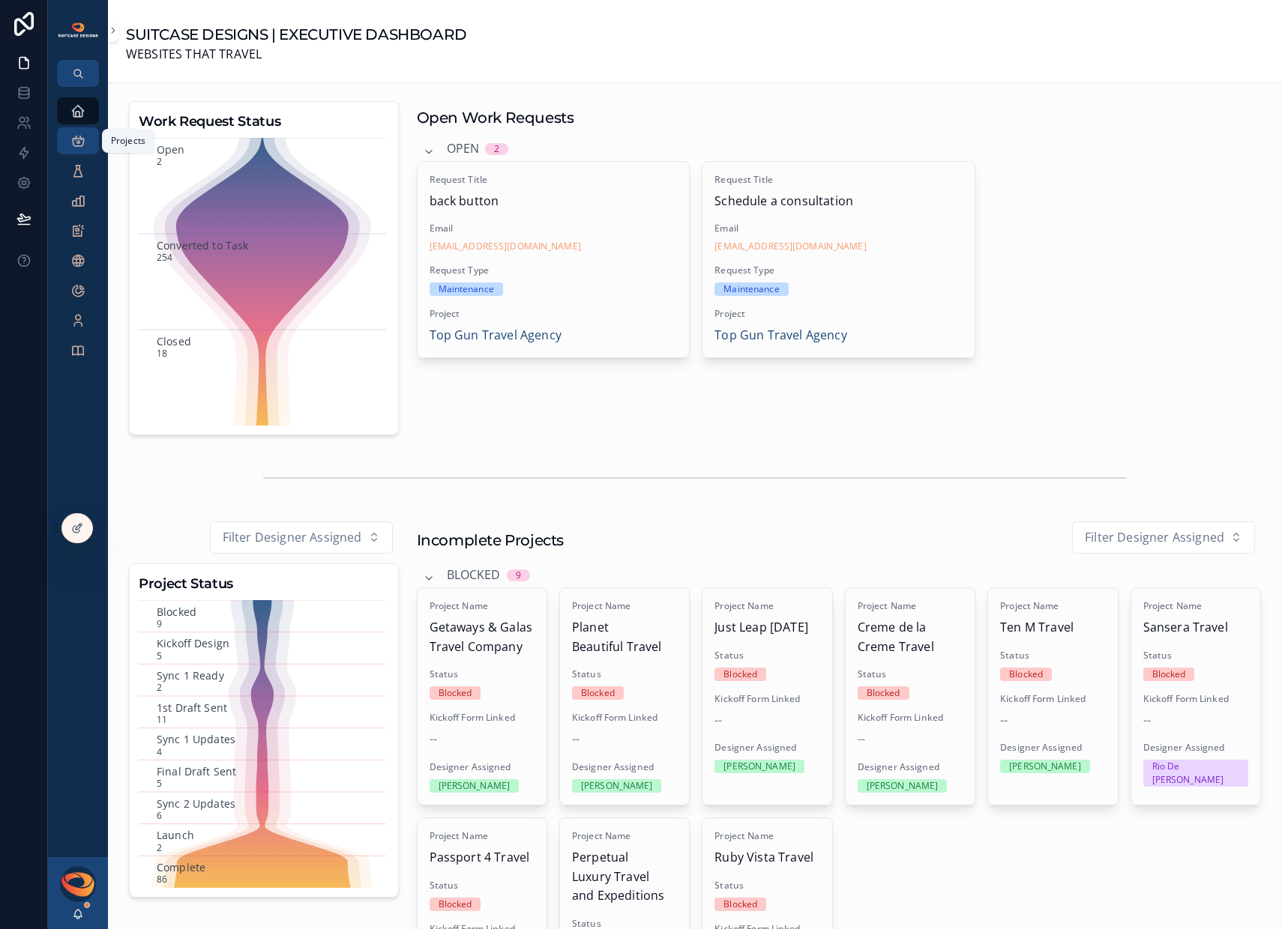
click at [79, 149] on div "Projects" at bounding box center [78, 141] width 24 height 24
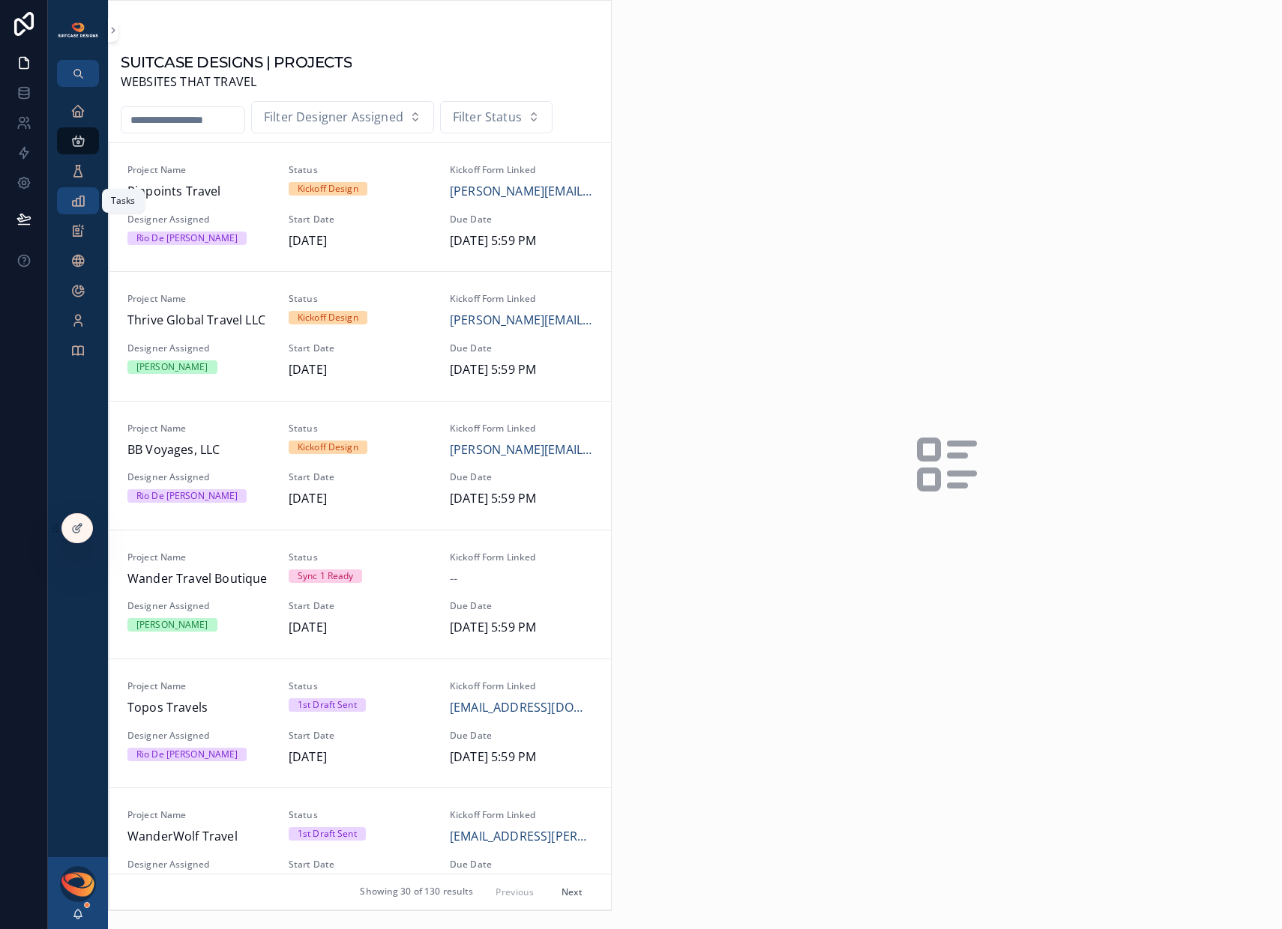
click at [77, 205] on icon "scrollable content" at bounding box center [77, 200] width 15 height 15
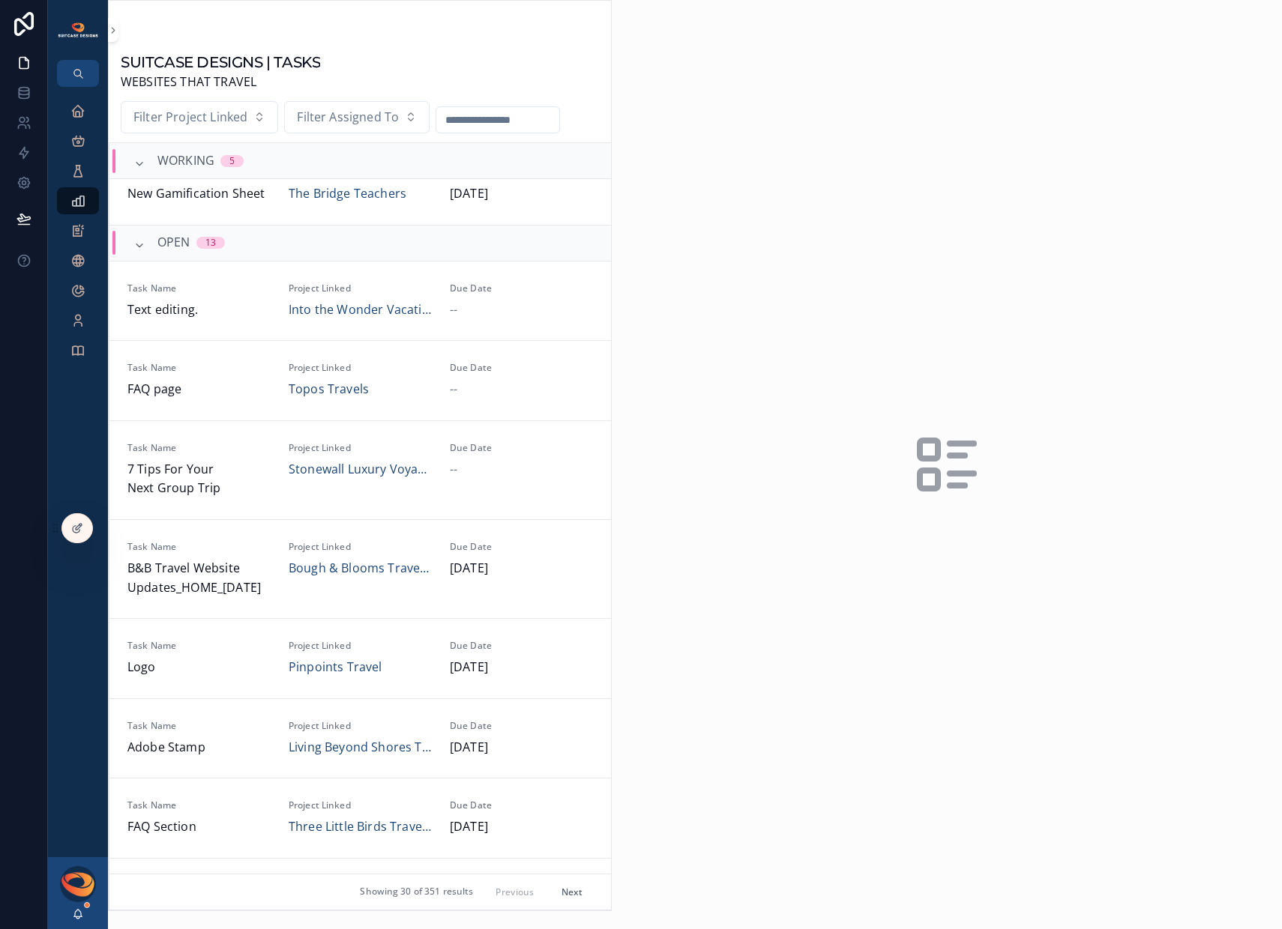
scroll to position [450, 0]
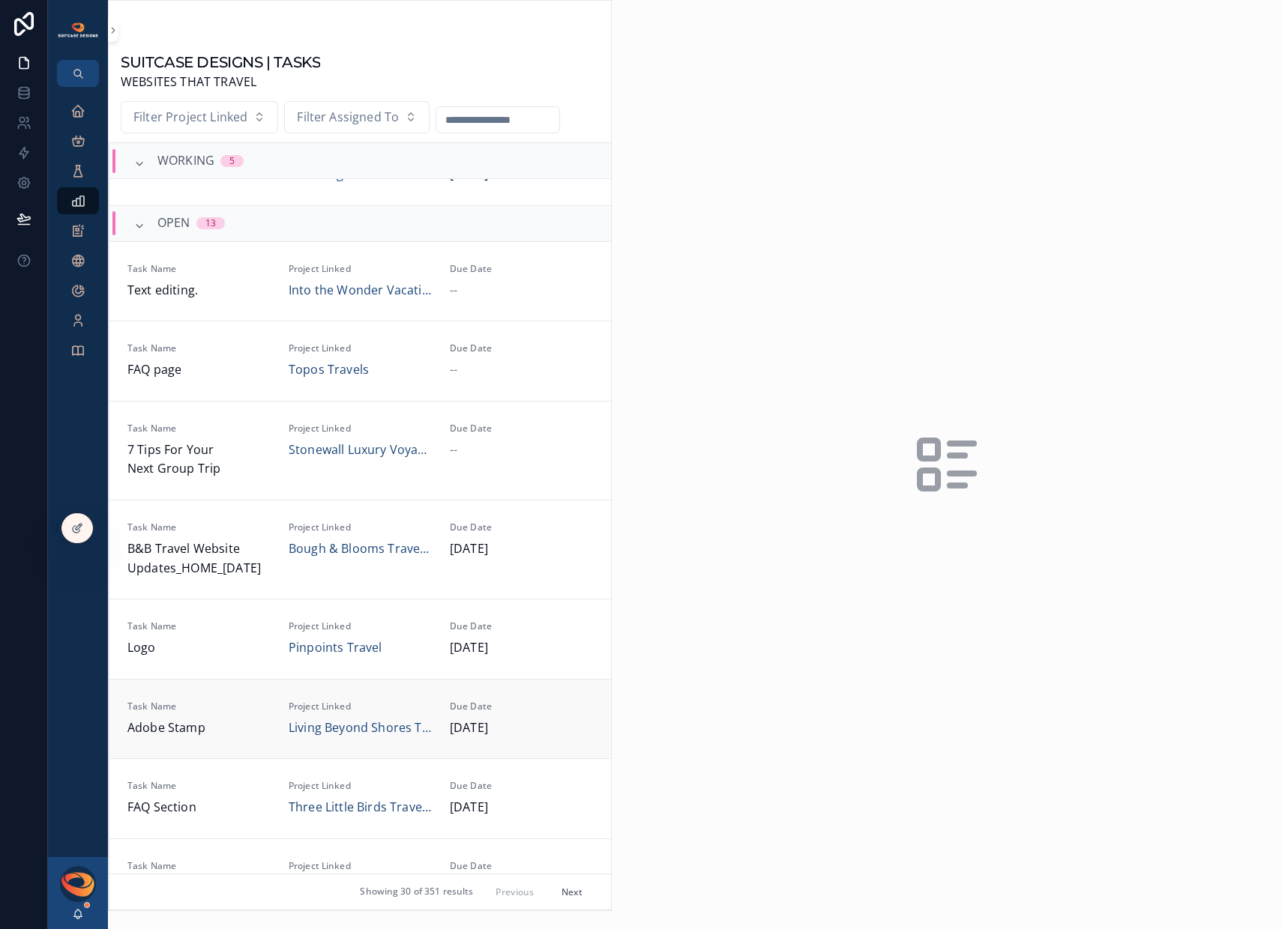
click at [259, 722] on span "Adobe Stamp" at bounding box center [198, 728] width 143 height 19
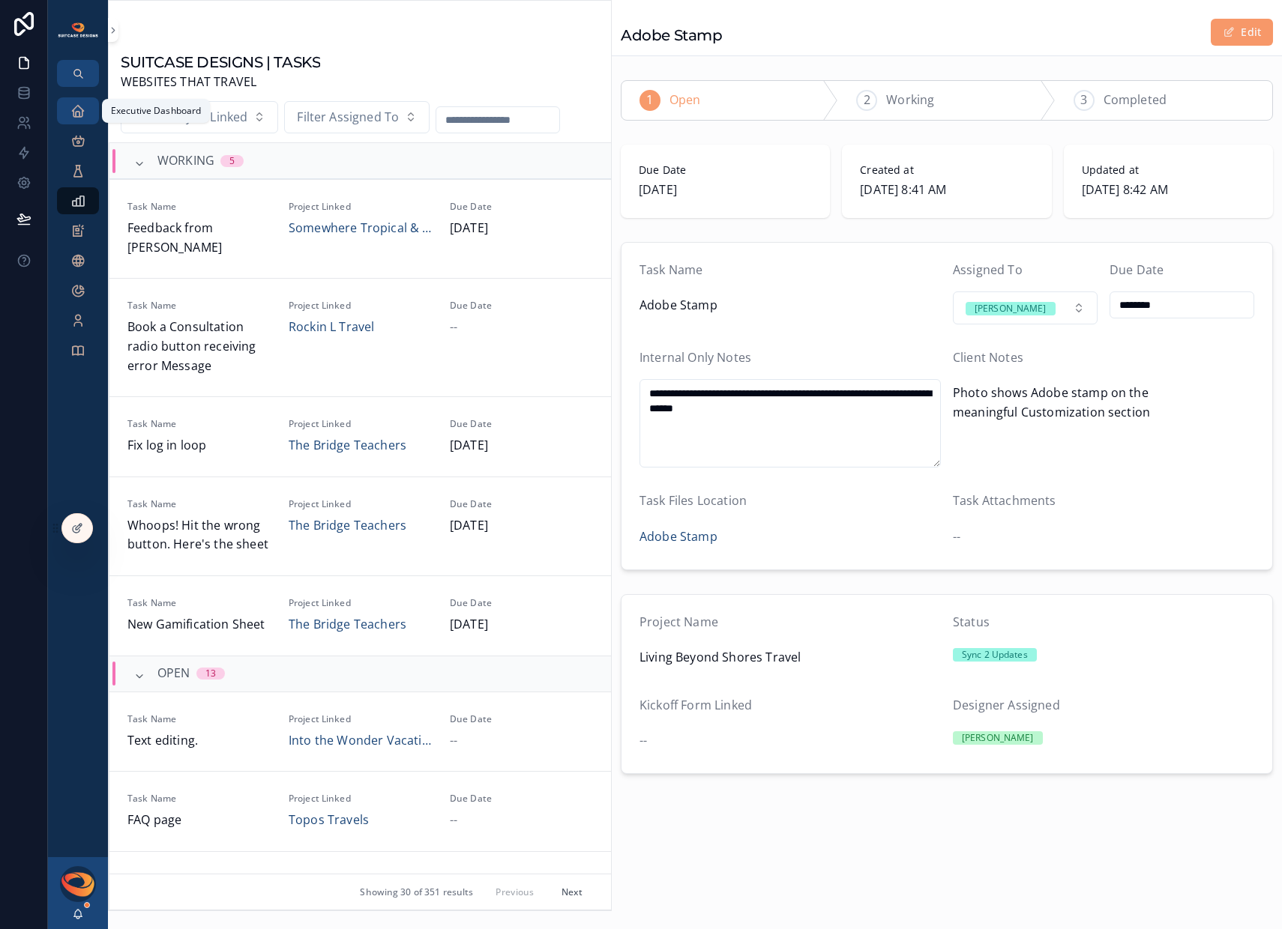
click at [78, 118] on icon "scrollable content" at bounding box center [77, 110] width 15 height 15
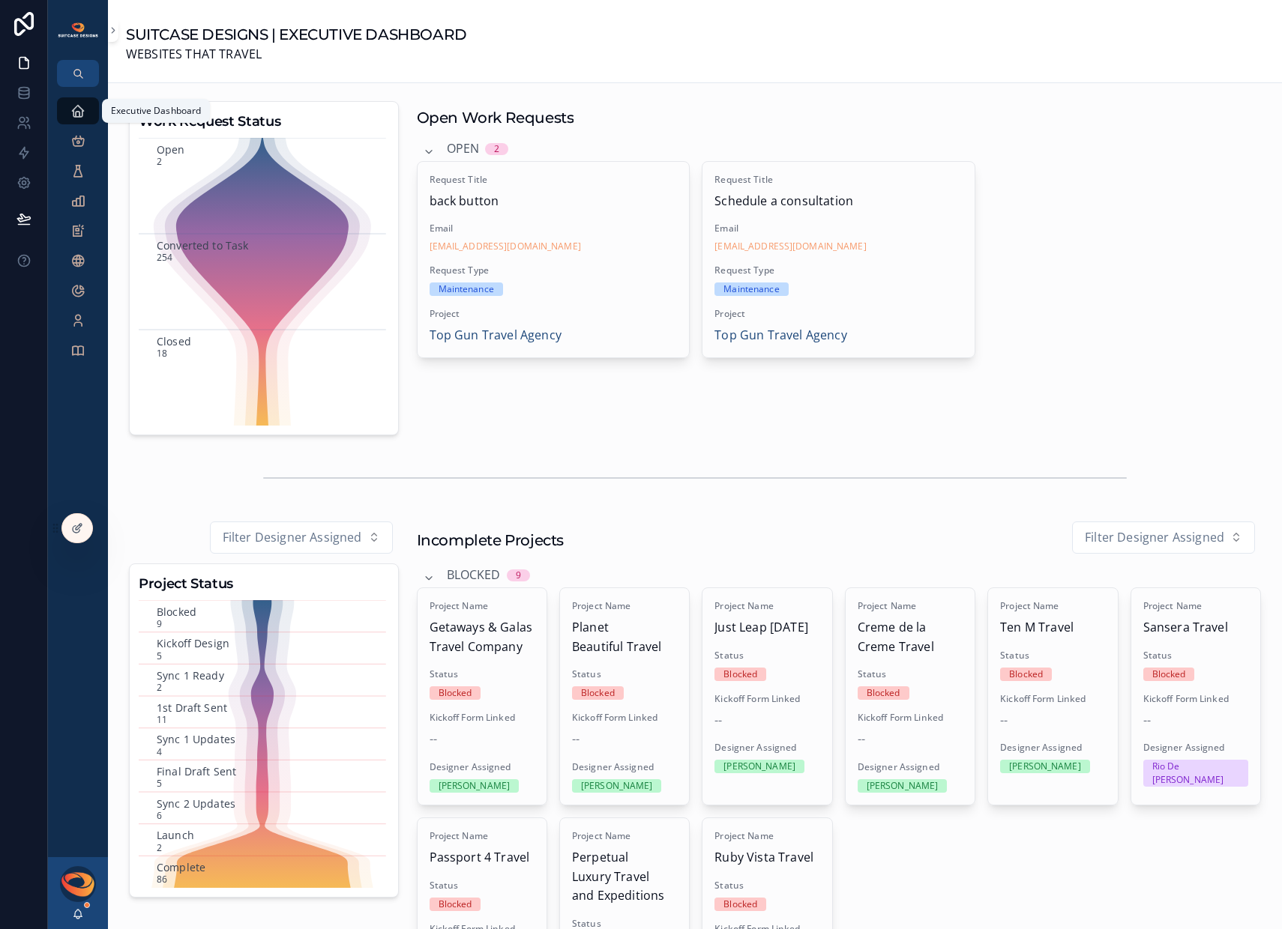
click at [77, 112] on icon "scrollable content" at bounding box center [77, 110] width 15 height 15
